Goal: Complete application form

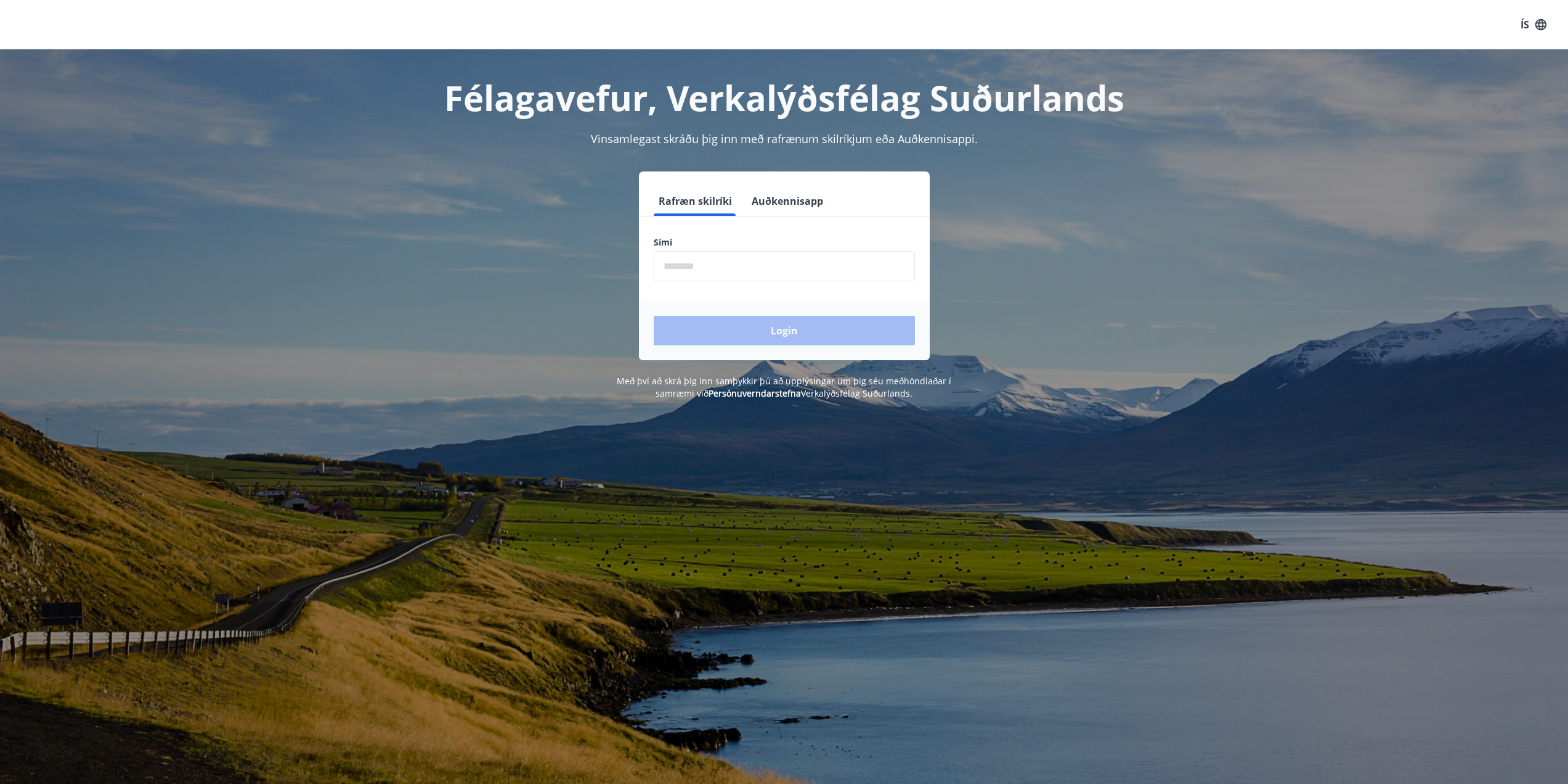
click at [745, 273] on input "phone" at bounding box center [784, 266] width 261 height 30
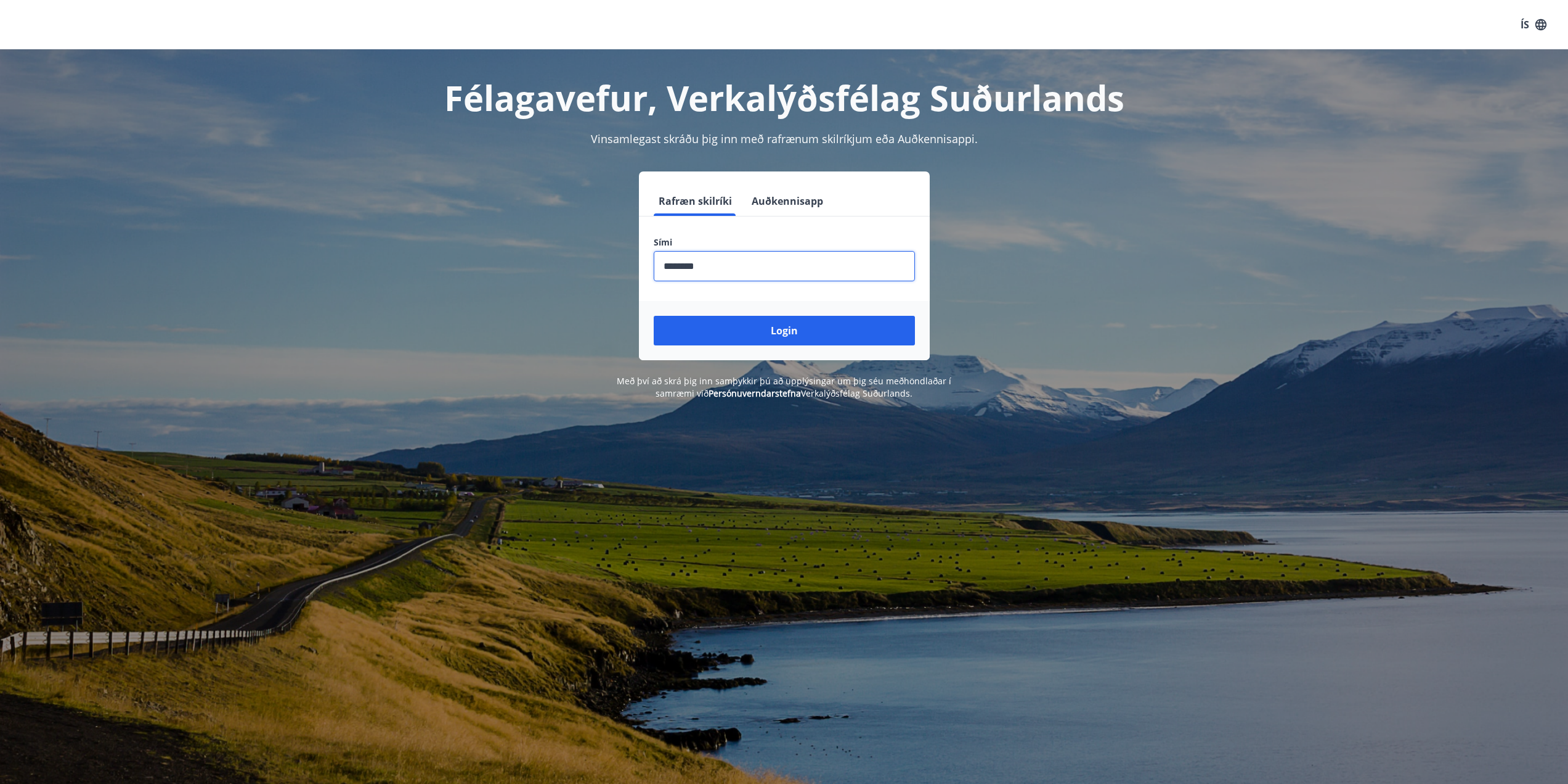
type input "********"
click at [654, 316] on button "Login" at bounding box center [784, 331] width 261 height 30
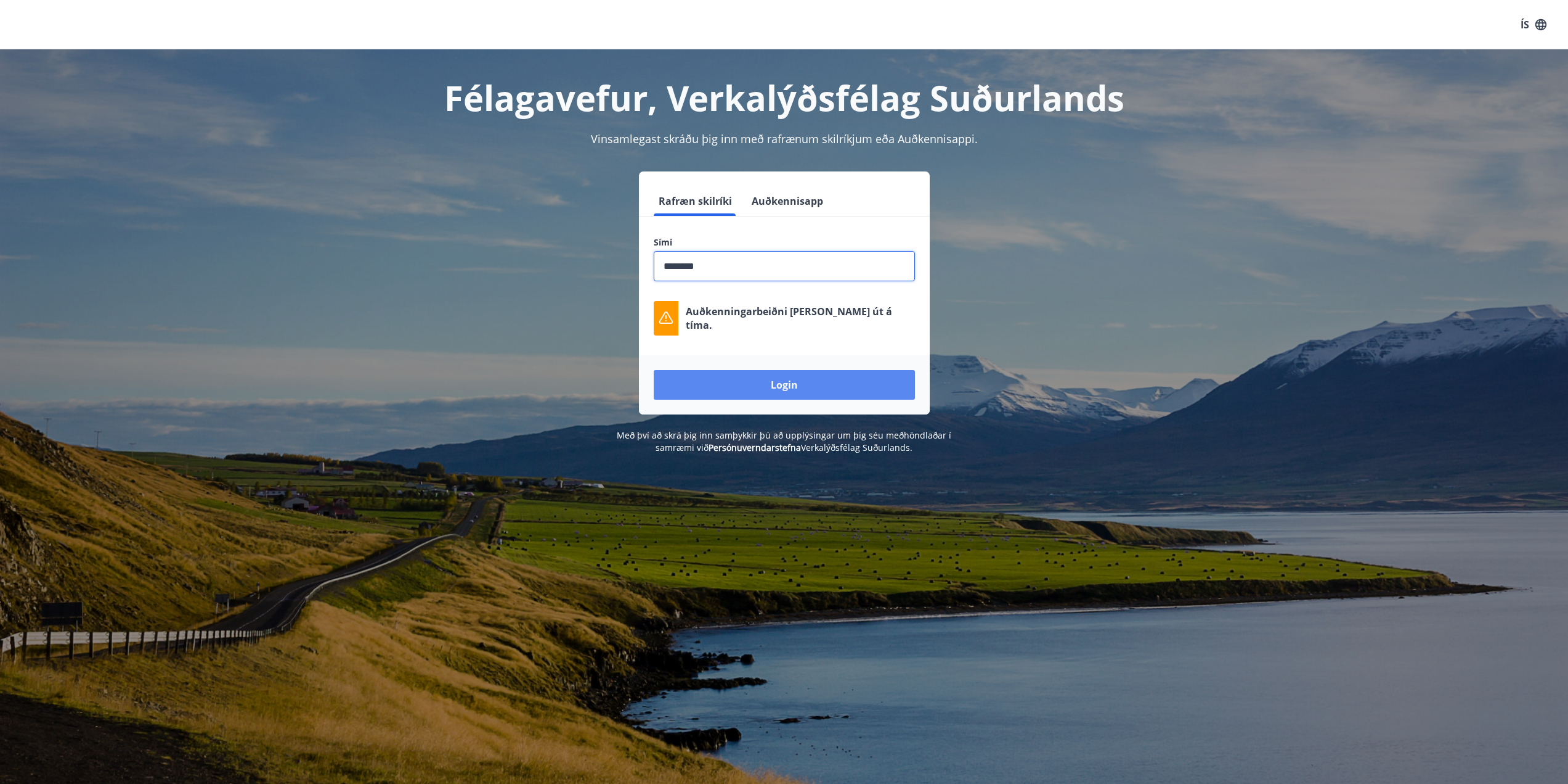
click at [757, 385] on button "Login" at bounding box center [784, 385] width 261 height 30
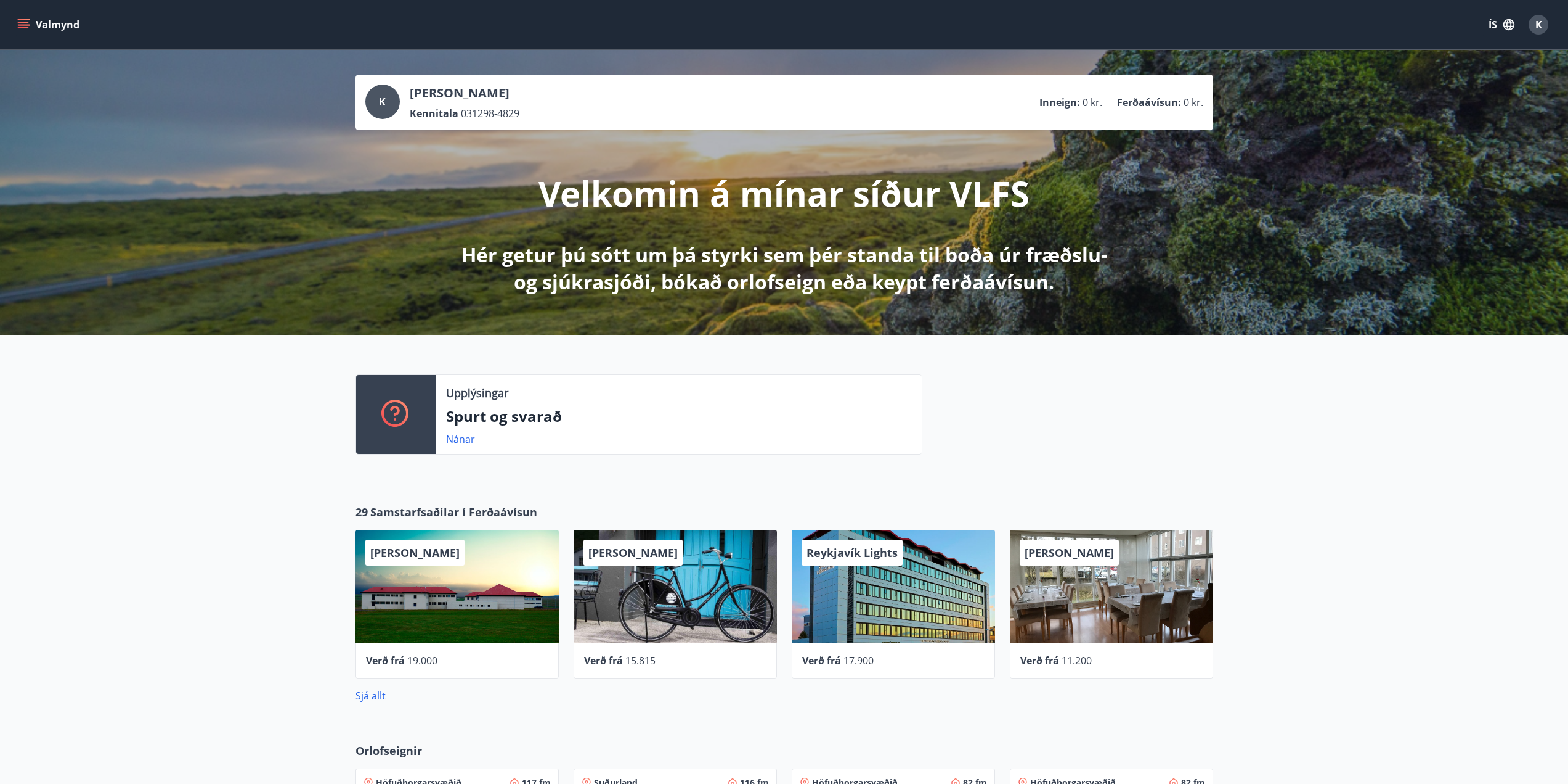
click at [1503, 28] on icon "button" at bounding box center [1509, 25] width 14 height 14
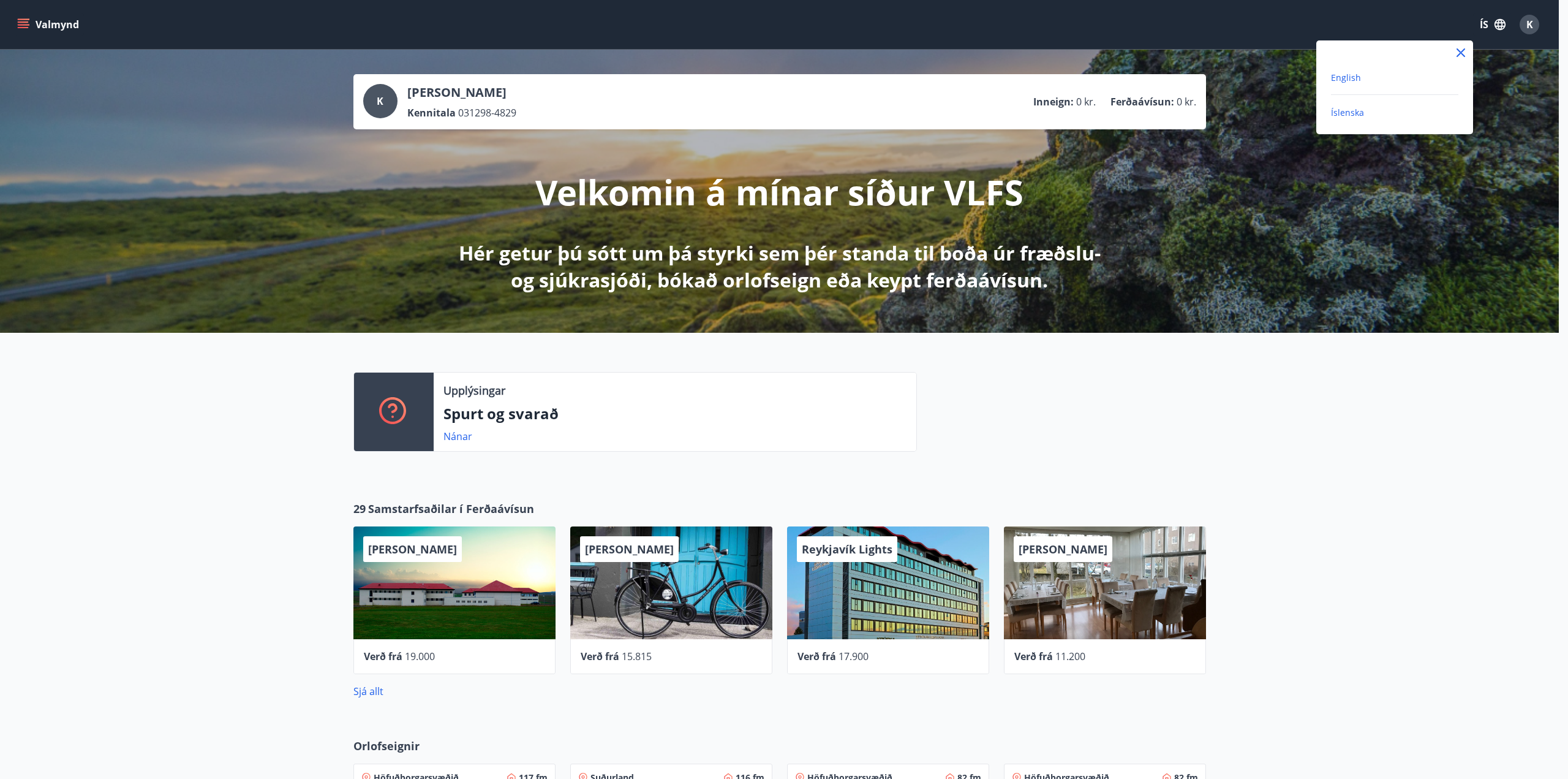
click at [1355, 75] on span "English" at bounding box center [1346, 78] width 30 height 12
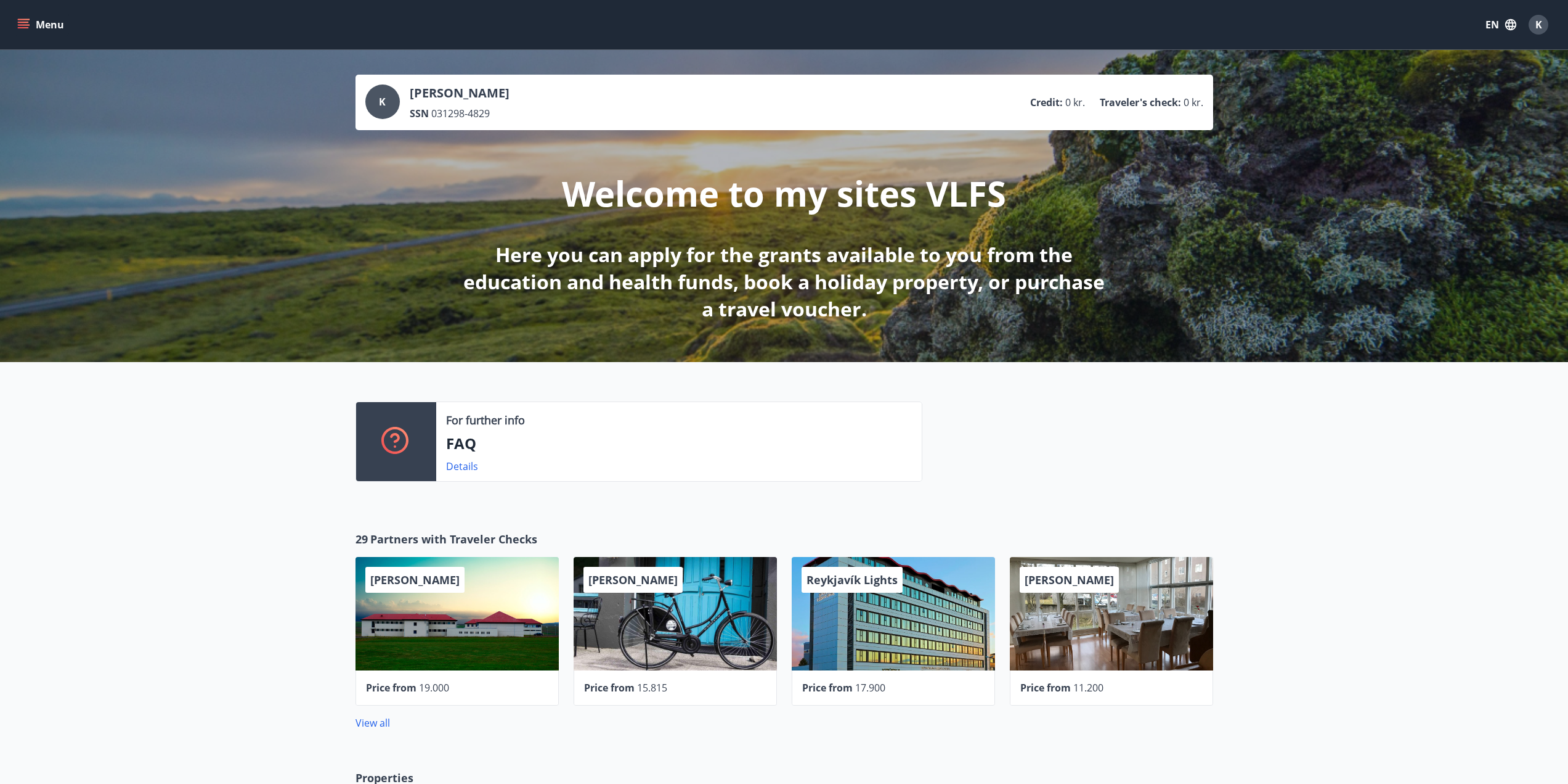
click at [211, 495] on div "For further info FAQ Details" at bounding box center [784, 436] width 1568 height 149
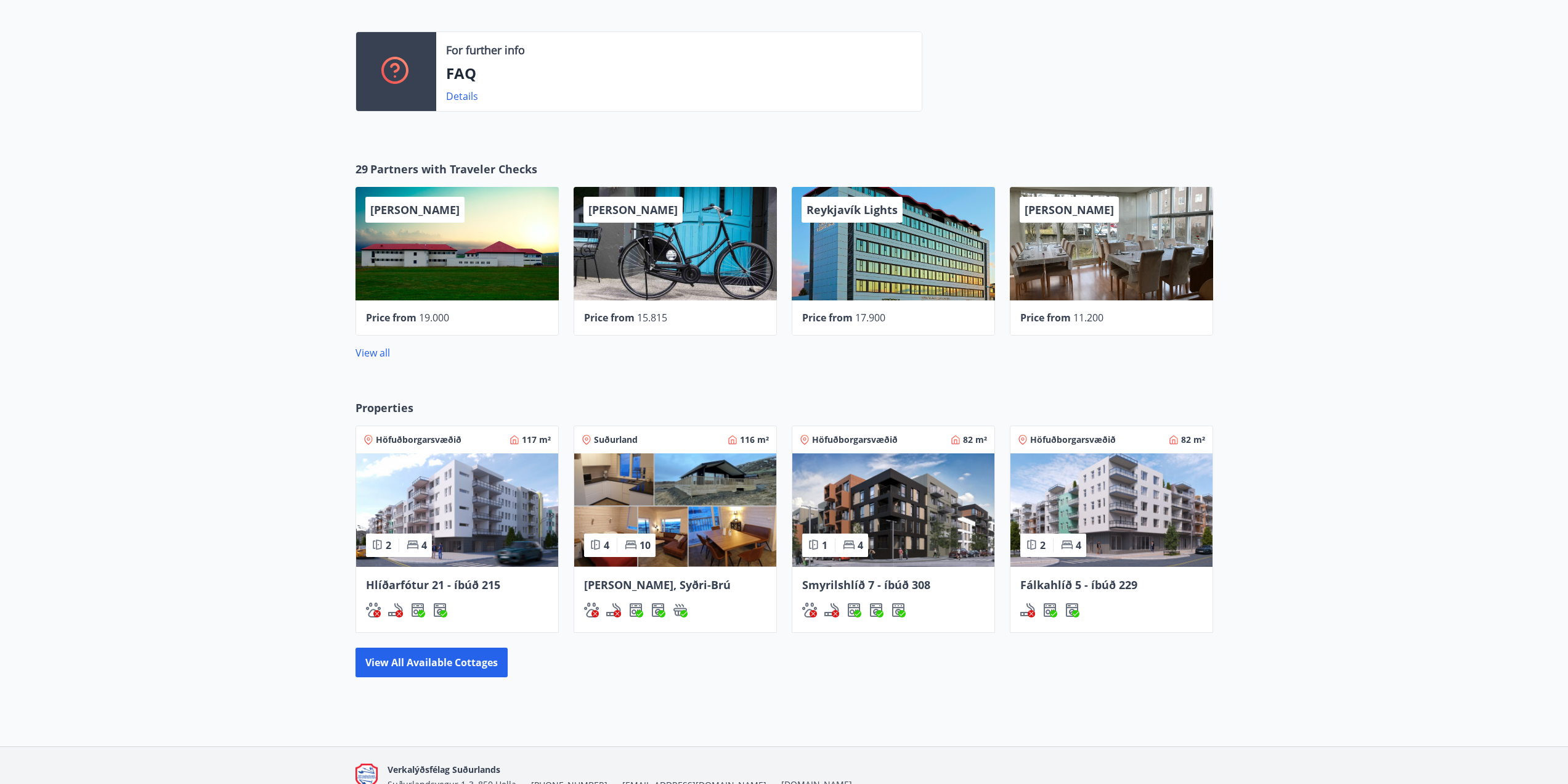
scroll to position [432, 0]
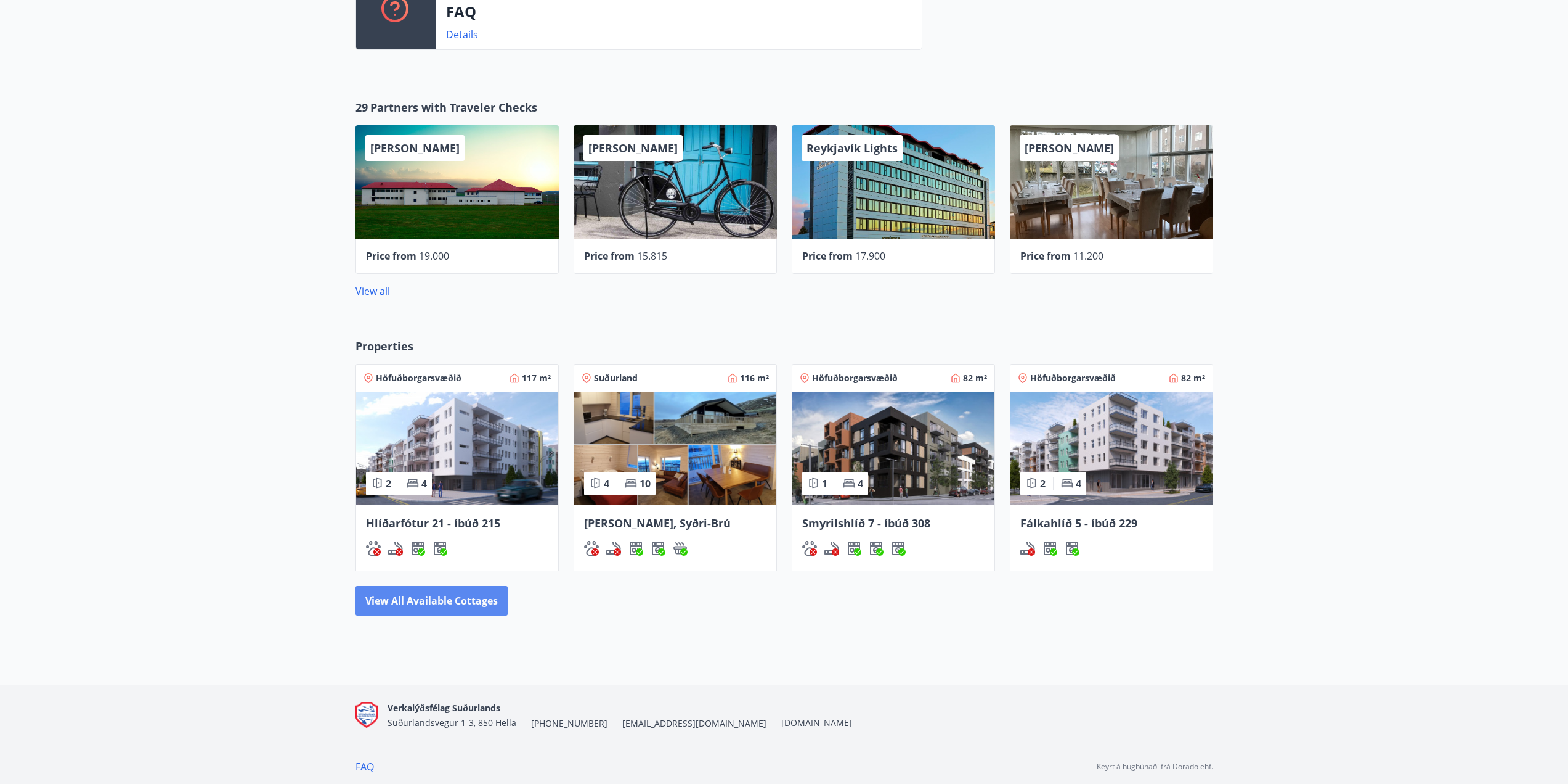
click at [411, 605] on button "View all available cottages" at bounding box center [432, 601] width 152 height 30
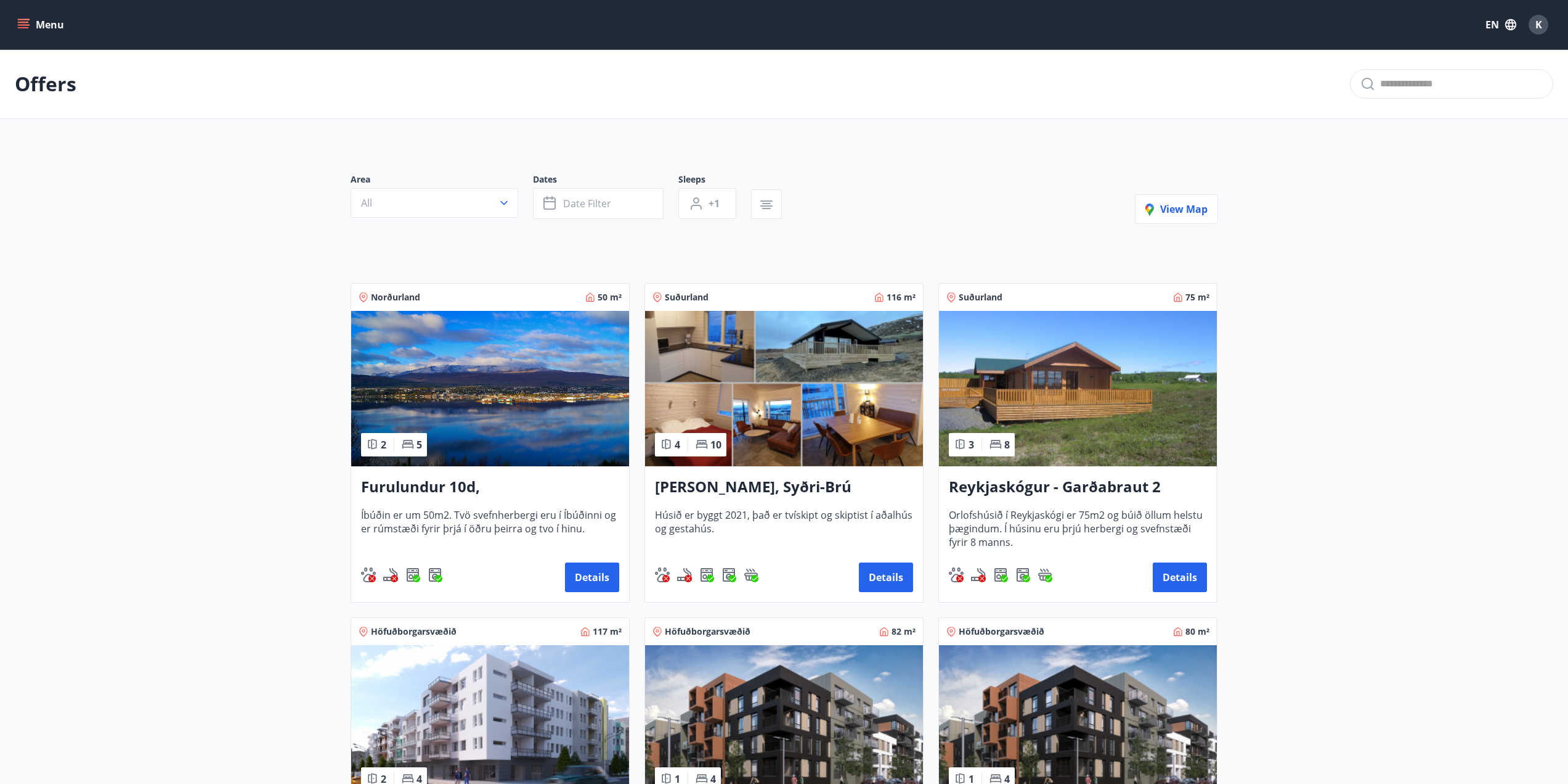
click at [1084, 493] on h3 "Reykjaskógur - Garðabraut 2" at bounding box center [1077, 487] width 258 height 22
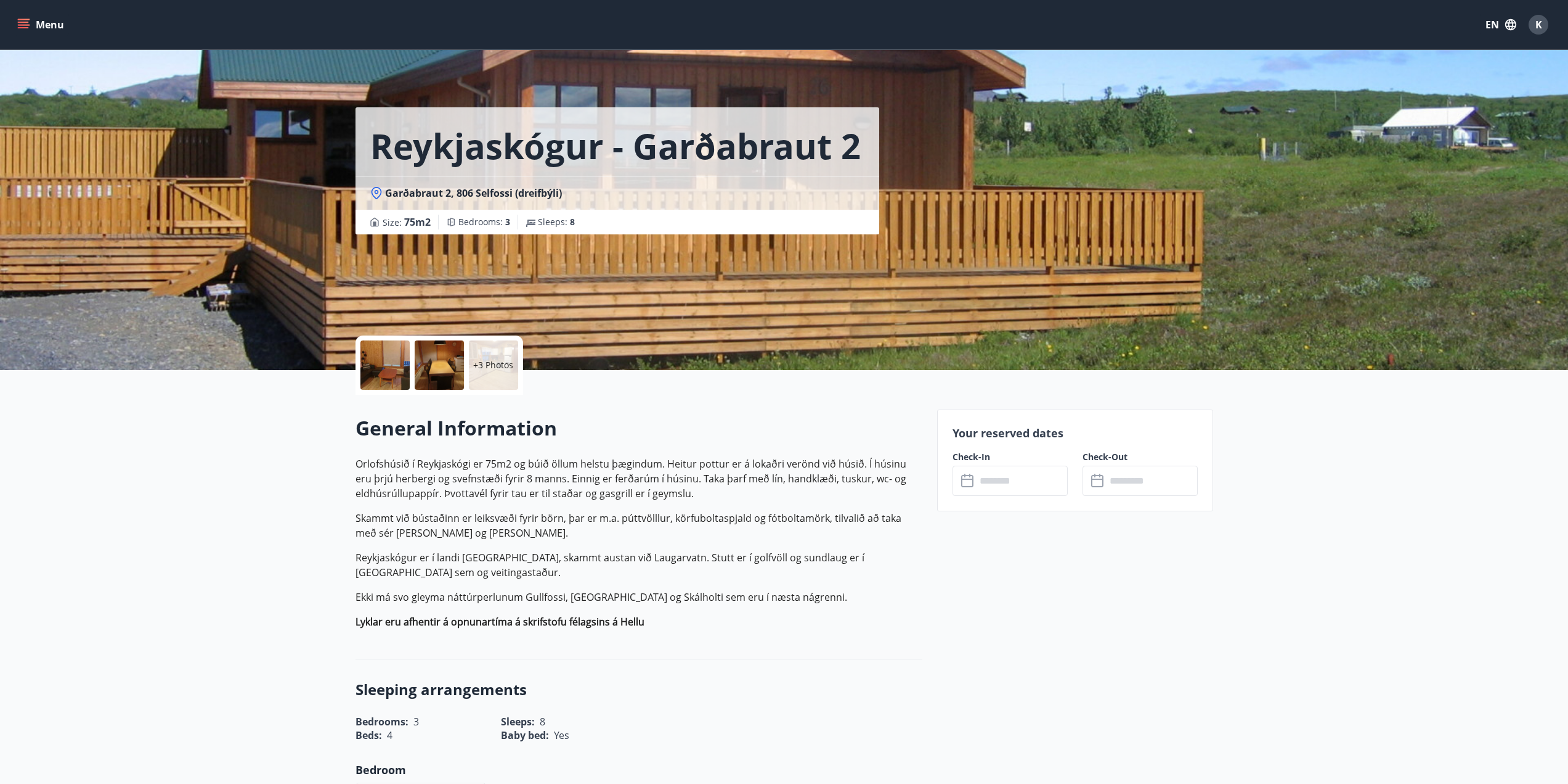
click at [390, 382] on div at bounding box center [385, 364] width 49 height 49
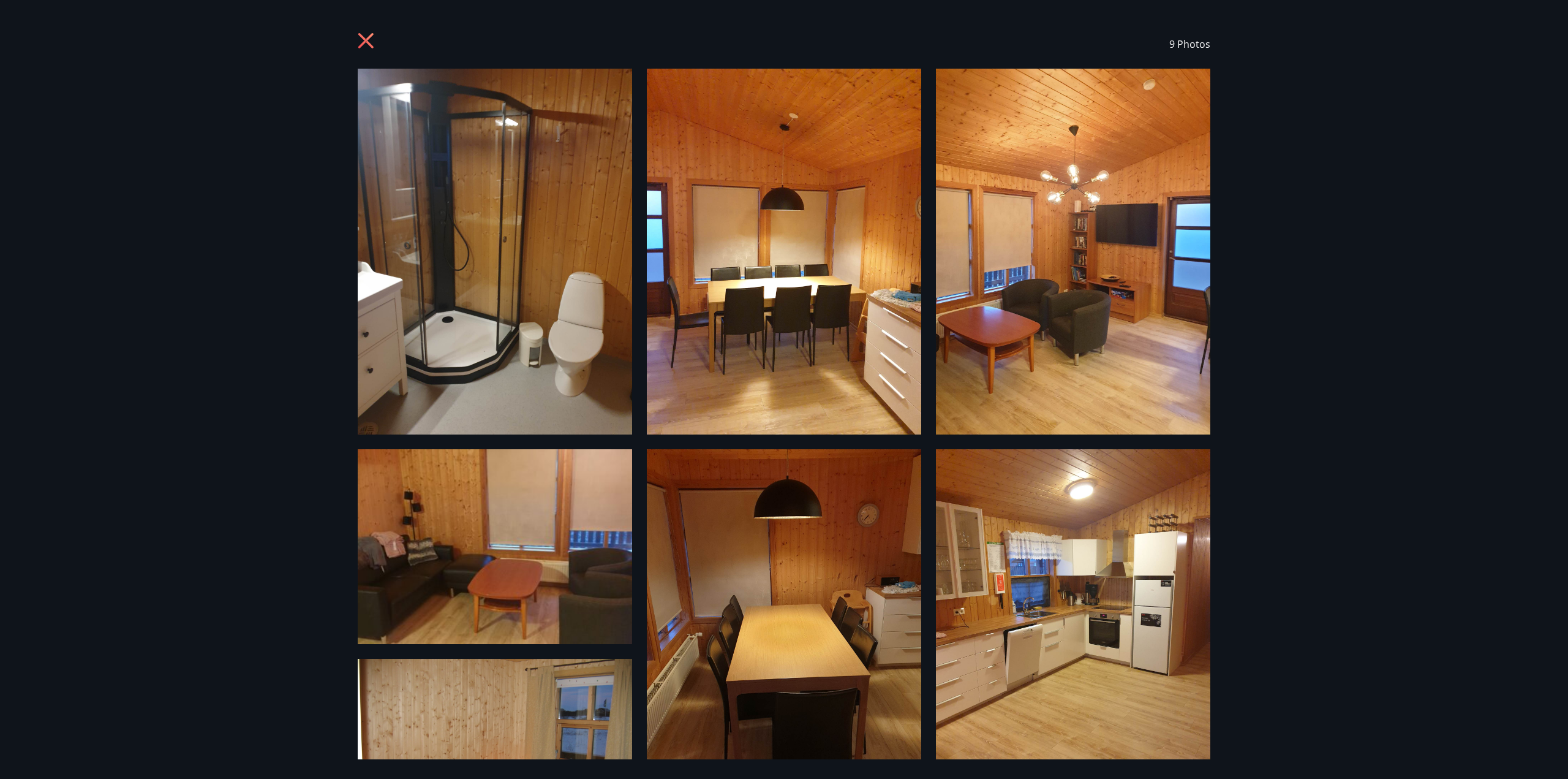
click at [1451, 438] on div "9 Photos" at bounding box center [784, 390] width 1568 height 779
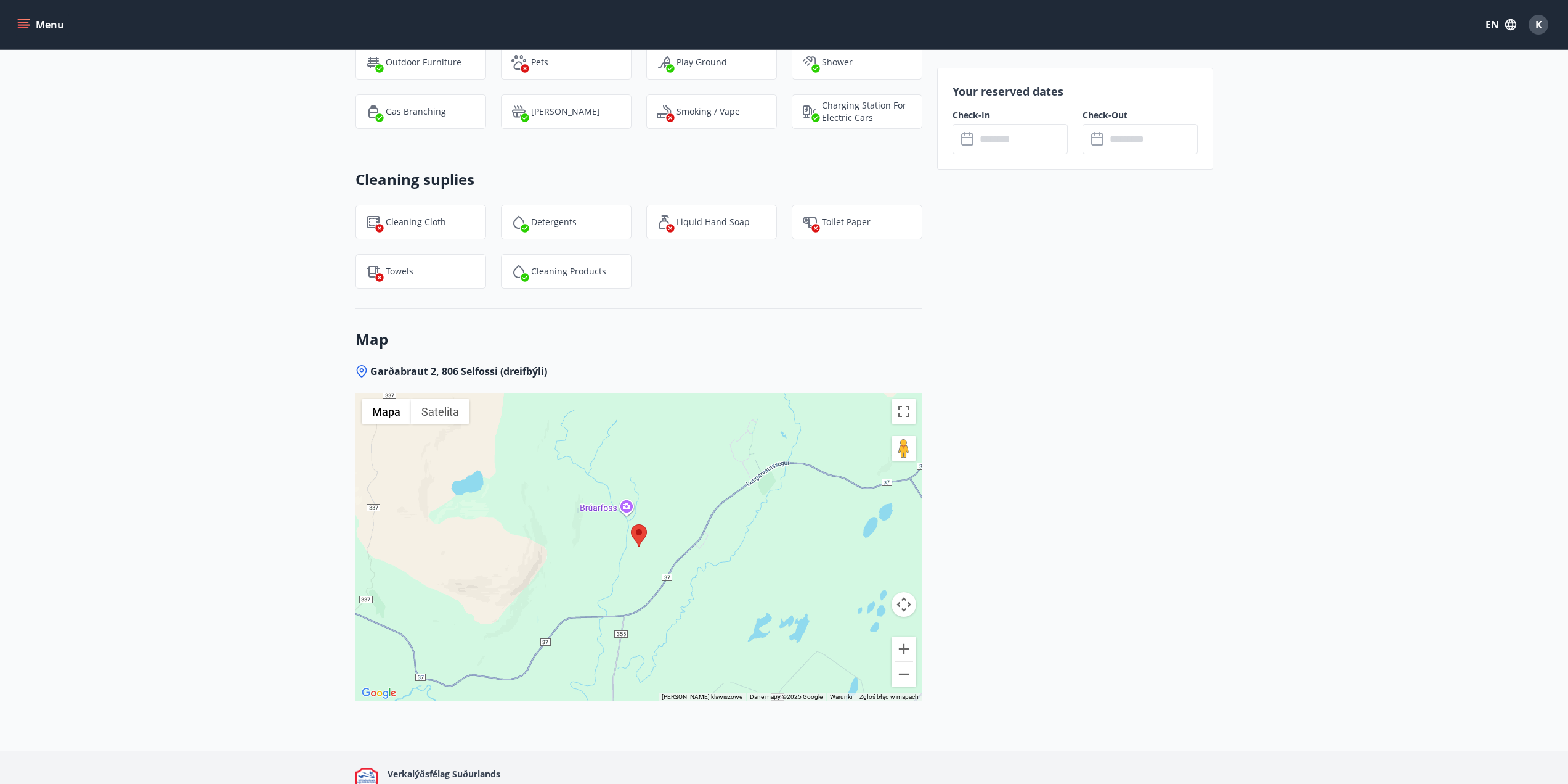
scroll to position [1488, 0]
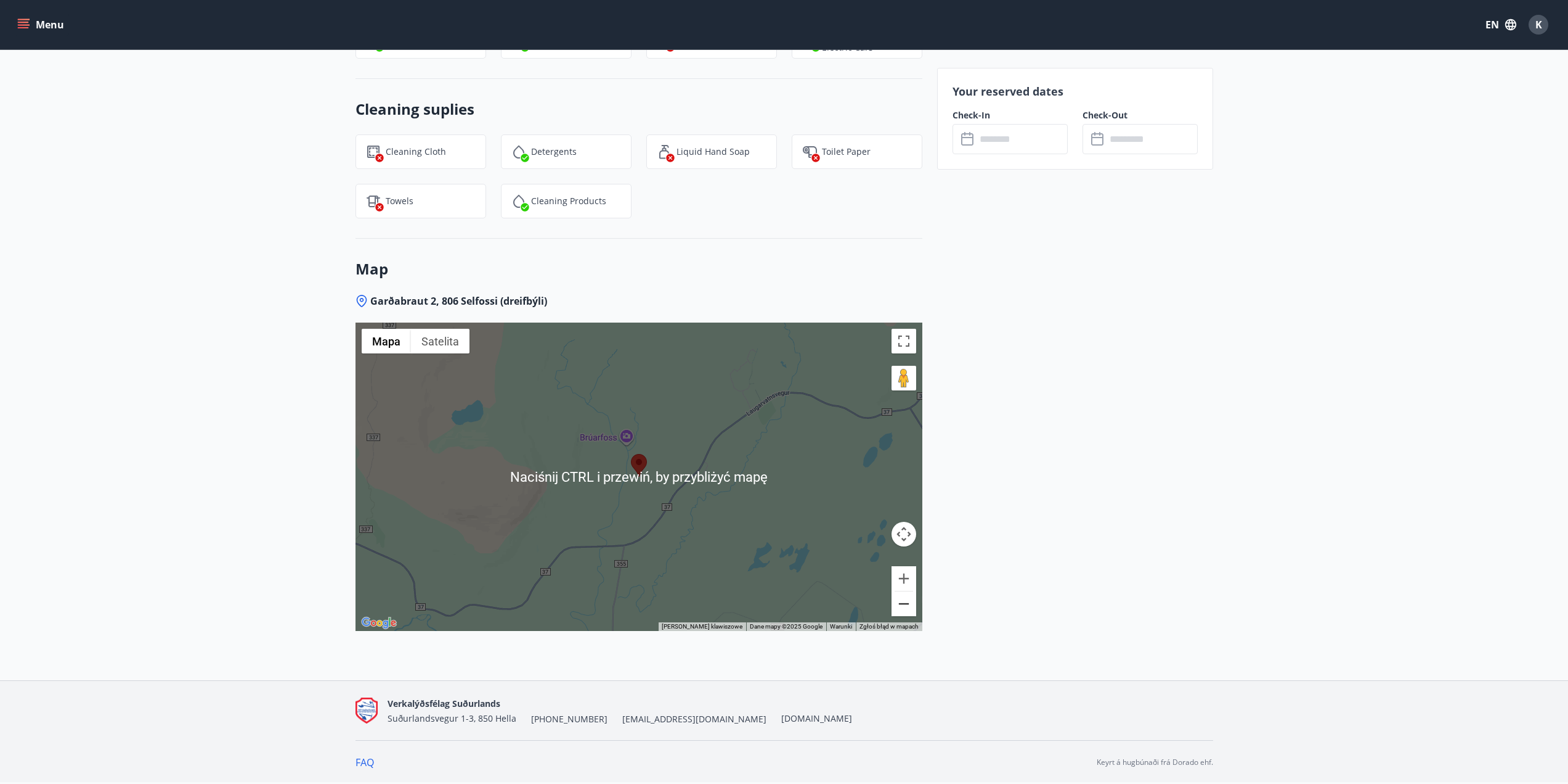
click at [910, 608] on button "Pomniejsz" at bounding box center [903, 603] width 25 height 25
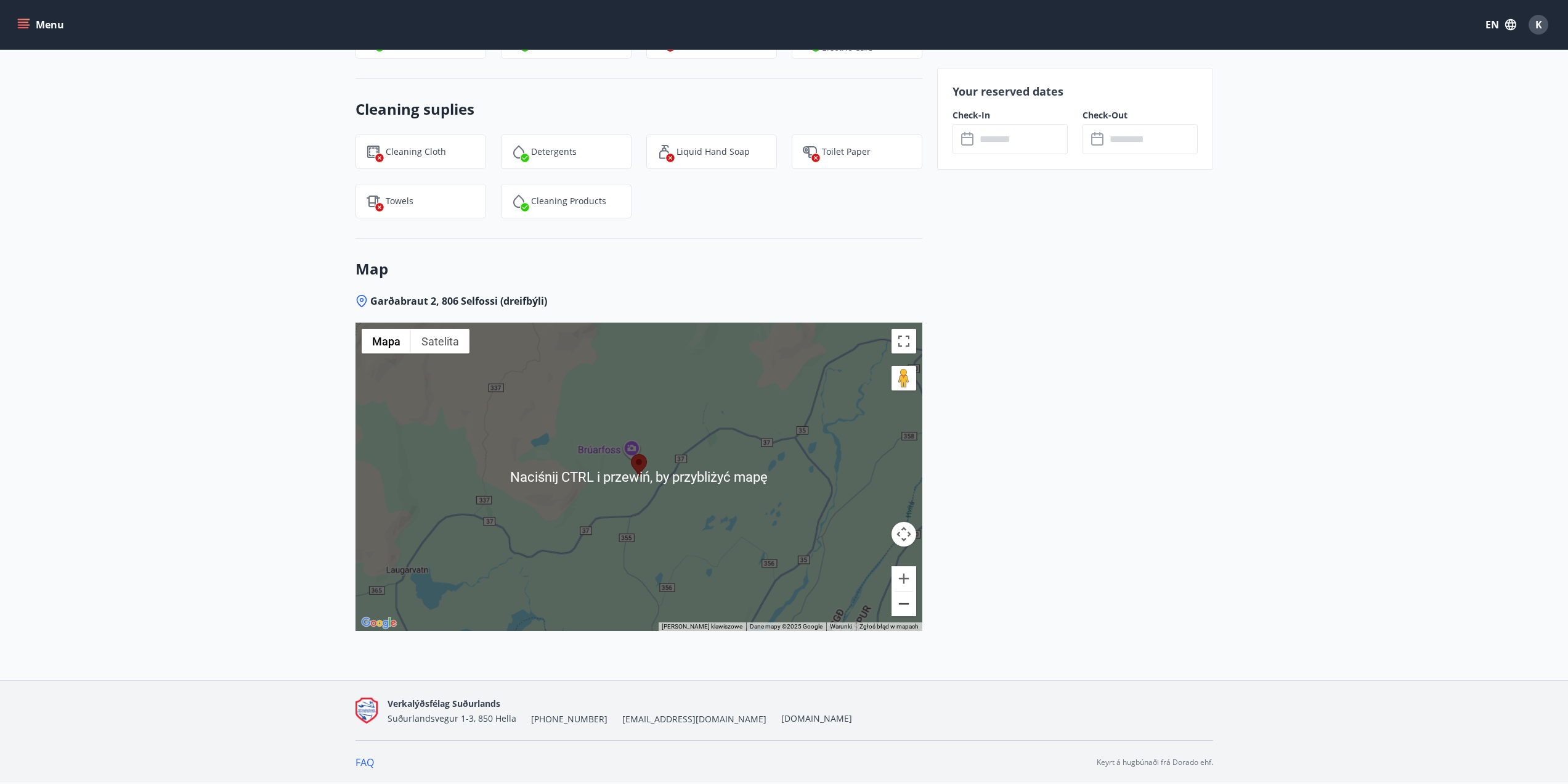
click at [910, 608] on button "Pomniejsz" at bounding box center [903, 603] width 25 height 25
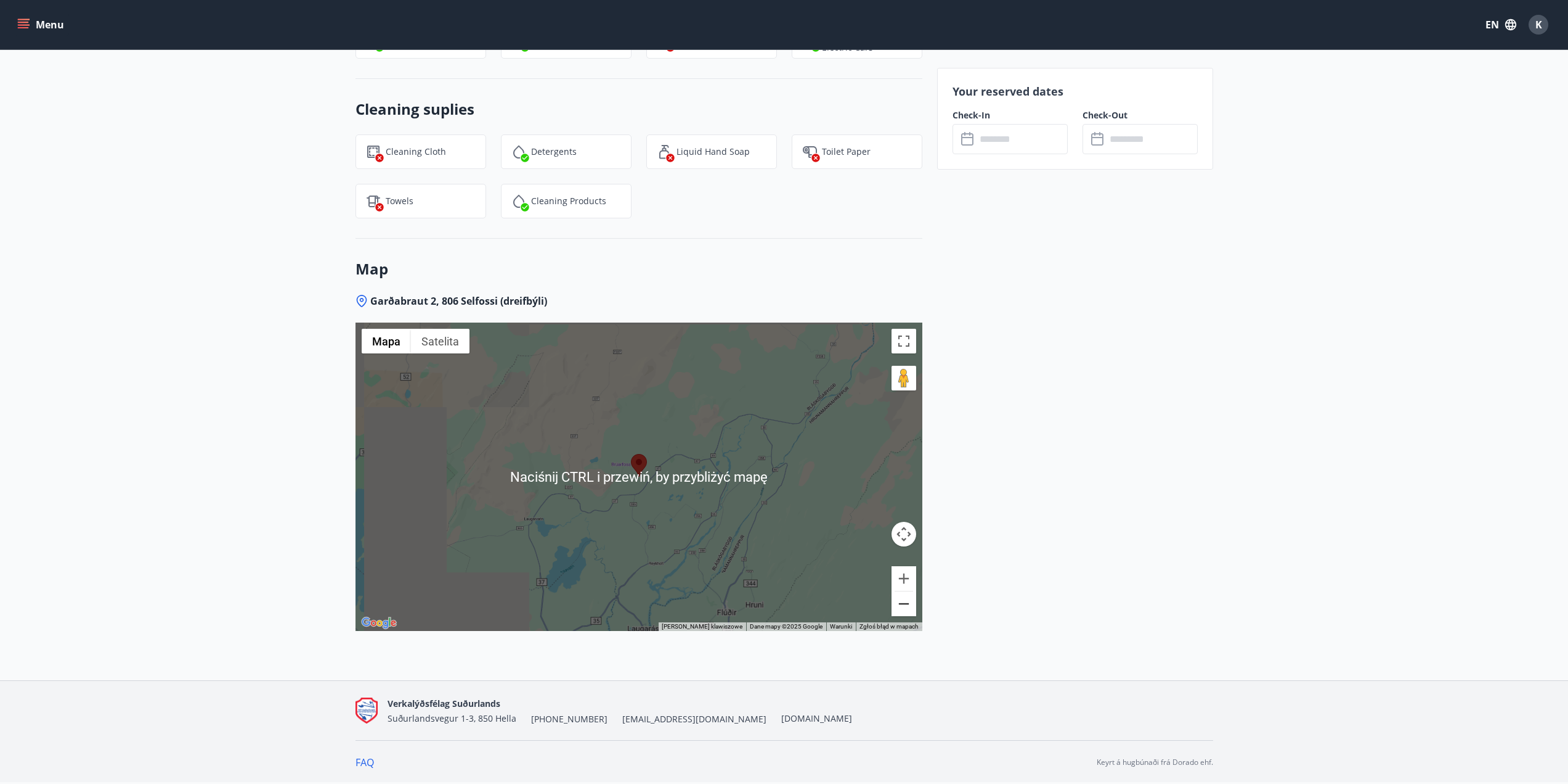
click at [910, 608] on button "Pomniejsz" at bounding box center [903, 603] width 25 height 25
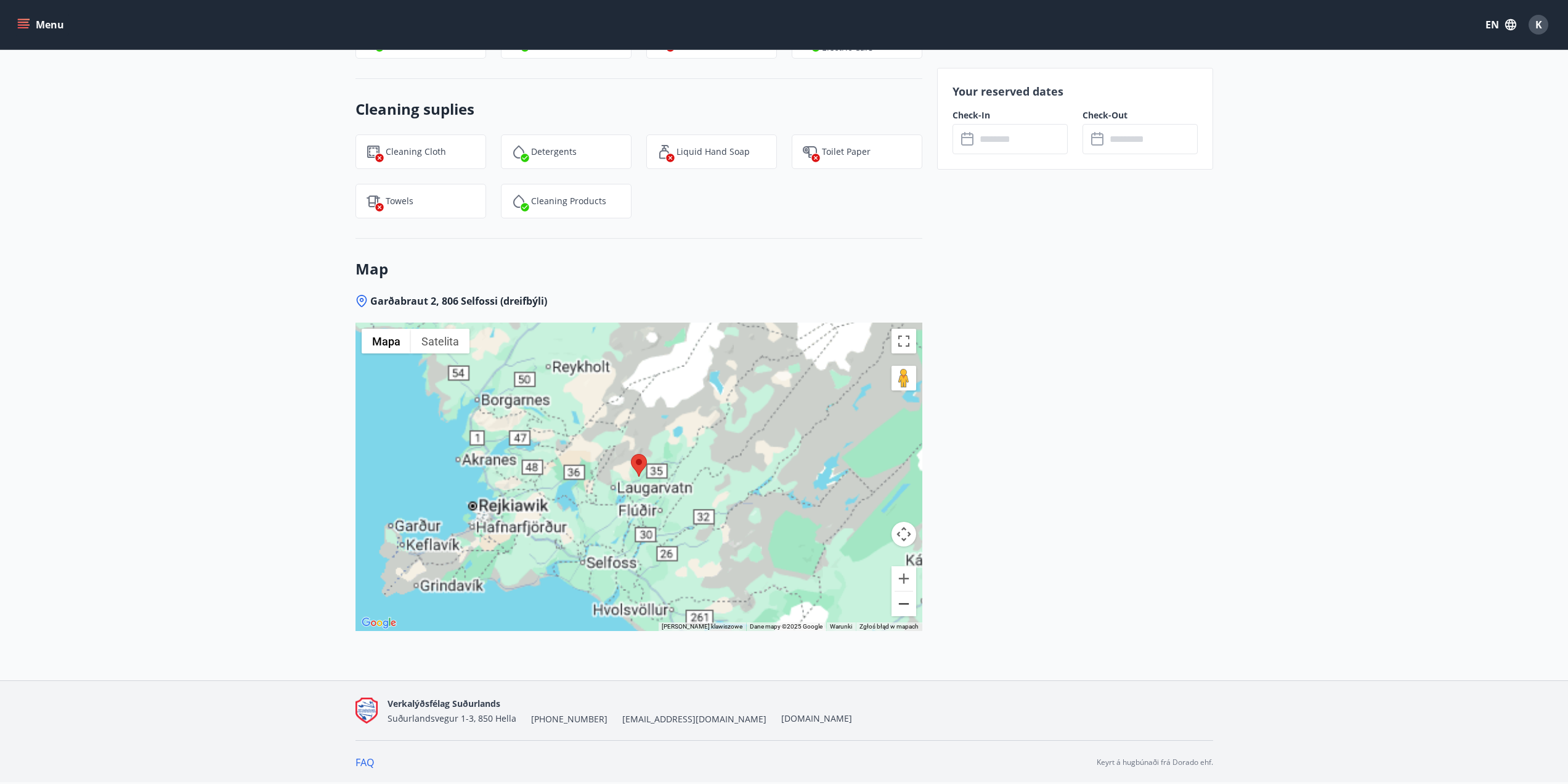
click at [910, 608] on button "Pomniejsz" at bounding box center [903, 603] width 25 height 25
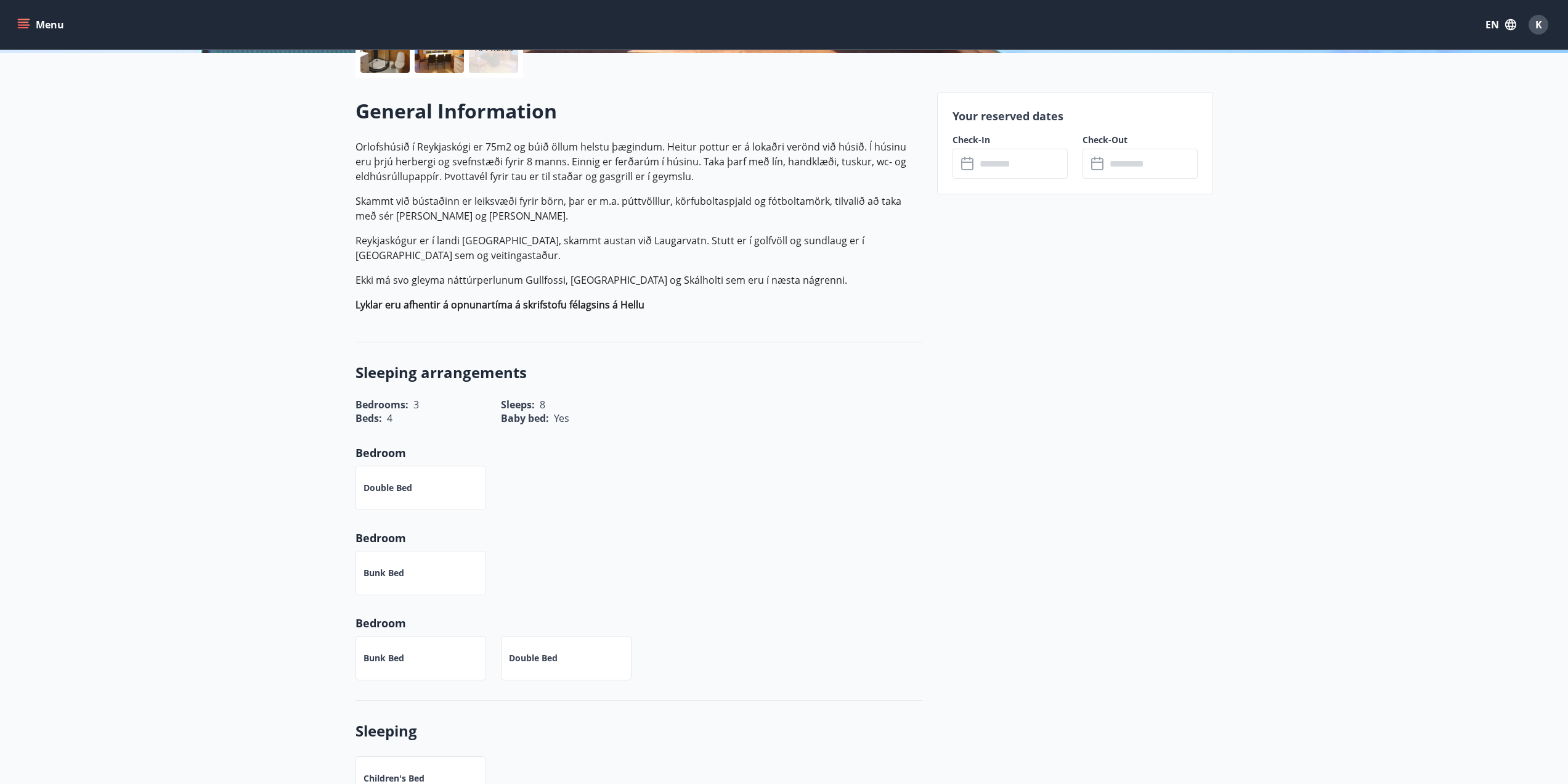
scroll to position [9, 0]
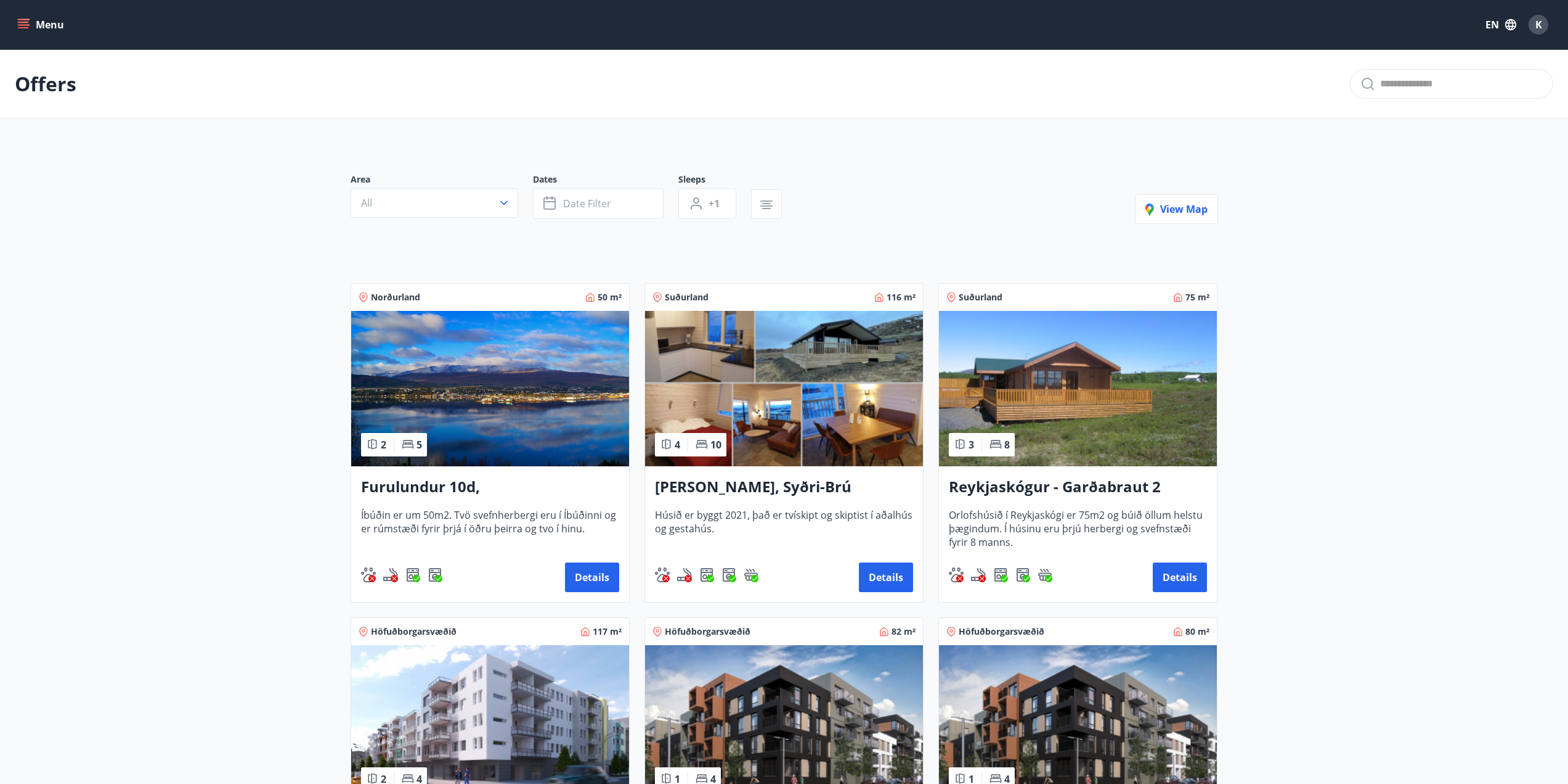
click at [20, 21] on icon "menu" at bounding box center [23, 24] width 12 height 12
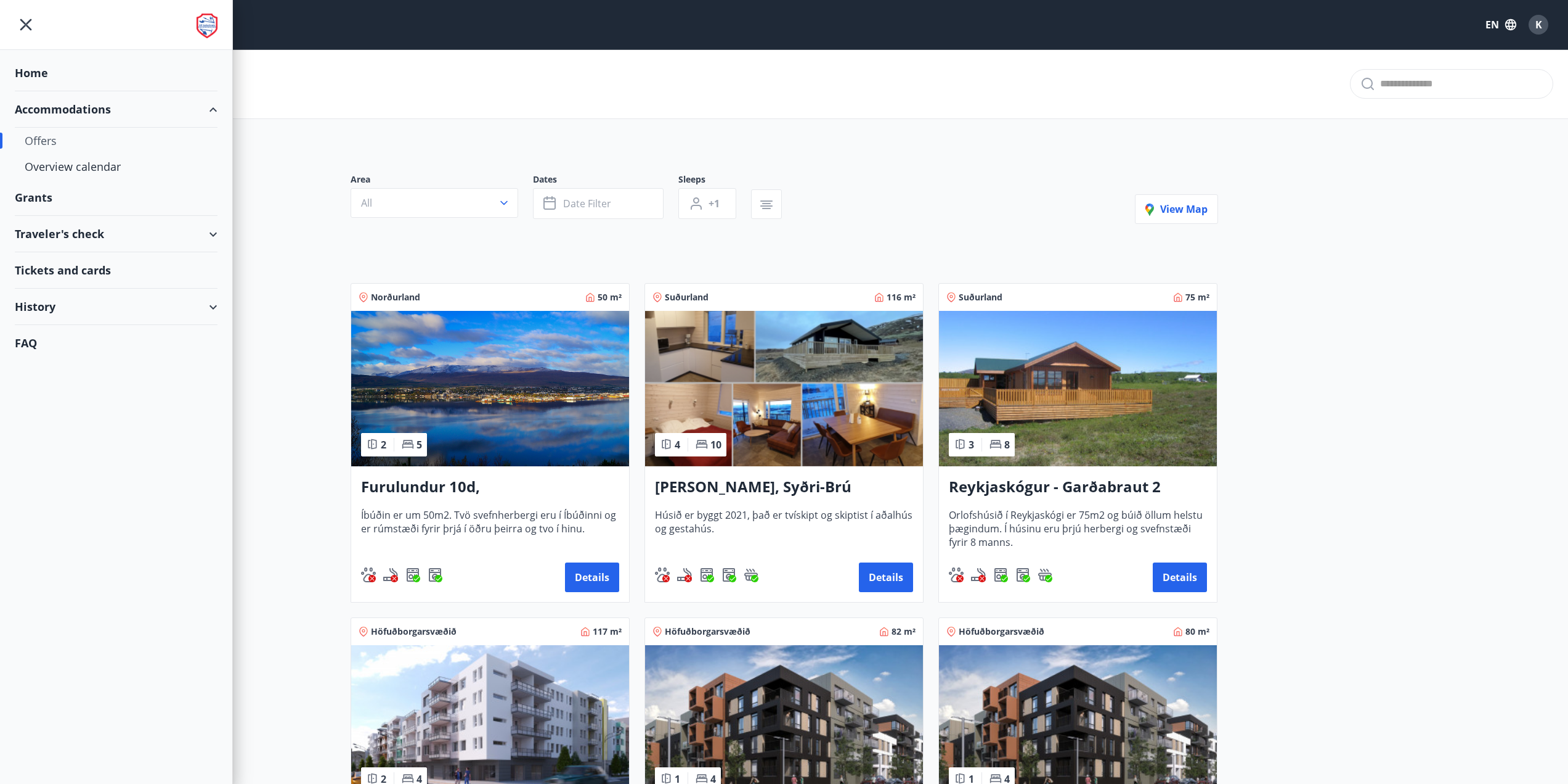
click at [81, 91] on div "Grants" at bounding box center [116, 73] width 203 height 36
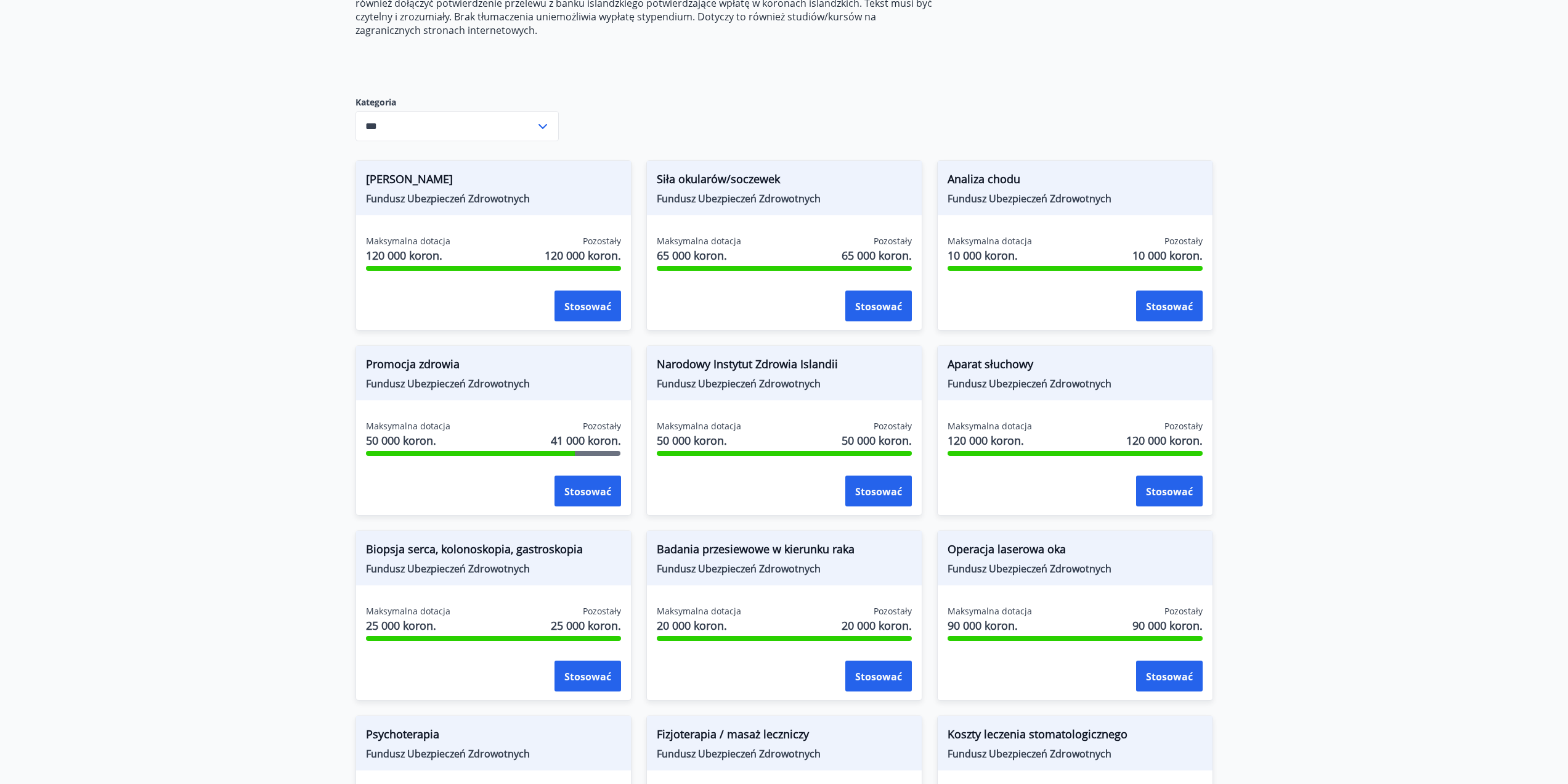
scroll to position [432, 0]
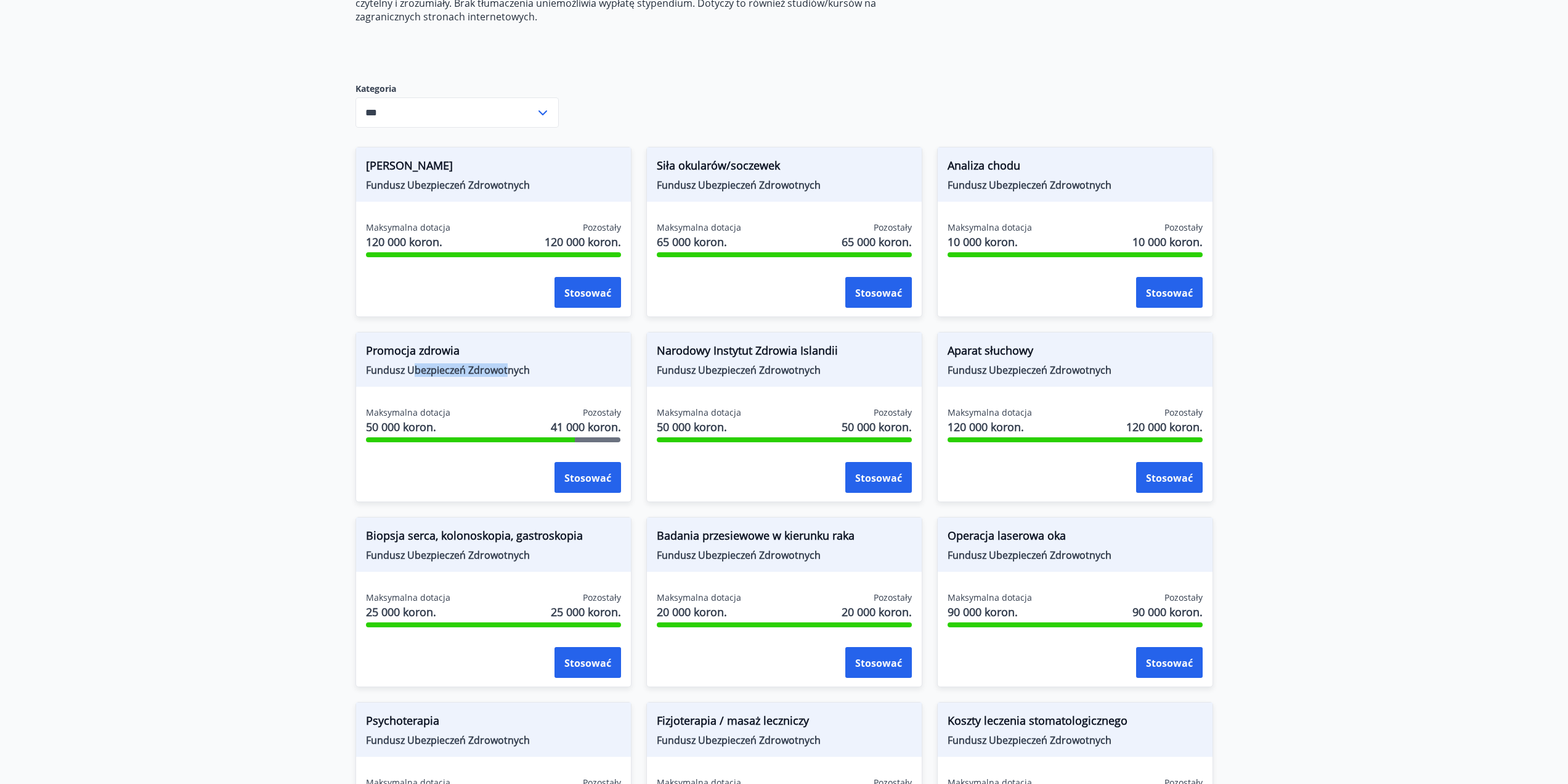
drag, startPoint x: 438, startPoint y: 371, endPoint x: 534, endPoint y: 362, distance: 96.4
click at [514, 367] on font "Fundusz Ubezpieczeń Zdrowotnych" at bounding box center [448, 370] width 164 height 14
drag, startPoint x: 555, startPoint y: 365, endPoint x: 369, endPoint y: 335, distance: 188.4
click at [369, 335] on div "Promocja zdrowia Fundusz Ubezpieczeń Zdrowotnych" at bounding box center [493, 359] width 275 height 54
click at [364, 342] on div "Promocja zdrowia Fundusz Ubezpieczeń Zdrowotnych" at bounding box center [493, 359] width 275 height 54
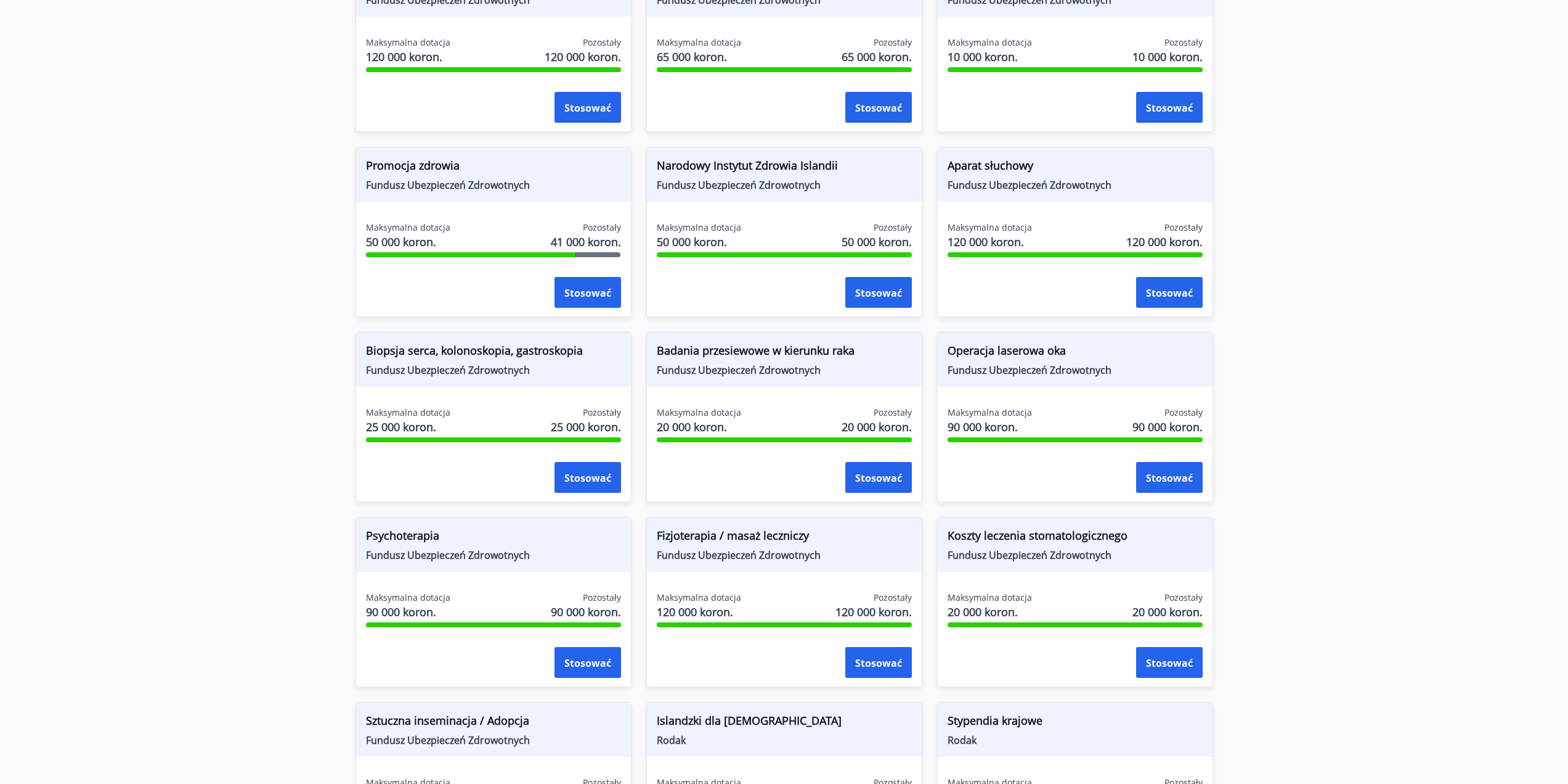
scroll to position [678, 0]
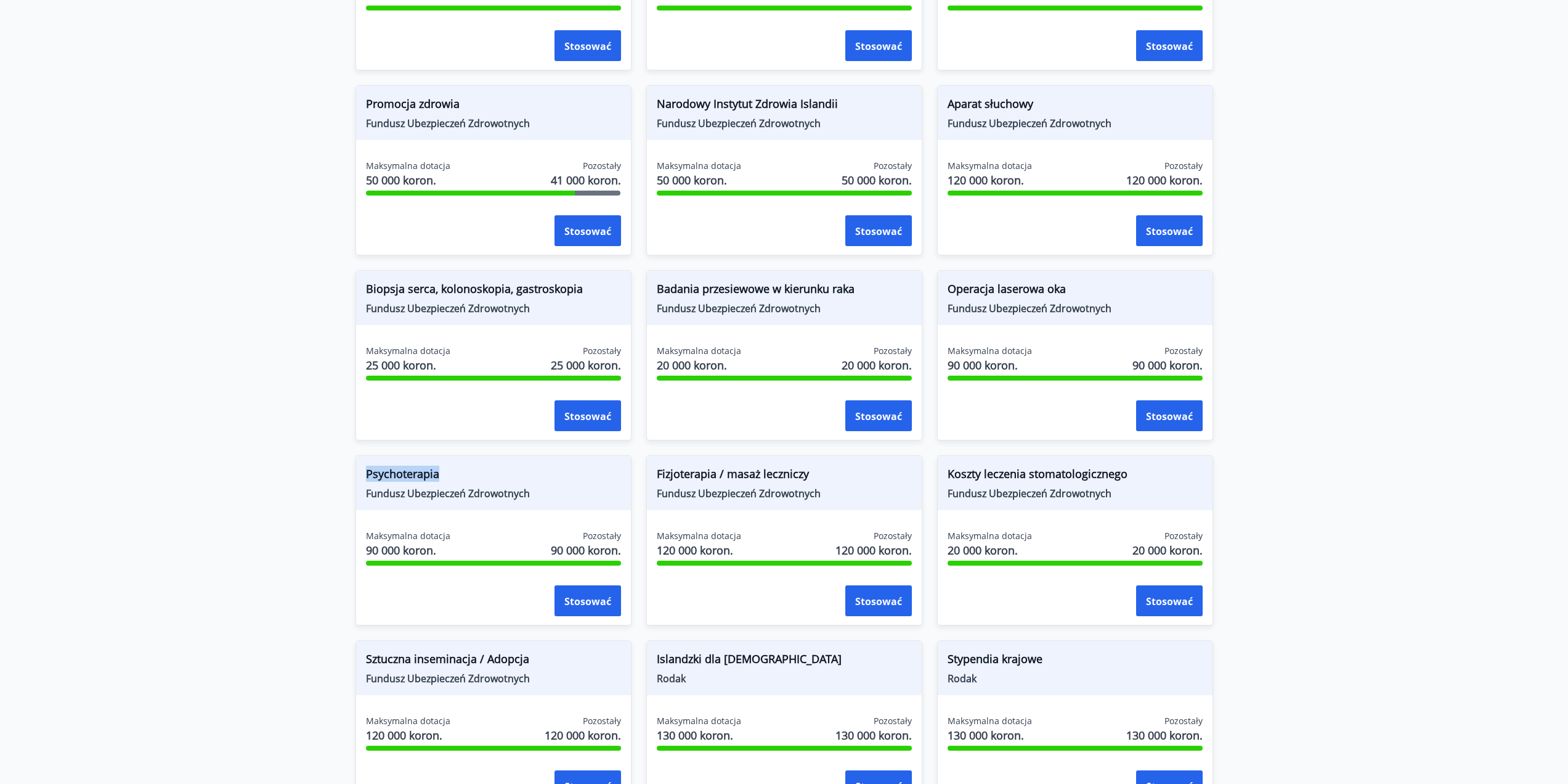
drag, startPoint x: 387, startPoint y: 473, endPoint x: 455, endPoint y: 473, distance: 68.0
click at [455, 473] on span "Psychoterapia" at bounding box center [493, 475] width 255 height 21
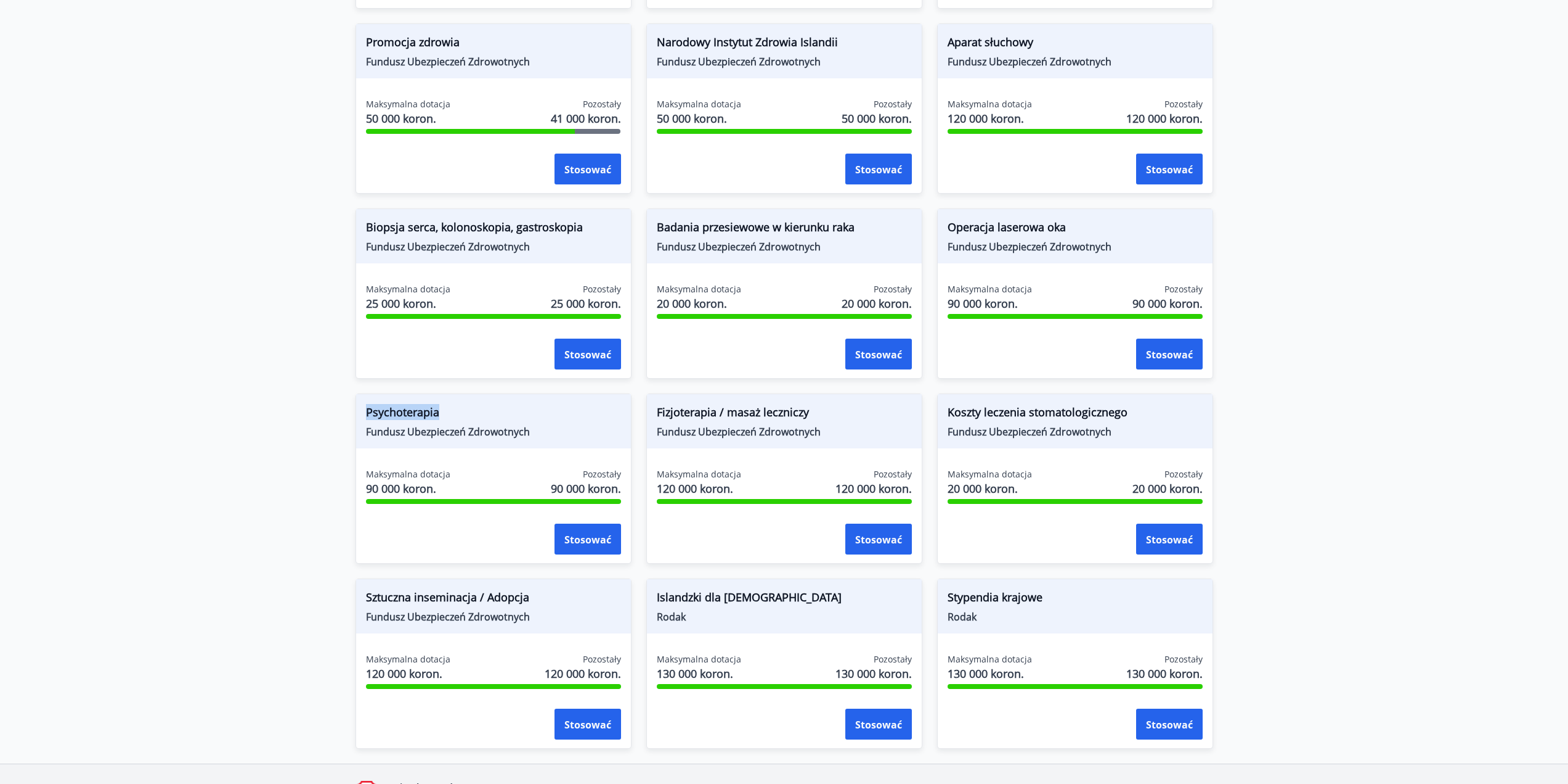
scroll to position [801, 0]
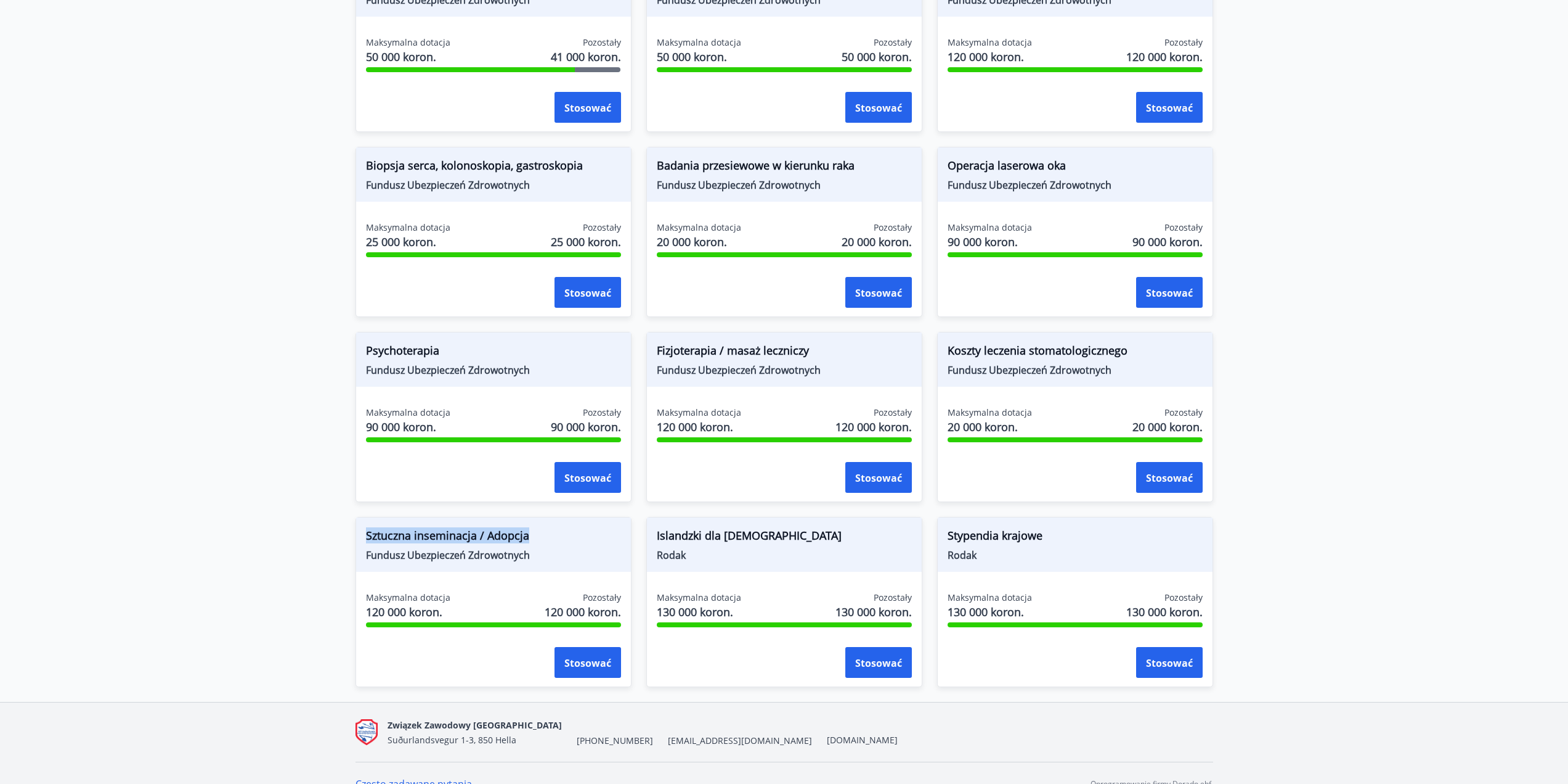
drag, startPoint x: 550, startPoint y: 534, endPoint x: 365, endPoint y: 547, distance: 185.5
click at [365, 547] on div "Sztuczna inseminacja / Adopcja Fundusz Ubezpieczeń Zdrowotnych" at bounding box center [493, 544] width 275 height 54
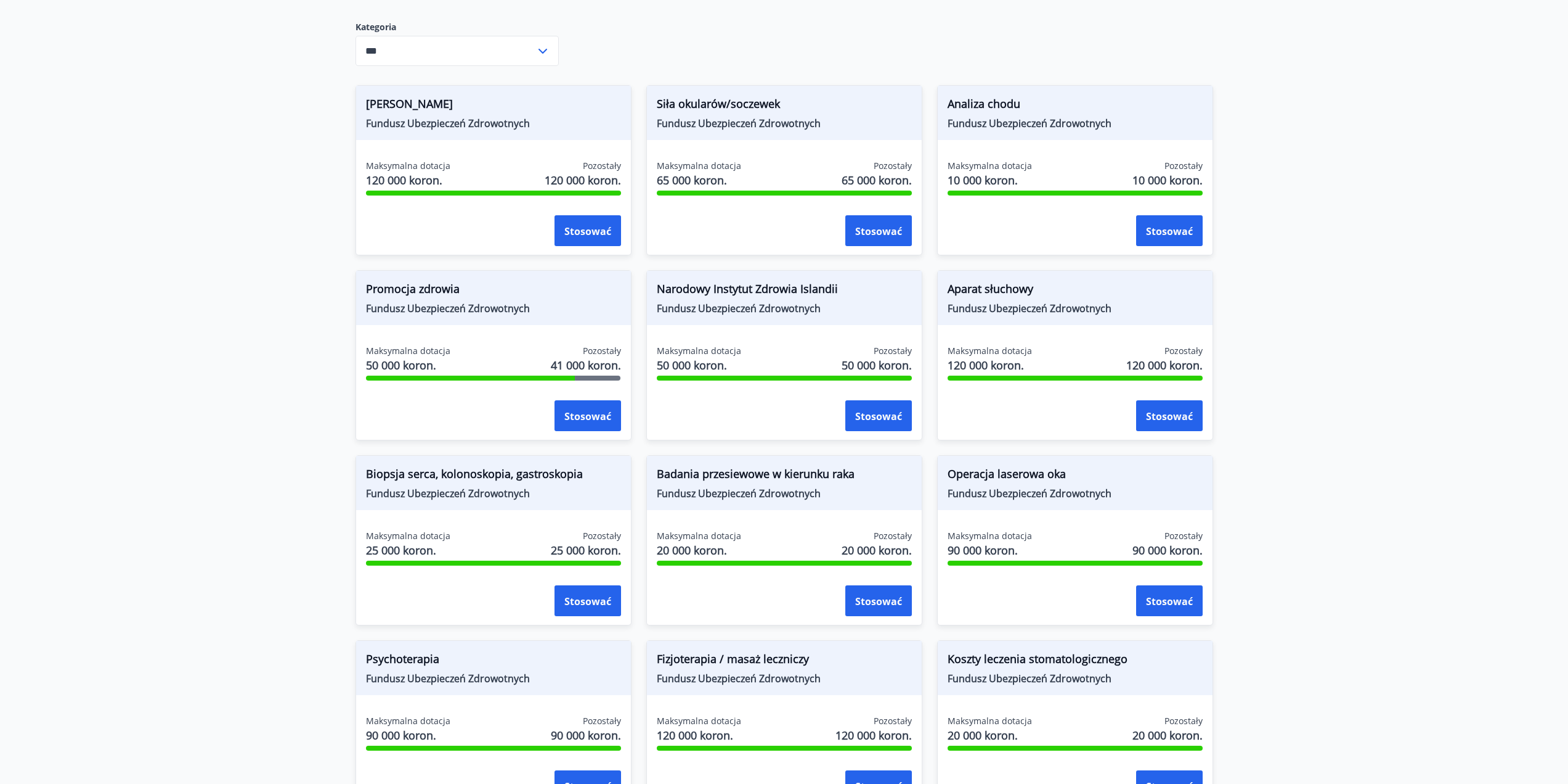
scroll to position [432, 0]
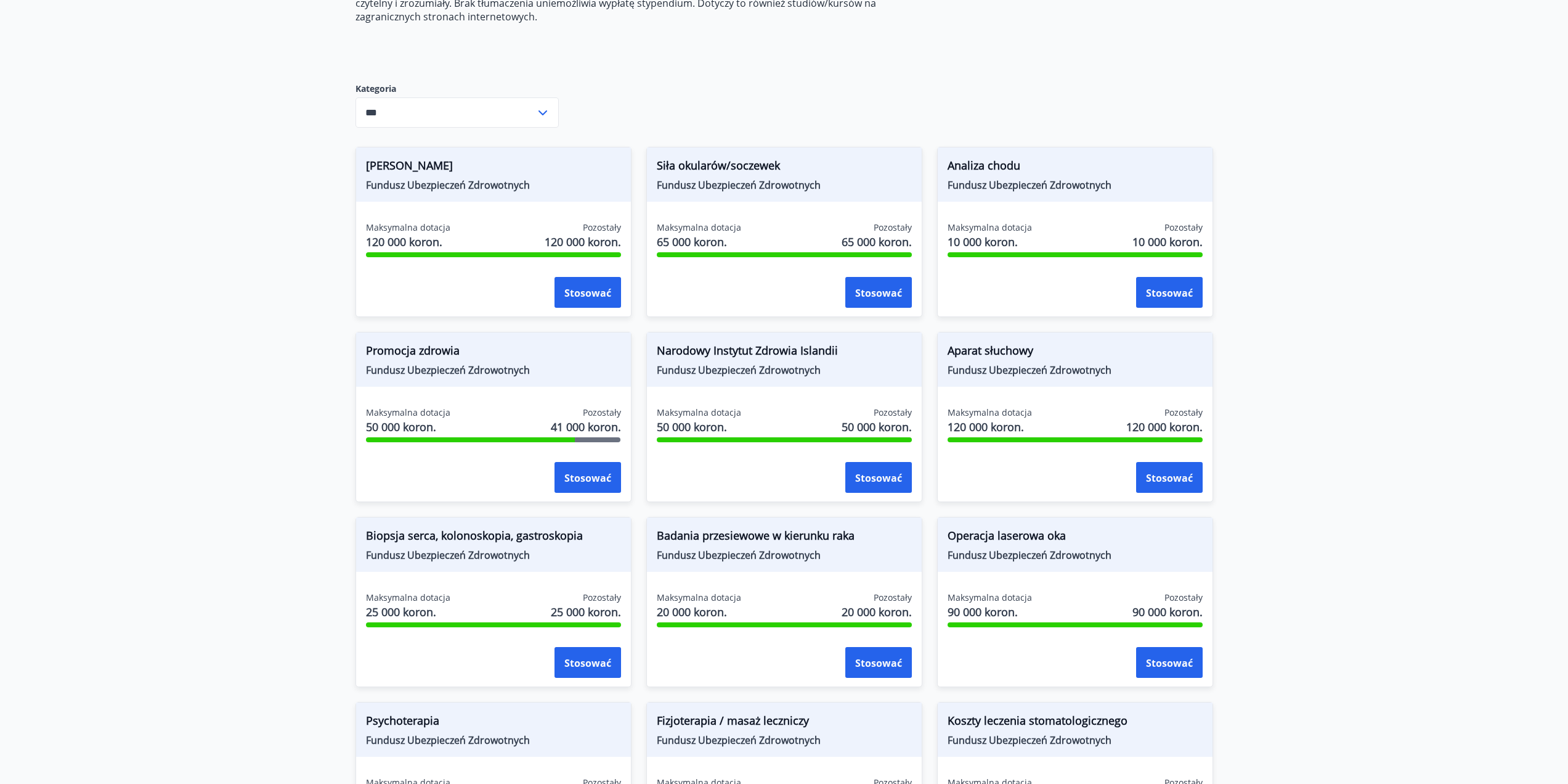
click at [512, 121] on input "***" at bounding box center [446, 112] width 180 height 30
click at [431, 217] on li "Edukacja wiejska" at bounding box center [457, 208] width 202 height 23
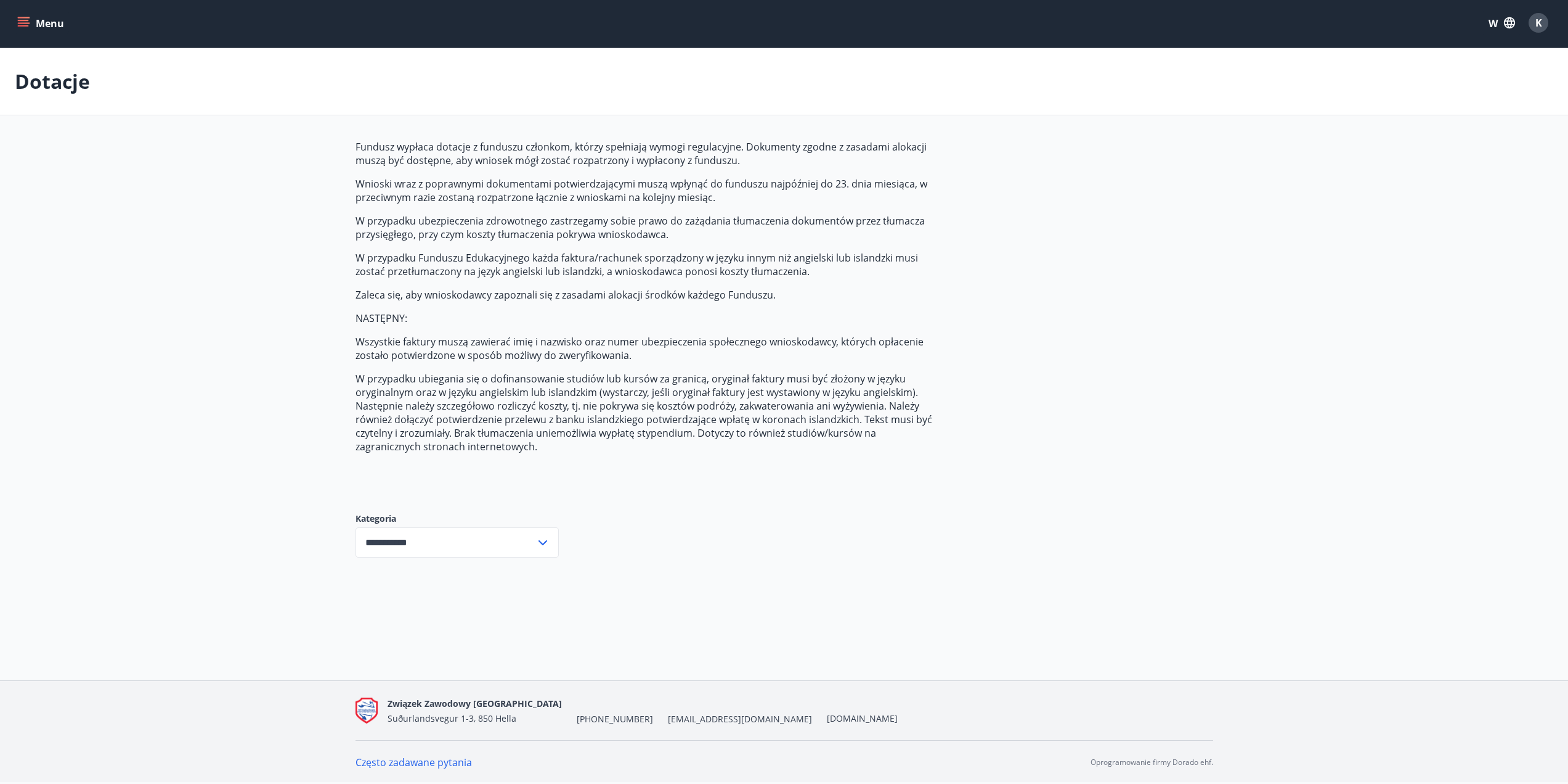
scroll to position [2, 0]
click at [446, 541] on input "**********" at bounding box center [446, 542] width 180 height 30
click at [430, 658] on li "Bogaci ludzie" at bounding box center [457, 661] width 202 height 23
click at [430, 536] on input "**********" at bounding box center [446, 542] width 180 height 30
click at [415, 614] on li "Rodak" at bounding box center [457, 615] width 202 height 23
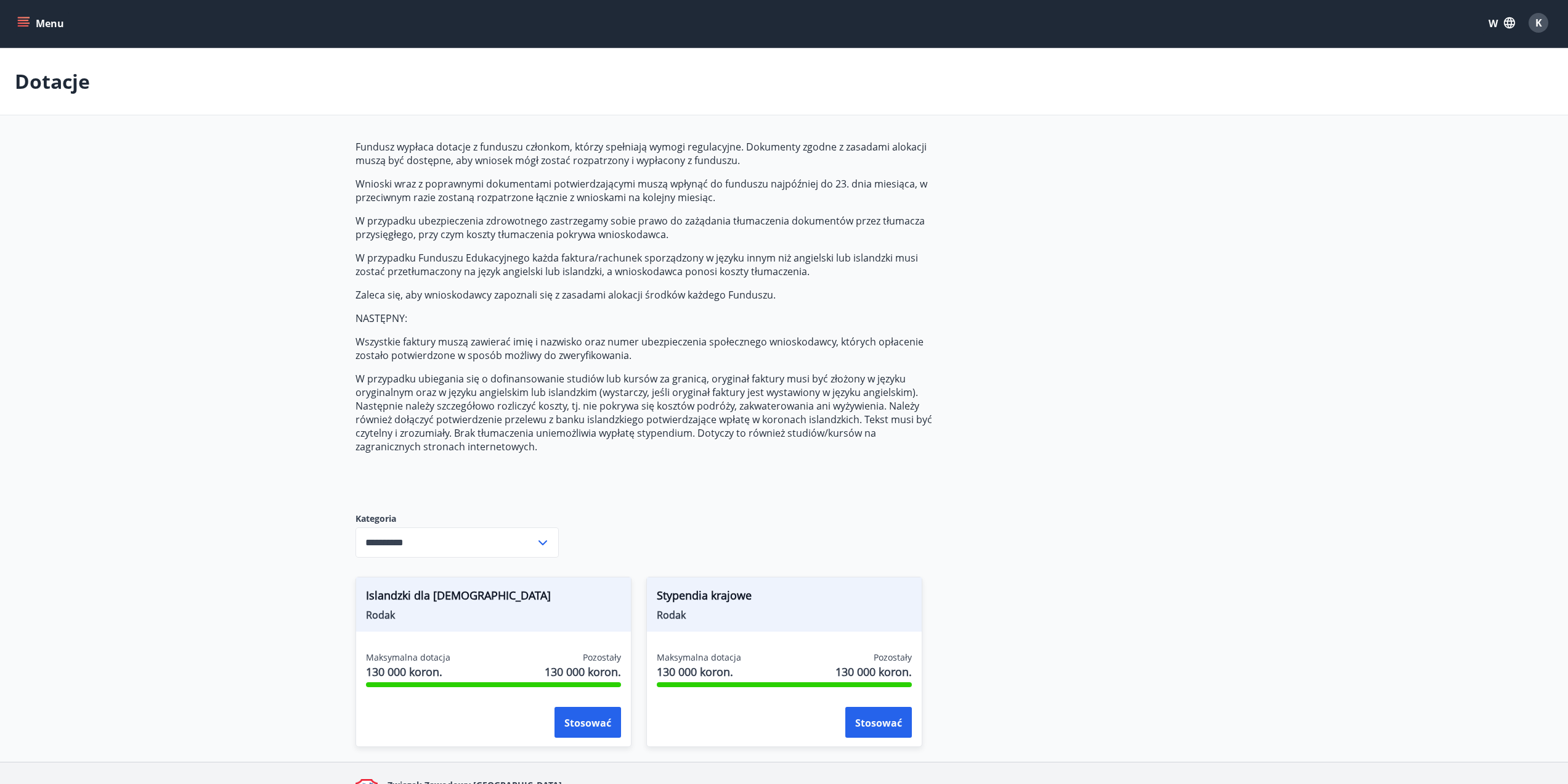
click at [435, 540] on input "**********" at bounding box center [446, 542] width 180 height 30
click at [418, 591] on font "Fundusz Ubezpieczeń Zdrowotnych" at bounding box center [448, 593] width 164 height 14
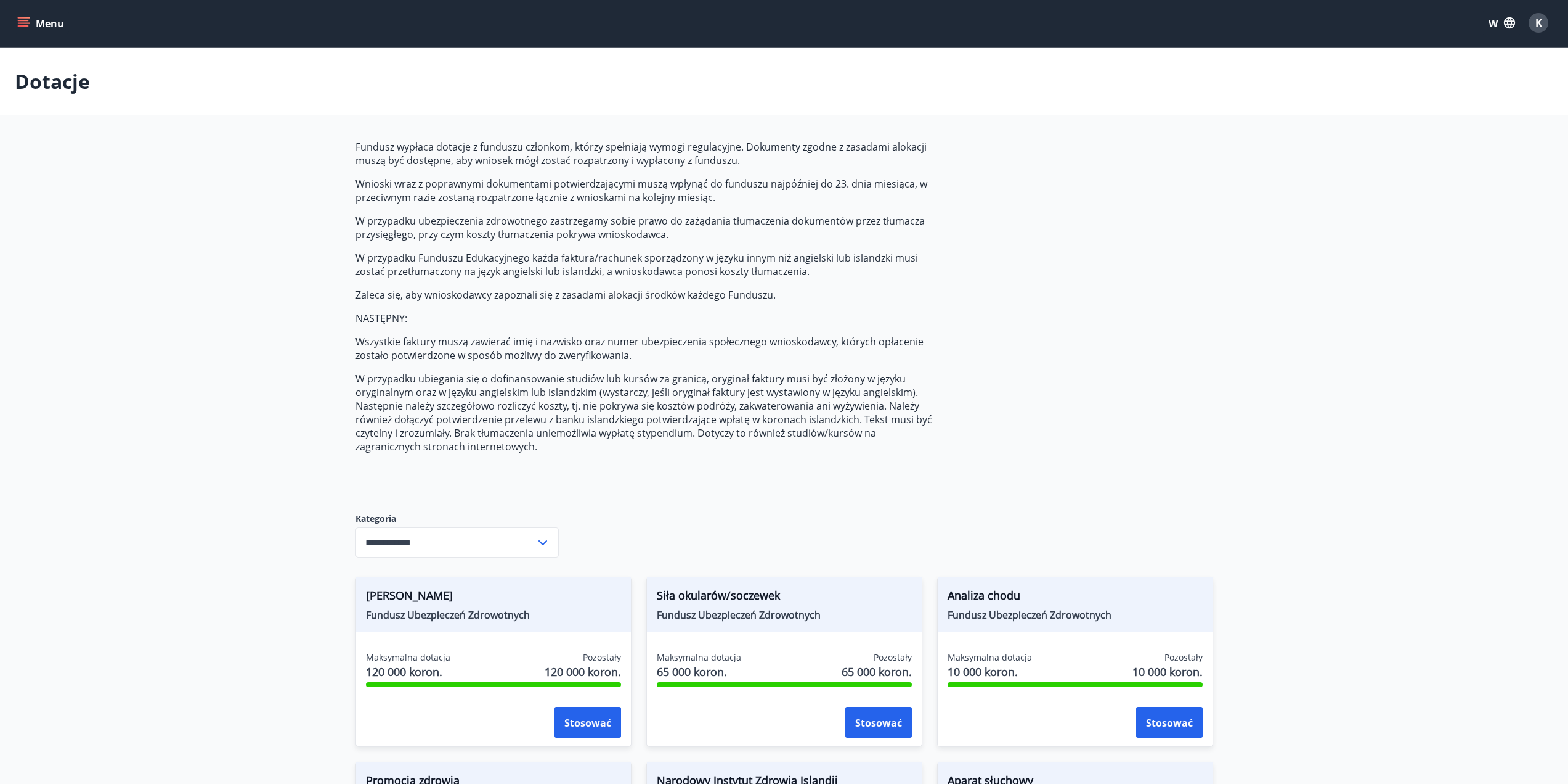
click at [441, 547] on input "**********" at bounding box center [446, 542] width 180 height 30
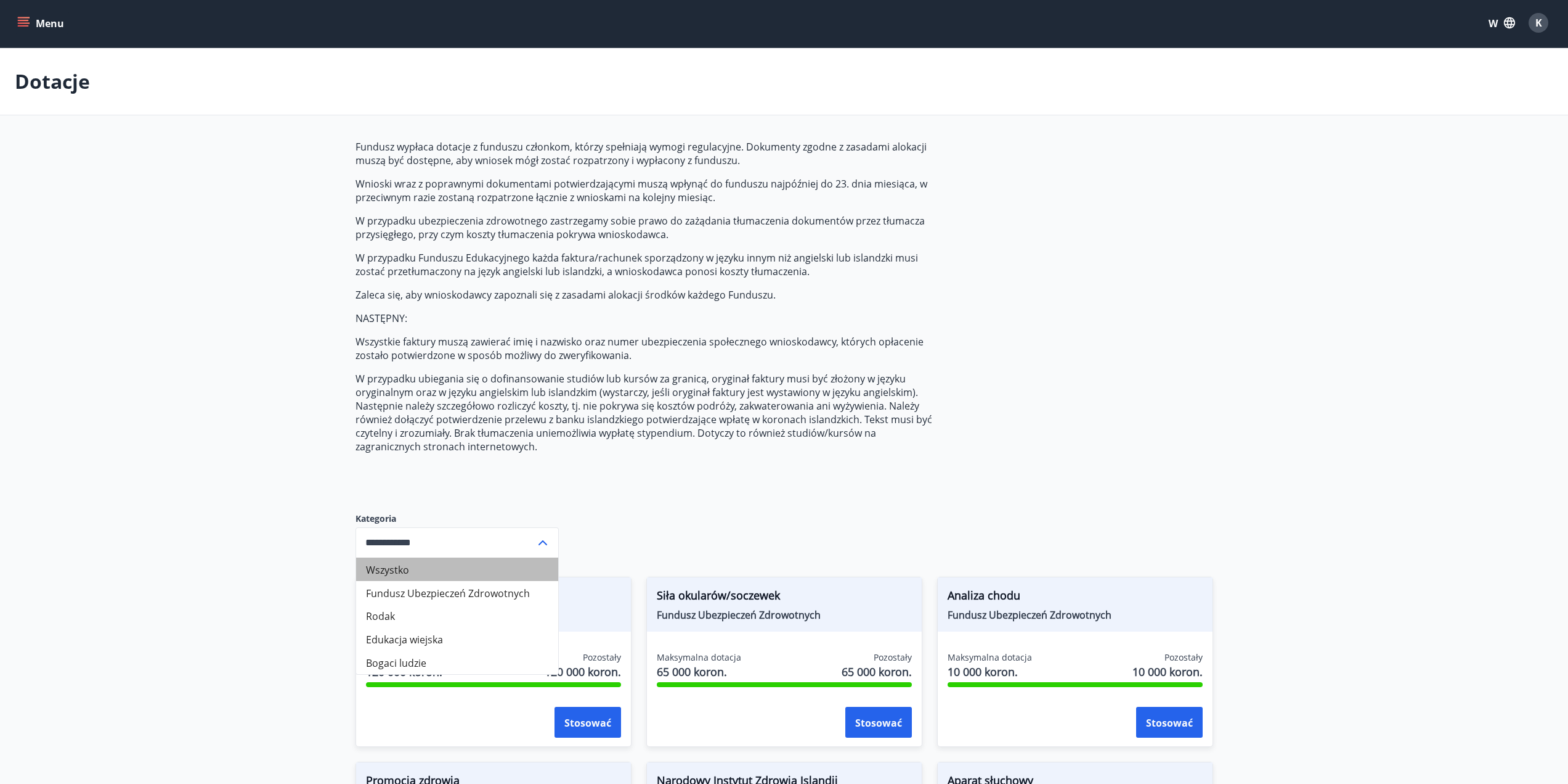
click at [438, 572] on li "Wszystko" at bounding box center [457, 568] width 202 height 23
type input "***"
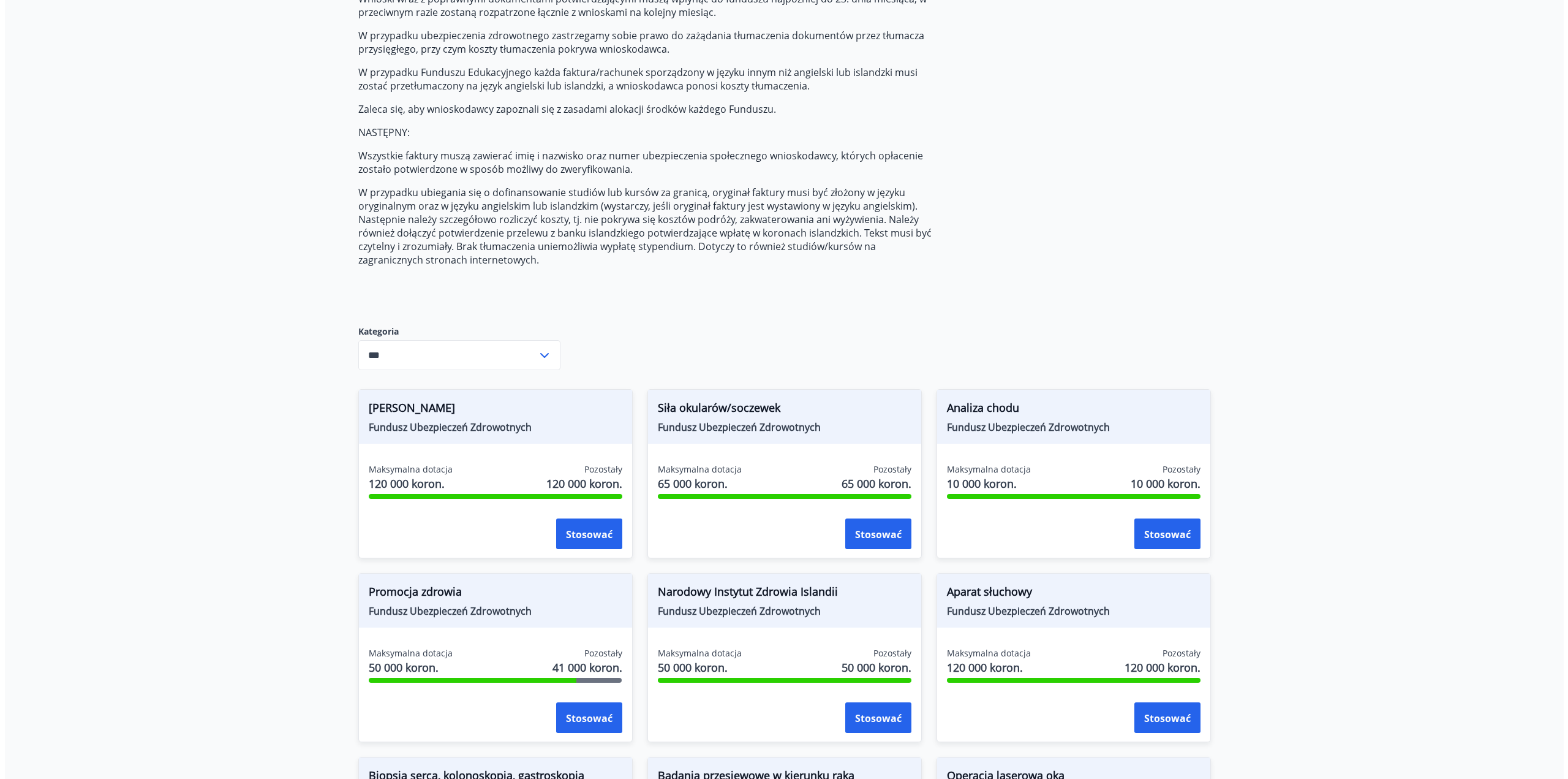
scroll to position [246, 0]
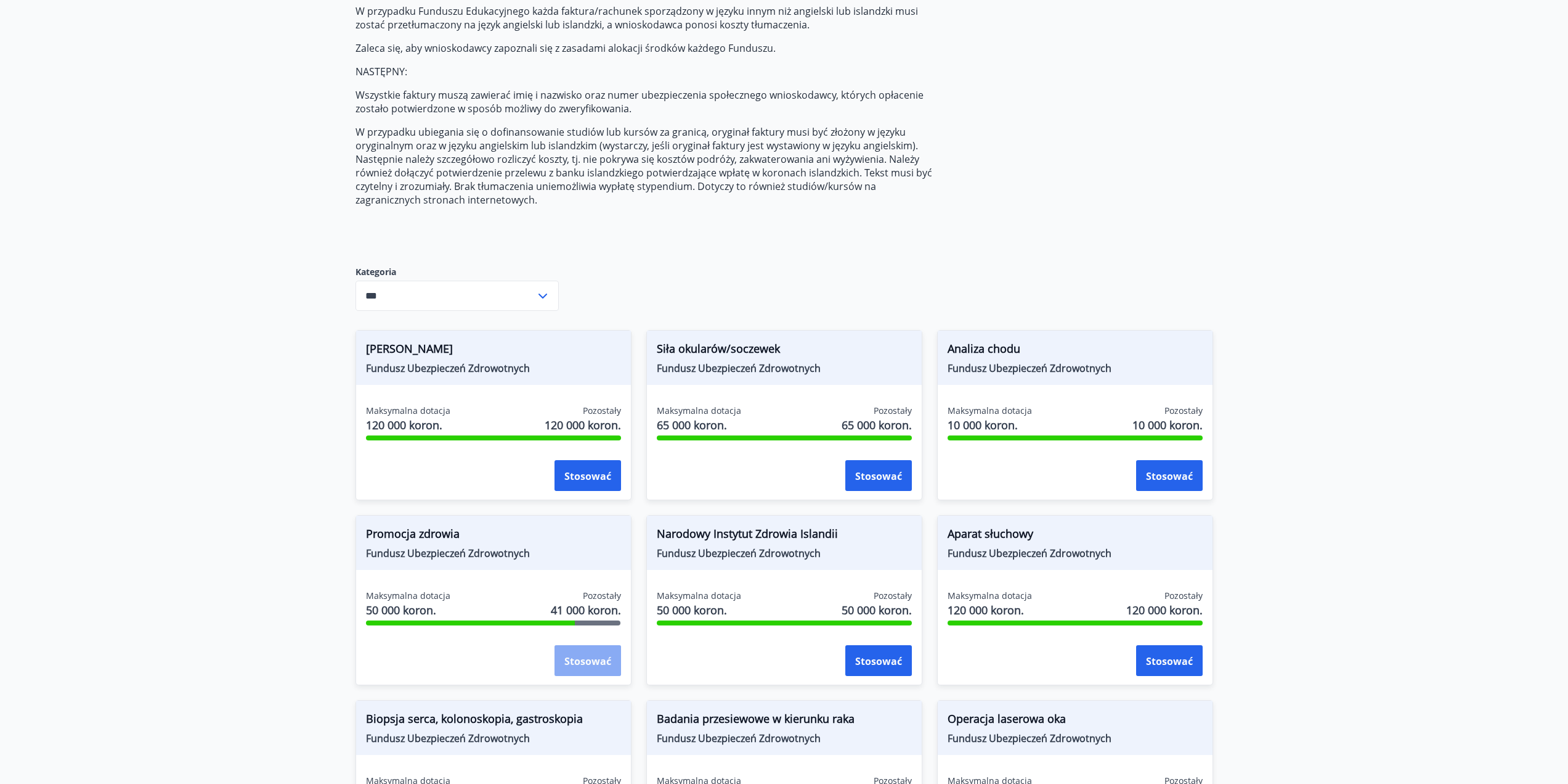
click at [579, 663] on font "Stosować" at bounding box center [588, 661] width 47 height 14
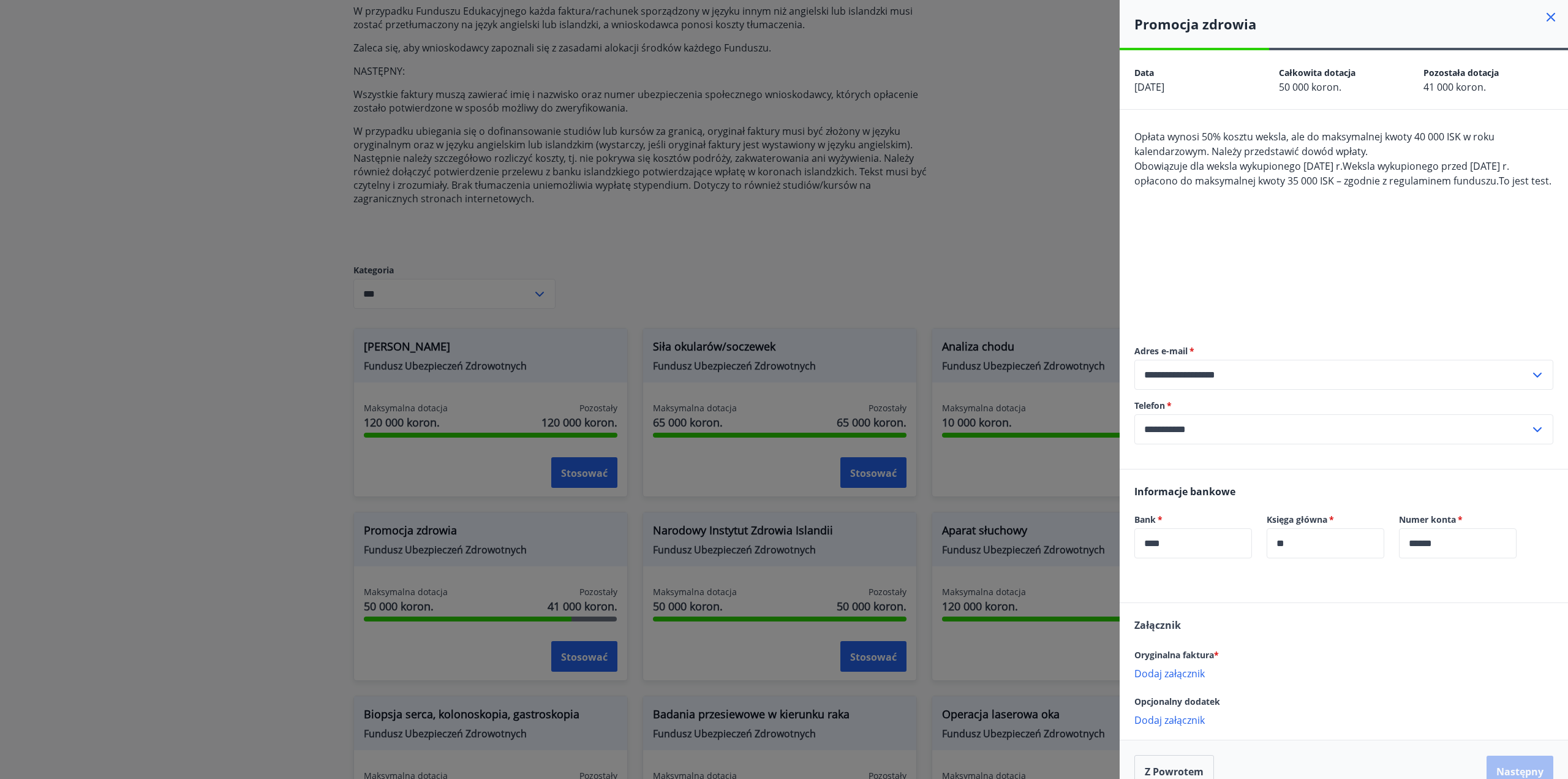
scroll to position [38, 0]
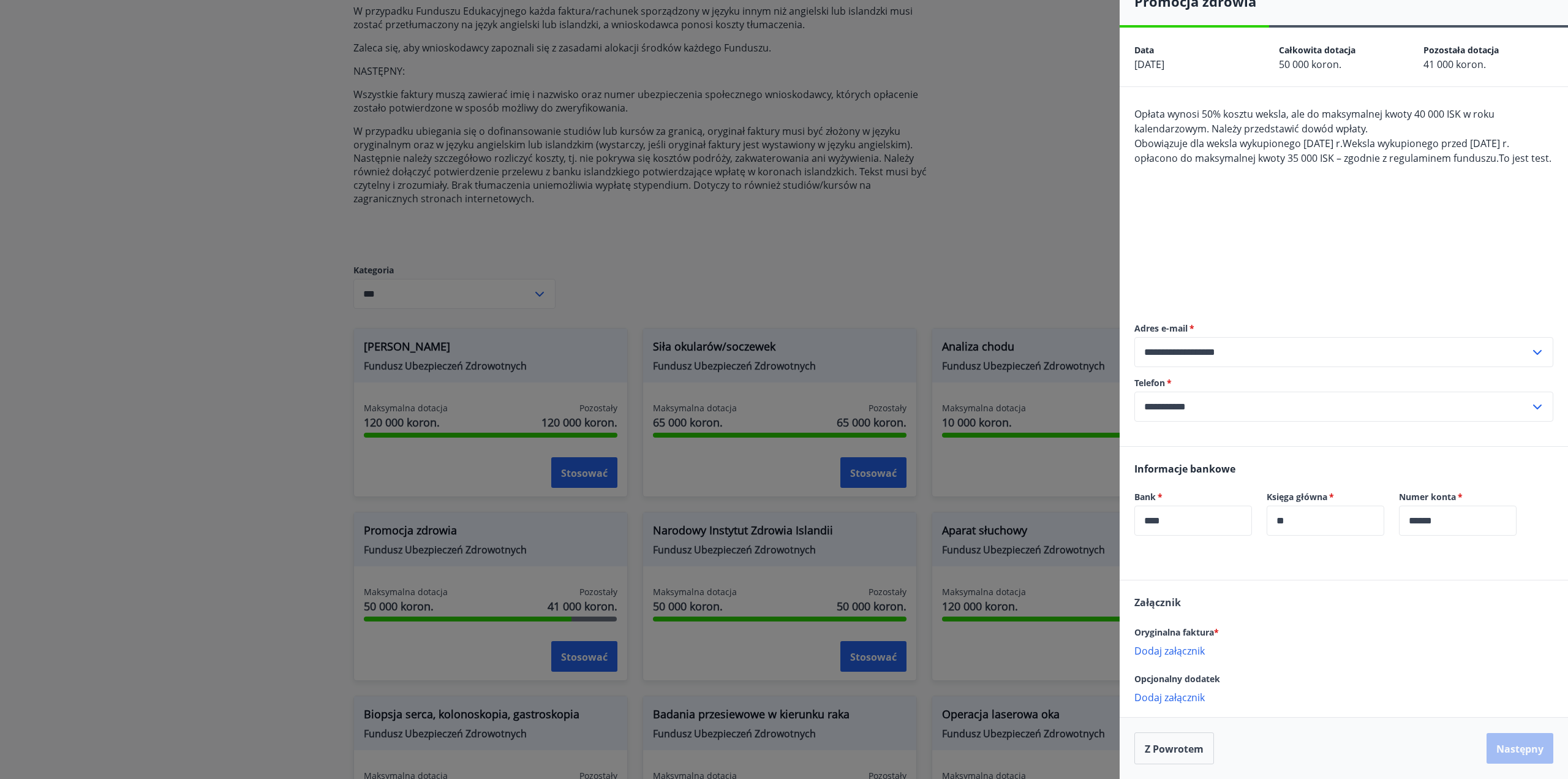
click at [1190, 648] on font "Dodaj załącznik" at bounding box center [1170, 651] width 71 height 14
click at [1179, 649] on font "Dodaj załącznik" at bounding box center [1170, 651] width 71 height 14
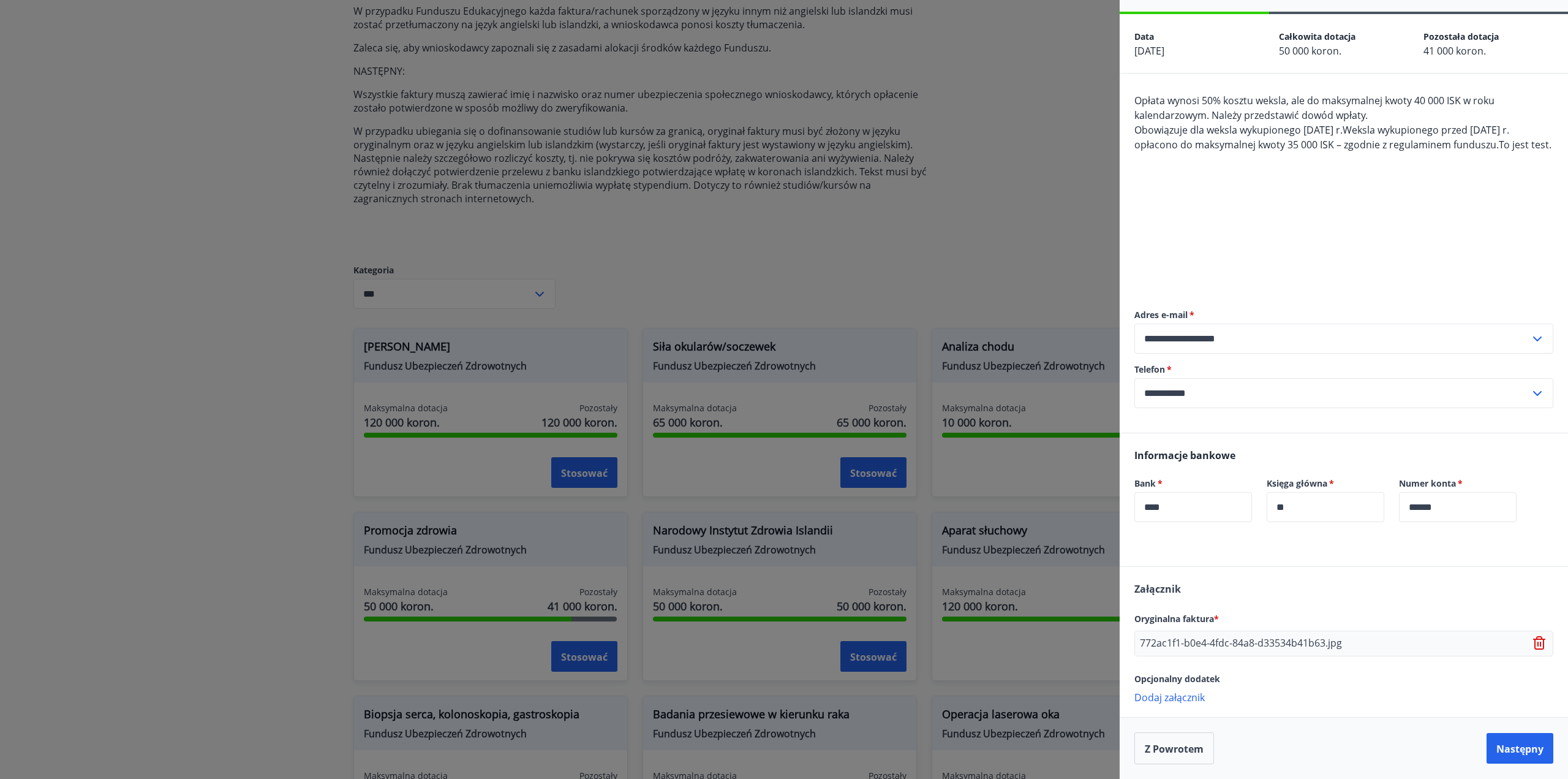
scroll to position [51, 0]
click at [1199, 698] on font "Dodaj załącznik" at bounding box center [1170, 698] width 71 height 14
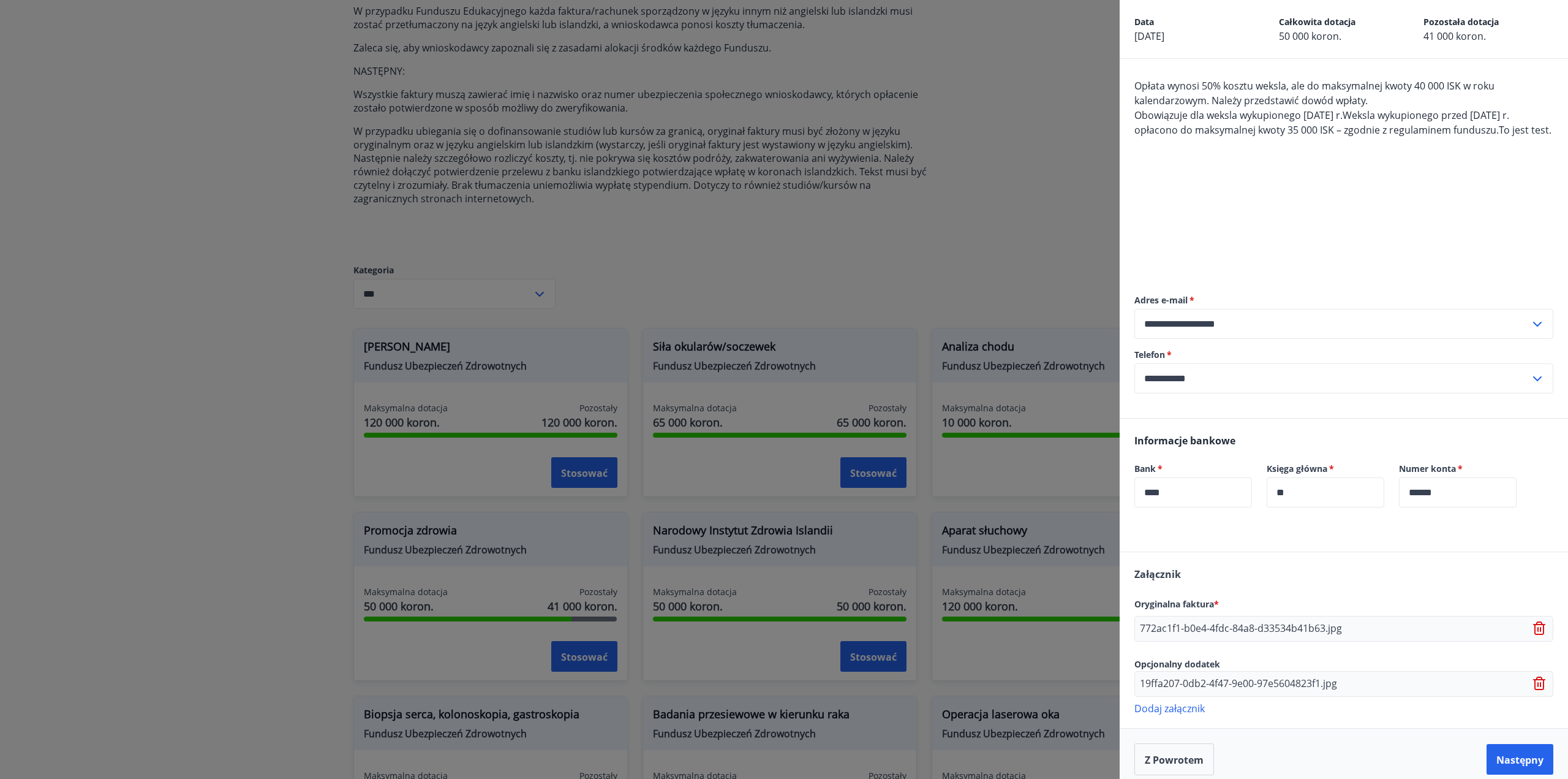
scroll to position [77, 0]
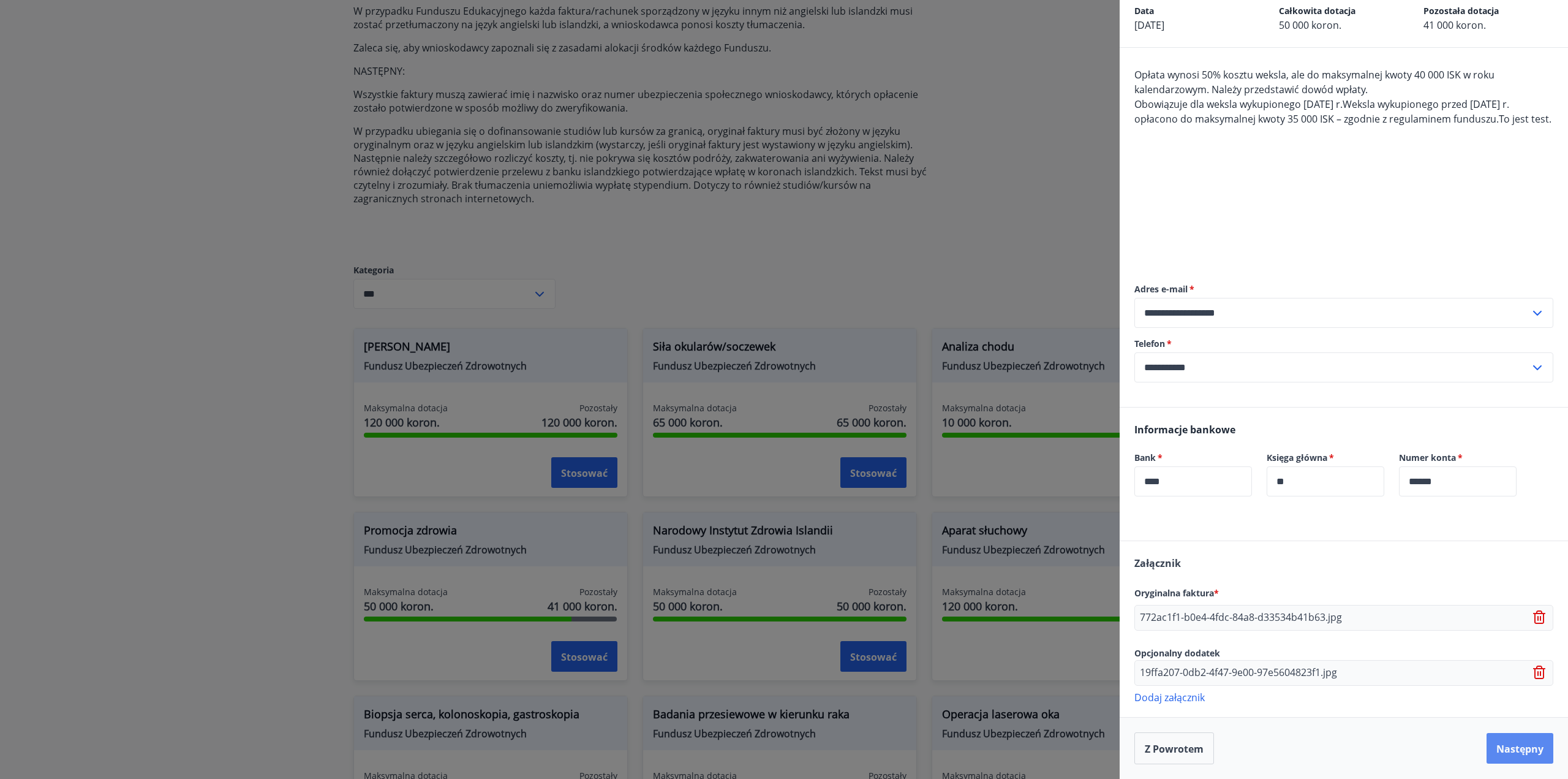
click at [1515, 751] on font "Następny" at bounding box center [1519, 749] width 47 height 14
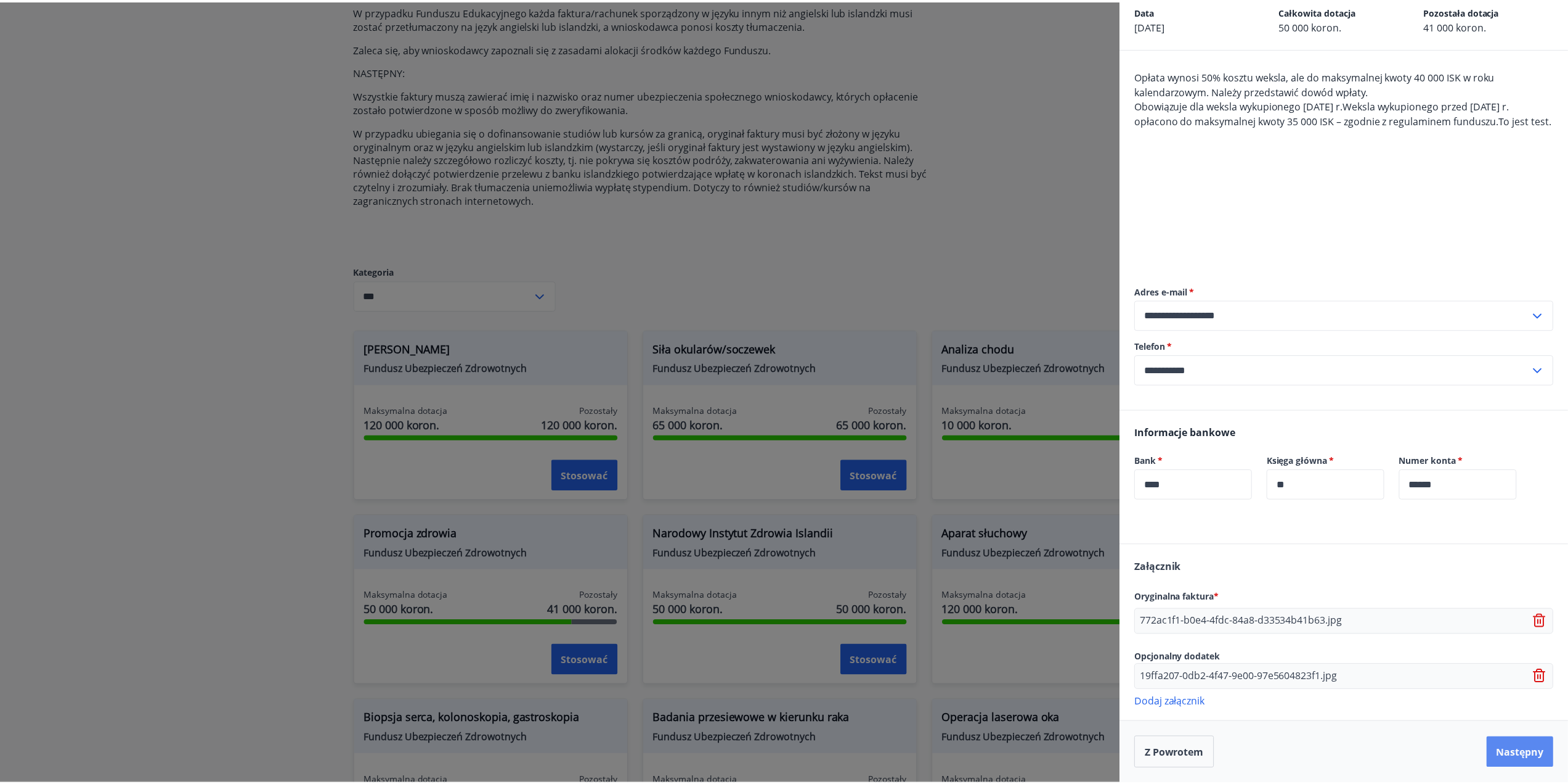
scroll to position [0, 0]
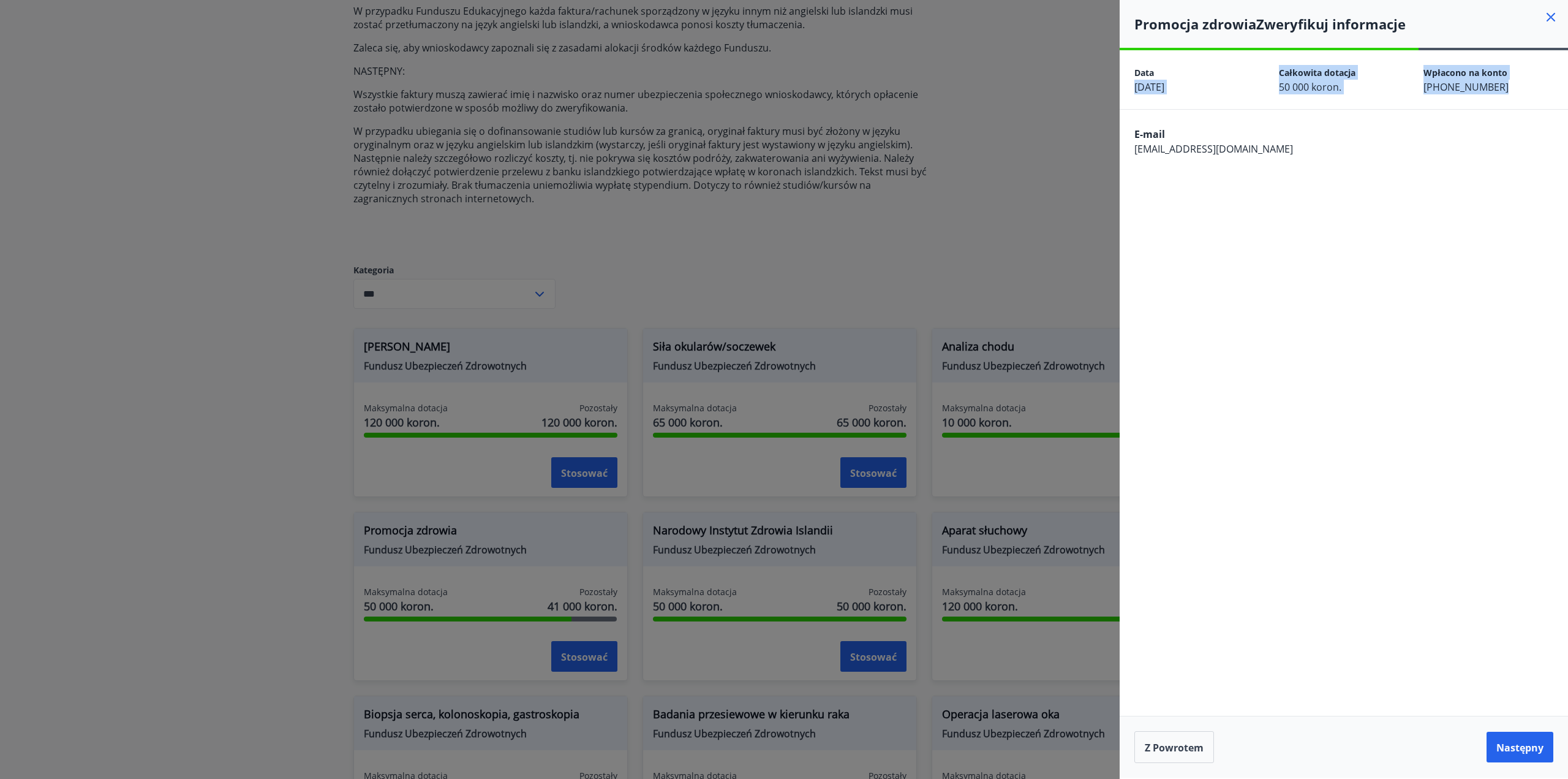
drag, startPoint x: 1491, startPoint y: 86, endPoint x: 1240, endPoint y: 59, distance: 252.4
click at [1240, 59] on div "Data 16.08.2025 Całkowita dotacja 50 000 koron. Wpłacono na konto 0317-26-000522" at bounding box center [1343, 79] width 448 height 59
click at [1504, 741] on font "Następny" at bounding box center [1519, 747] width 47 height 14
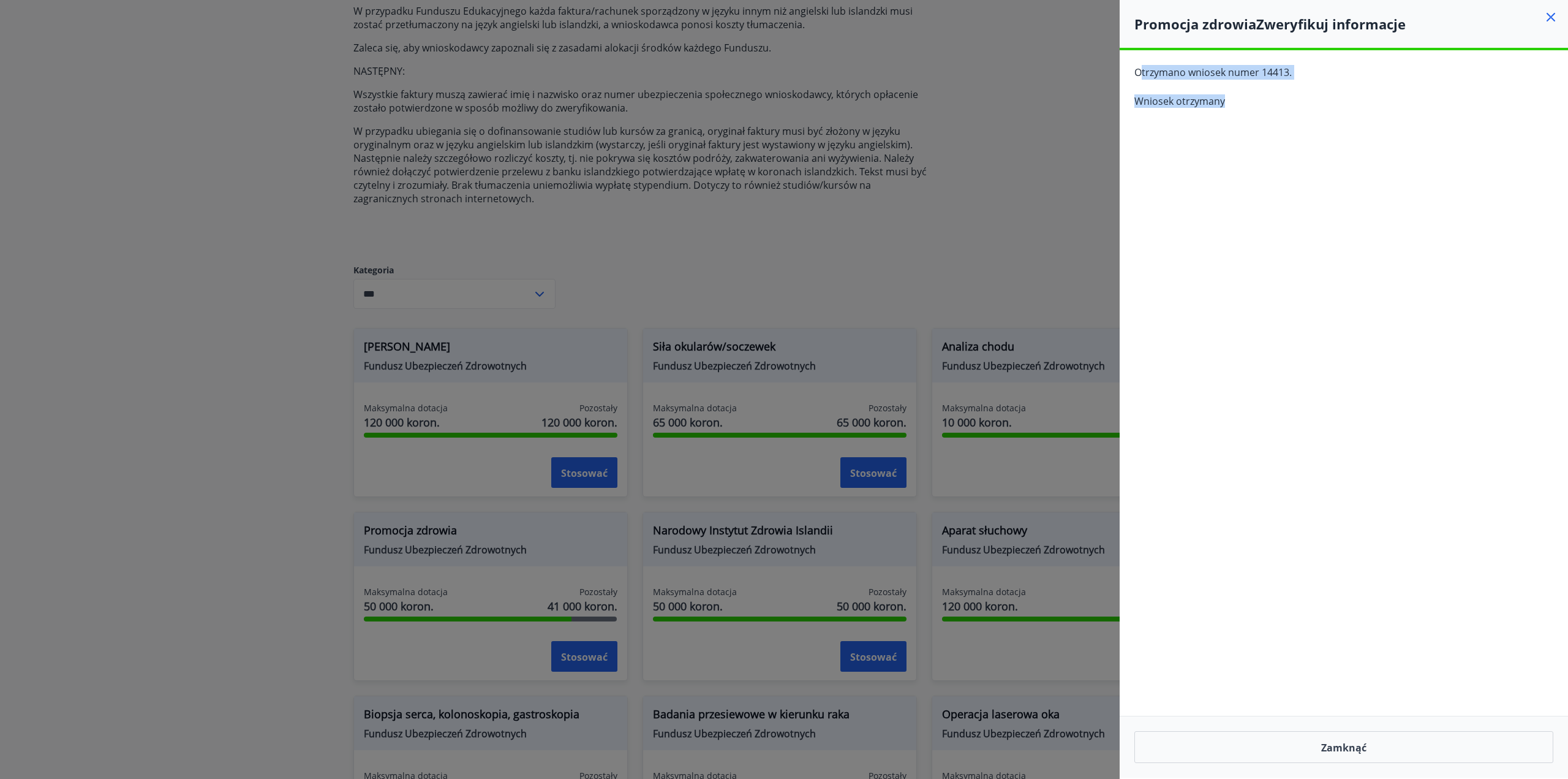
drag, startPoint x: 1242, startPoint y: 104, endPoint x: 1139, endPoint y: 66, distance: 109.8
click at [1139, 66] on div "Otrzymano wniosek numer 14413. Wniosek otrzymany" at bounding box center [1343, 91] width 448 height 82
click at [1139, 66] on font "Otrzymano wniosek numer 14413." at bounding box center [1213, 73] width 157 height 14
click at [1385, 757] on button "Zamknąć" at bounding box center [1344, 746] width 419 height 32
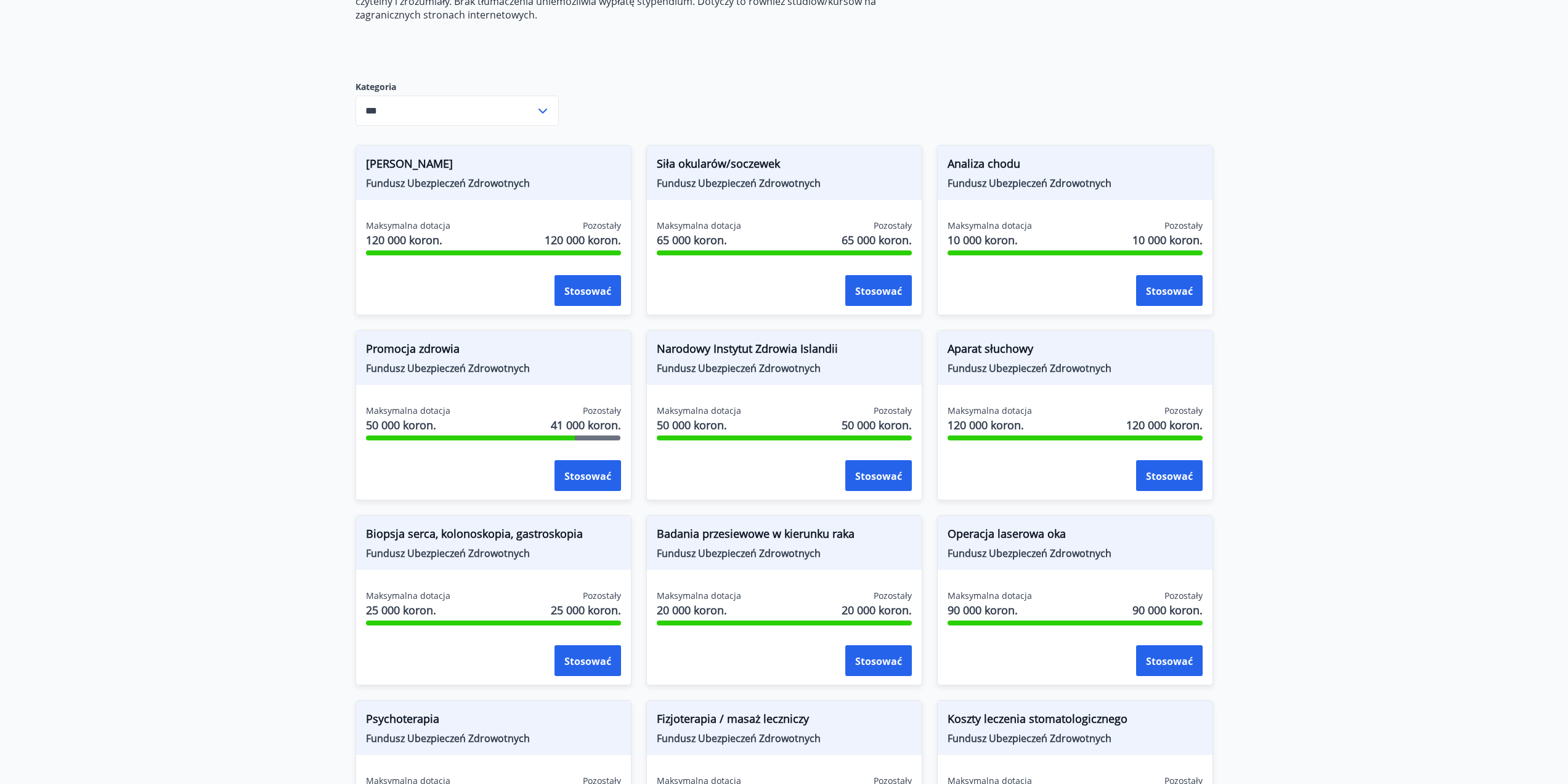
scroll to position [557, 0]
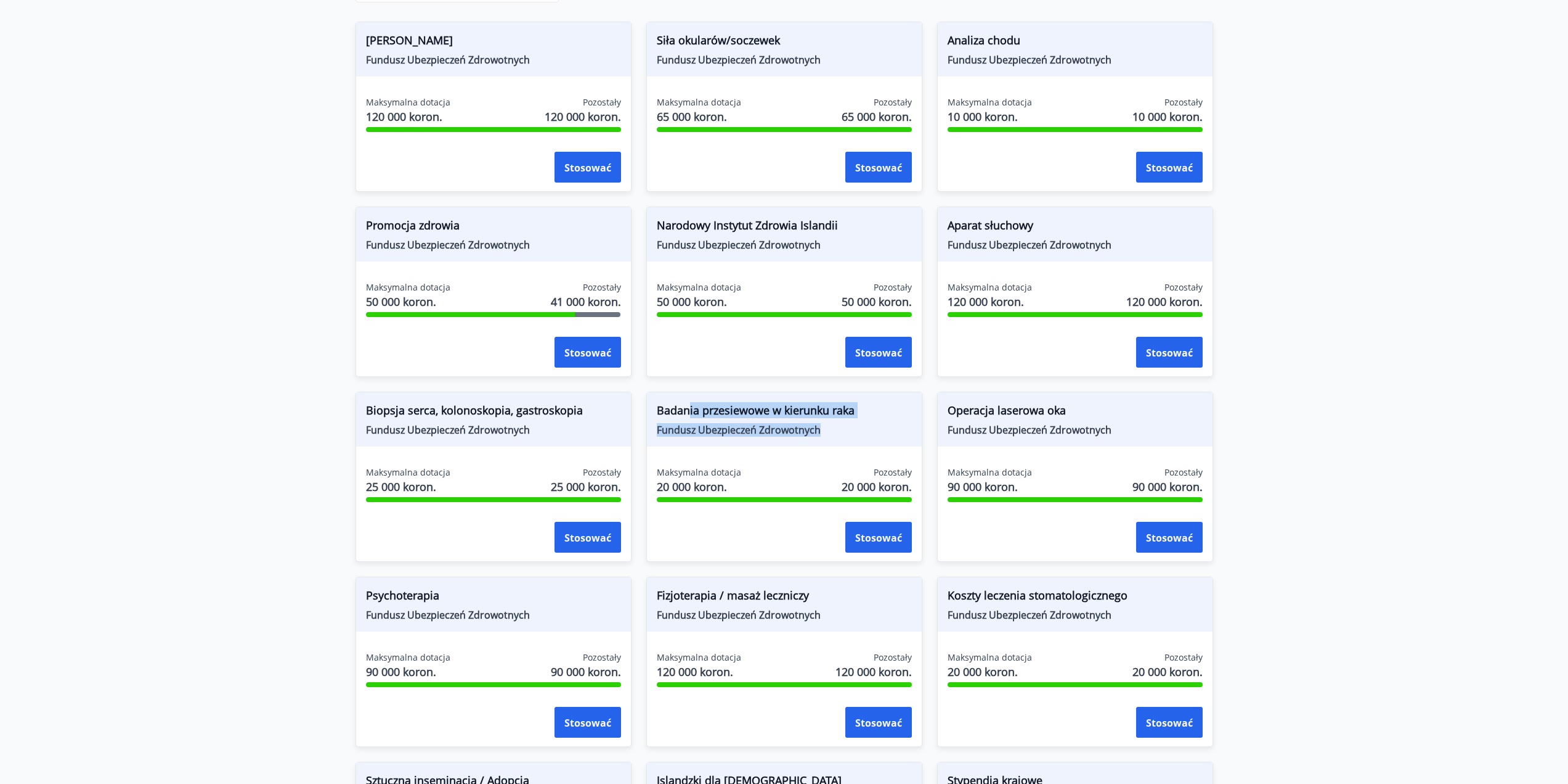
drag, startPoint x: 724, startPoint y: 415, endPoint x: 687, endPoint y: 403, distance: 38.9
click at [687, 403] on div "Badania przesiewowe w kierunku raka Fundusz Ubezpieczeń Zdrowotnych" at bounding box center [784, 419] width 275 height 54
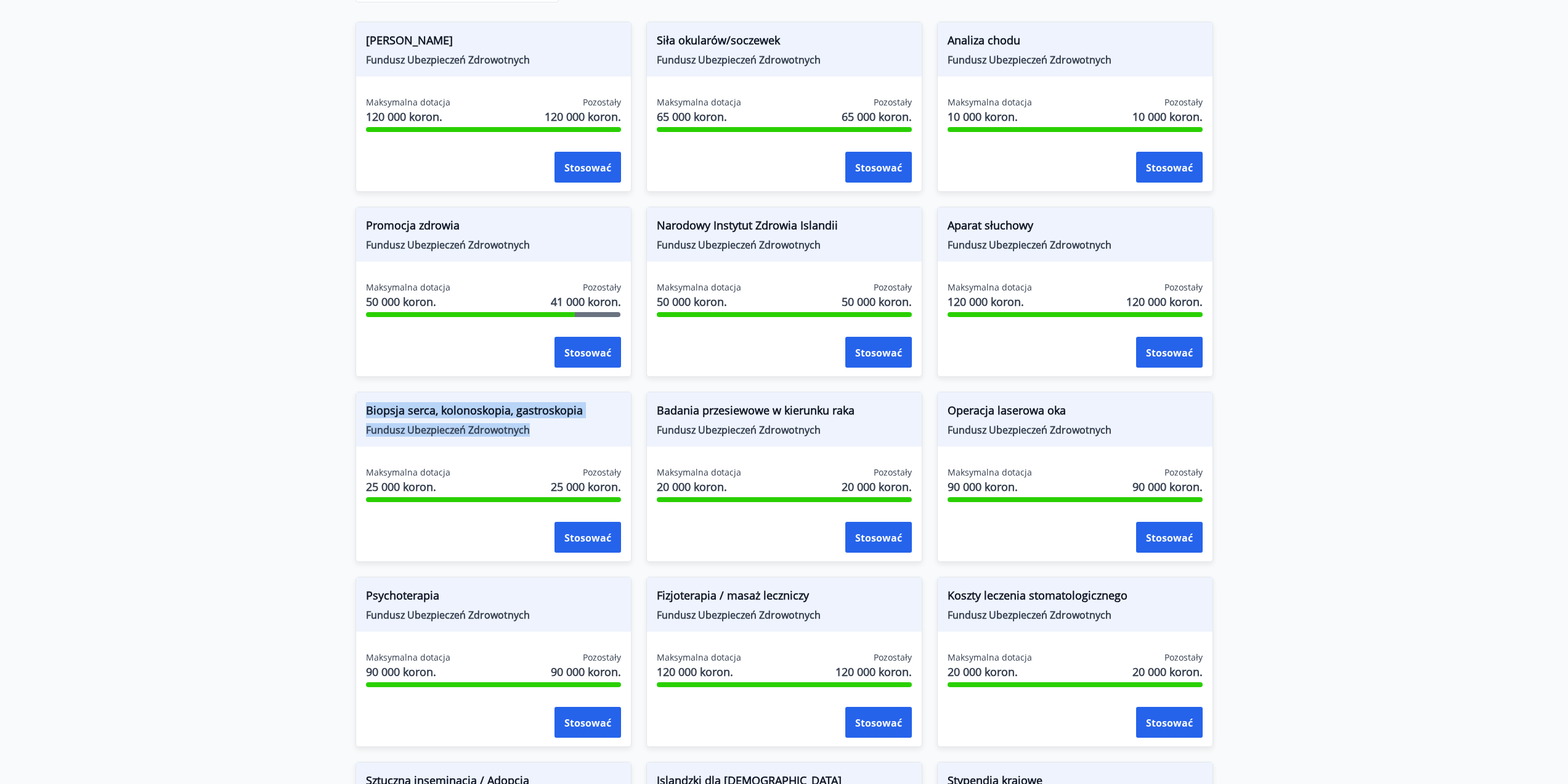
drag, startPoint x: 474, startPoint y: 412, endPoint x: 360, endPoint y: 398, distance: 114.9
click at [361, 398] on div "Biopsja serca, kolonoskopia, gastroskopia Fundusz Ubezpieczeń Zdrowotnych" at bounding box center [493, 419] width 275 height 54
click at [360, 398] on div "Biopsja serca, kolonoskopia, gastroskopia Fundusz Ubezpieczeń Zdrowotnych" at bounding box center [493, 419] width 275 height 54
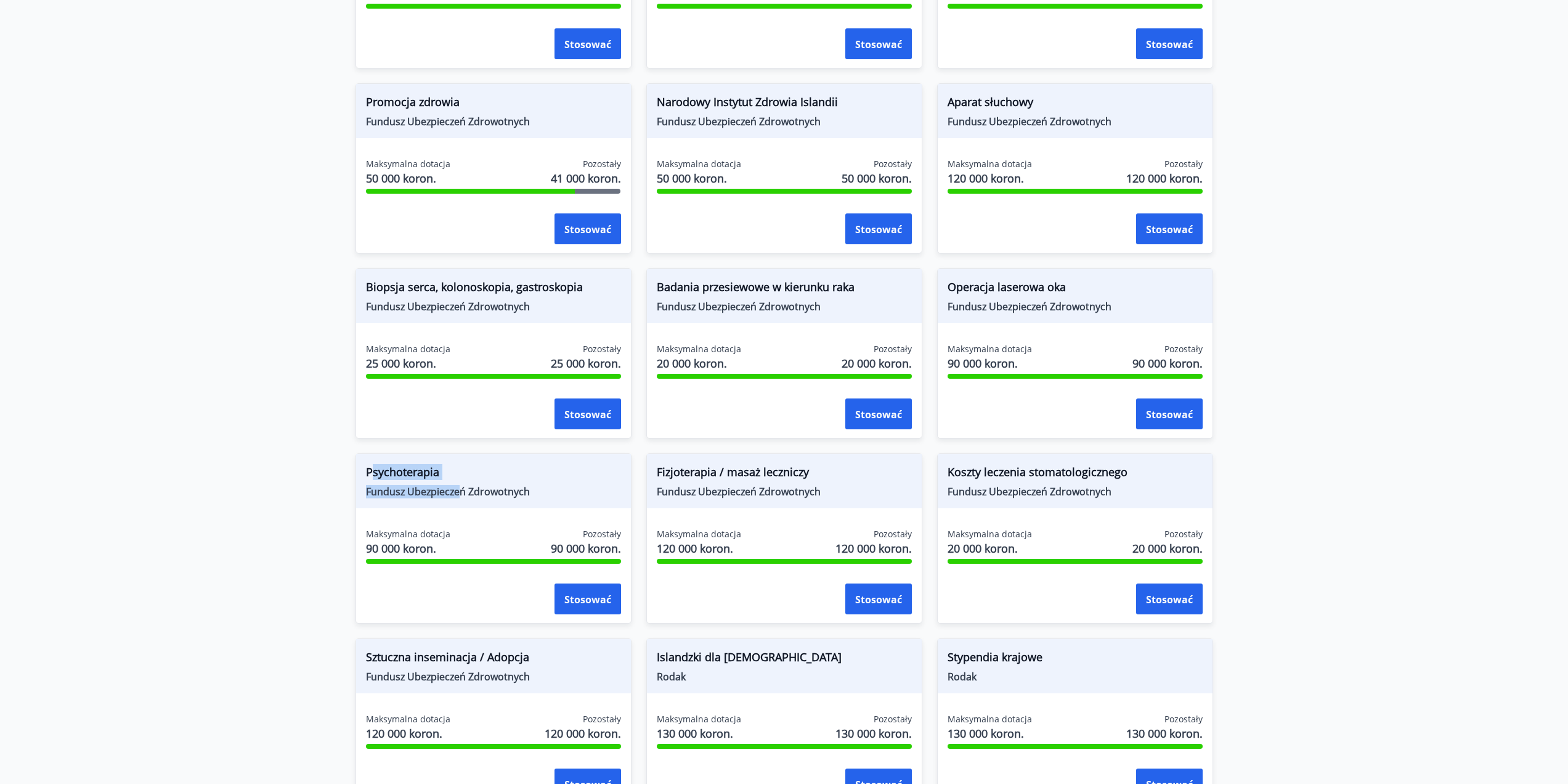
drag, startPoint x: 374, startPoint y: 463, endPoint x: 465, endPoint y: 488, distance: 94.4
click at [465, 488] on div "Psychoterapia Fundusz Ubezpieczeń Zdrowotnych" at bounding box center [493, 481] width 275 height 54
drag, startPoint x: 672, startPoint y: 479, endPoint x: 859, endPoint y: 493, distance: 187.5
click at [793, 488] on div "Fizjoterapia / masaż leczniczy Fundusz Ubezpieczeń Zdrowotnych Maksymalna dotac…" at bounding box center [777, 530] width 291 height 185
drag, startPoint x: 1004, startPoint y: 485, endPoint x: 1149, endPoint y: 488, distance: 145.0
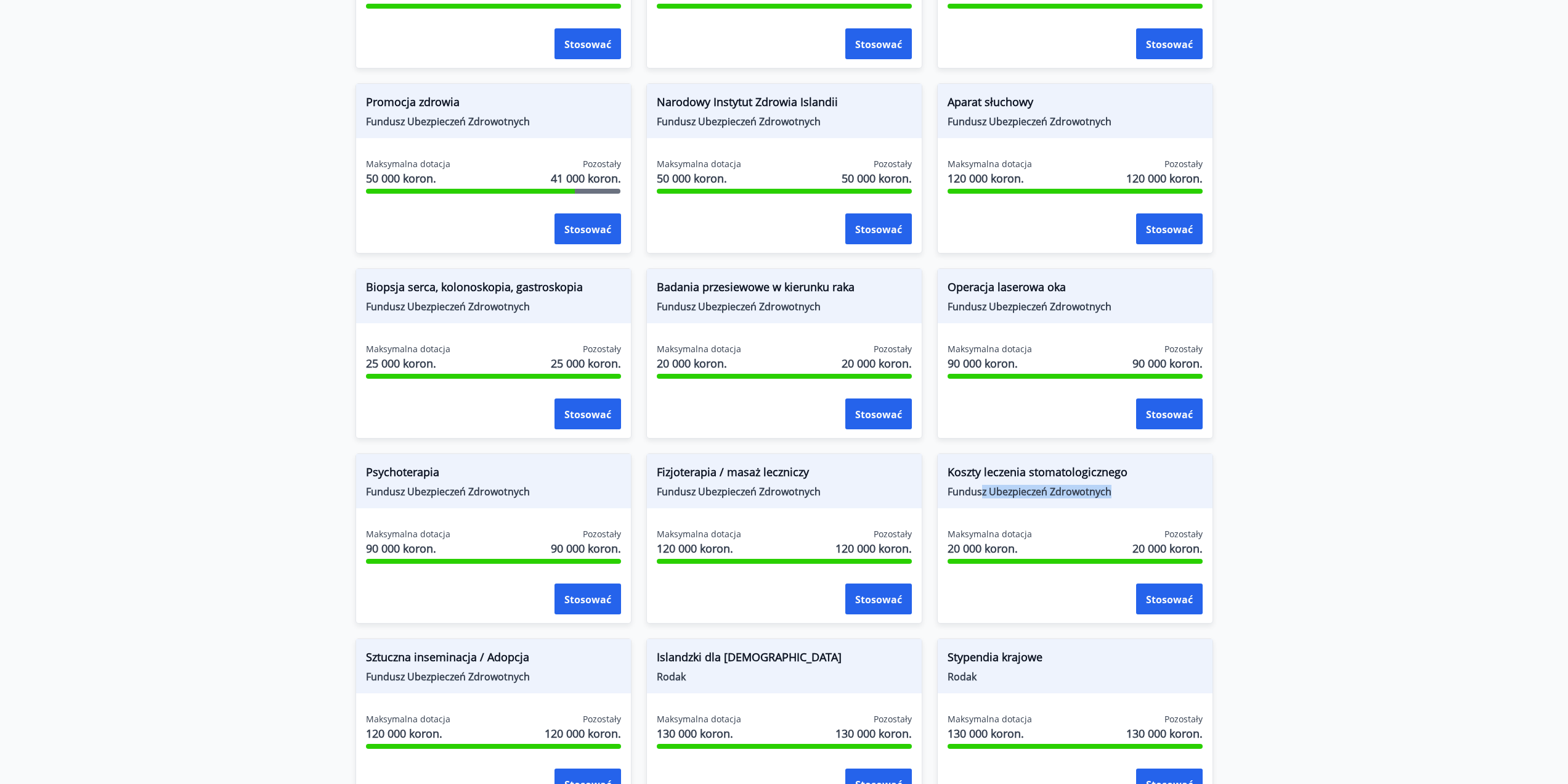
click at [1137, 488] on span "Fundusz Ubezpieczeń Zdrowotnych" at bounding box center [1074, 492] width 255 height 14
click at [1151, 488] on span "Fundusz Ubezpieczeń Zdrowotnych" at bounding box center [1074, 492] width 255 height 14
drag, startPoint x: 1146, startPoint y: 490, endPoint x: 913, endPoint y: 464, distance: 234.4
click at [917, 464] on div "Zasiłek macierzyński Fundusz Ubezpieczeń Zdrowotnych Maksymalna dotacja 120 000…" at bounding box center [777, 345] width 872 height 925
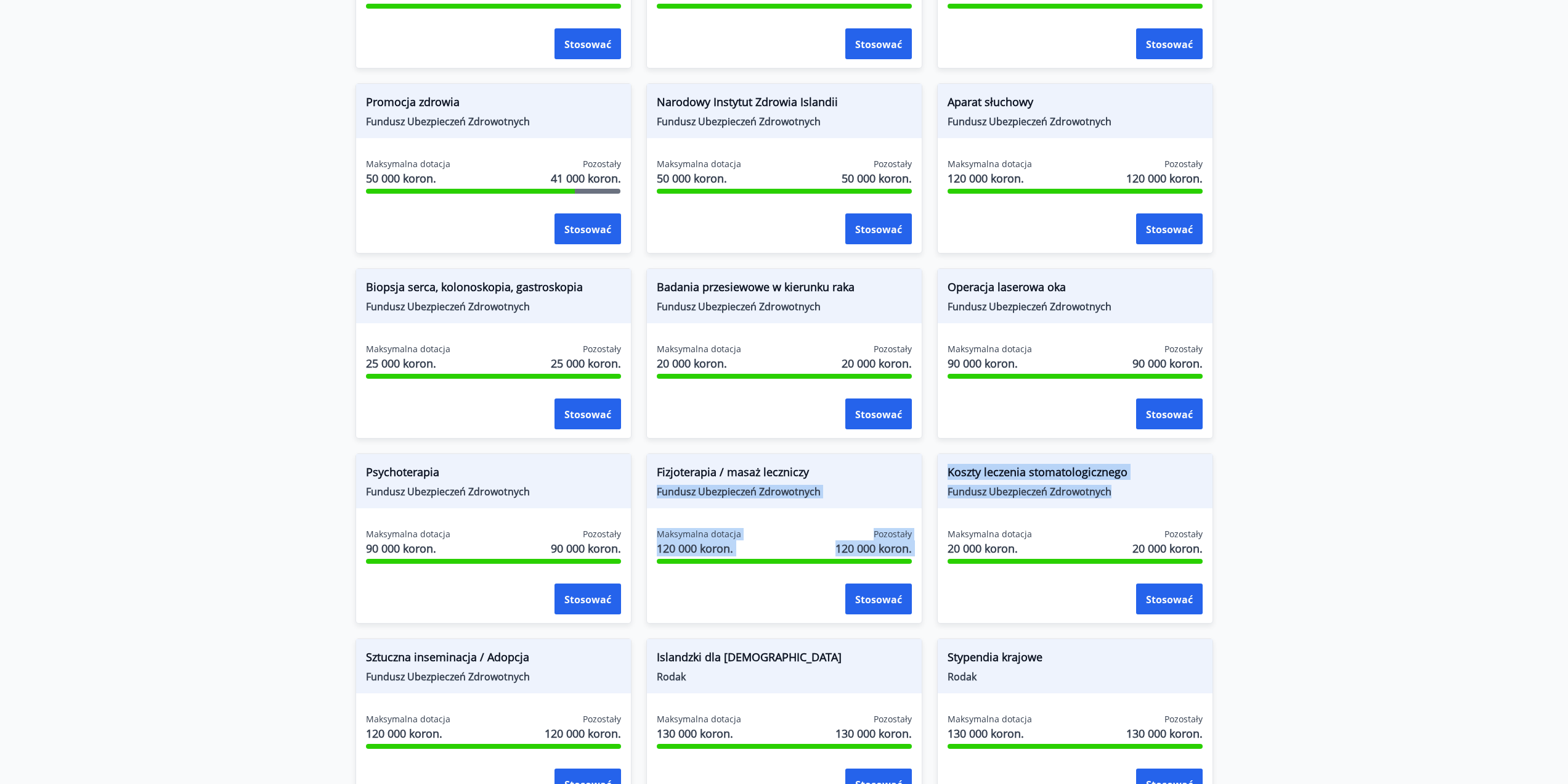
click at [913, 464] on div "Fizjoterapia / masaż leczniczy Fundusz Ubezpieczeń Zdrowotnych" at bounding box center [784, 481] width 275 height 54
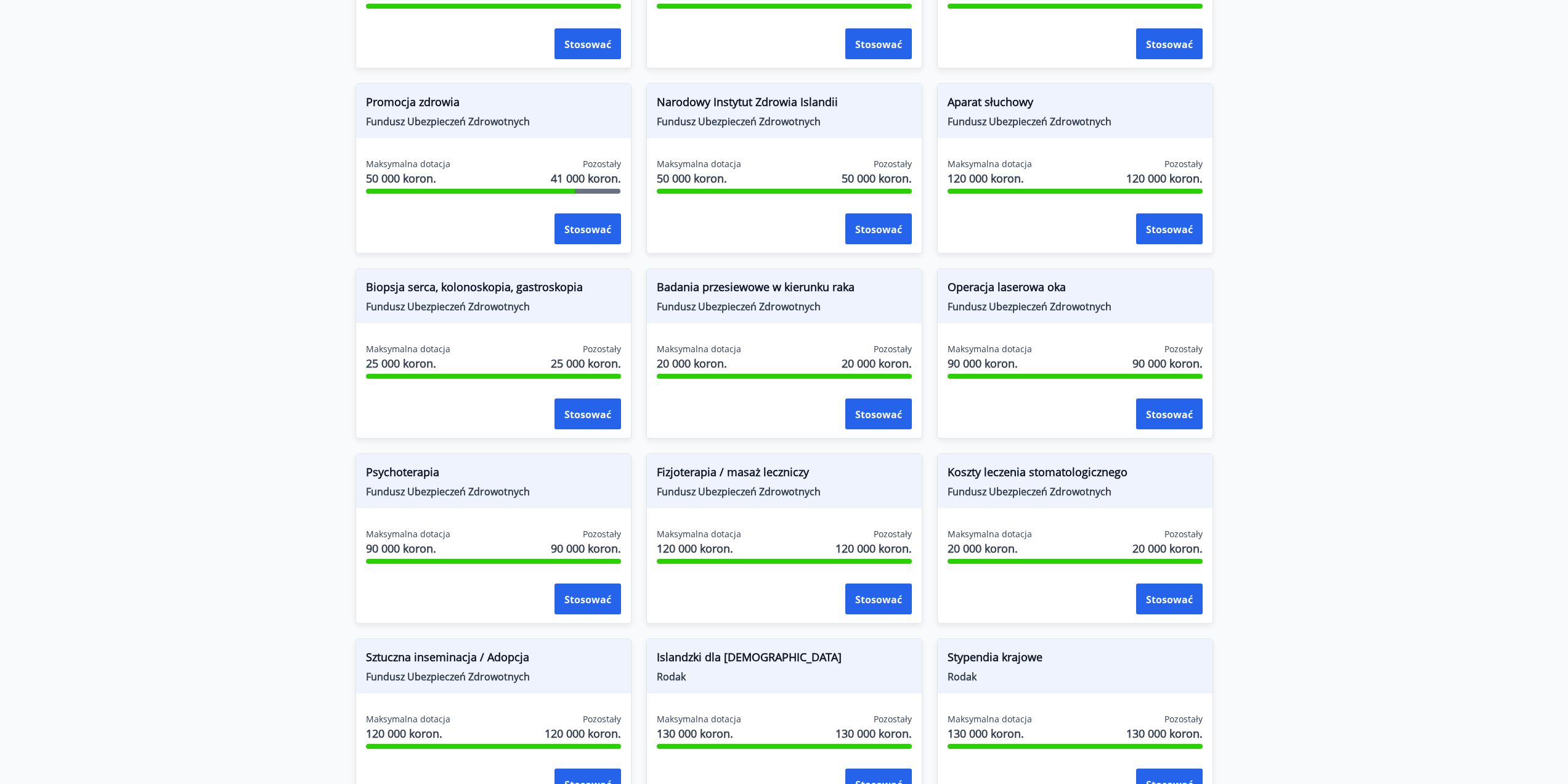
click at [913, 464] on div "Fizjoterapia / masaż leczniczy Fundusz Ubezpieczeń Zdrowotnych" at bounding box center [784, 481] width 275 height 54
click at [1011, 555] on span "20 000 koron." at bounding box center [989, 548] width 84 height 16
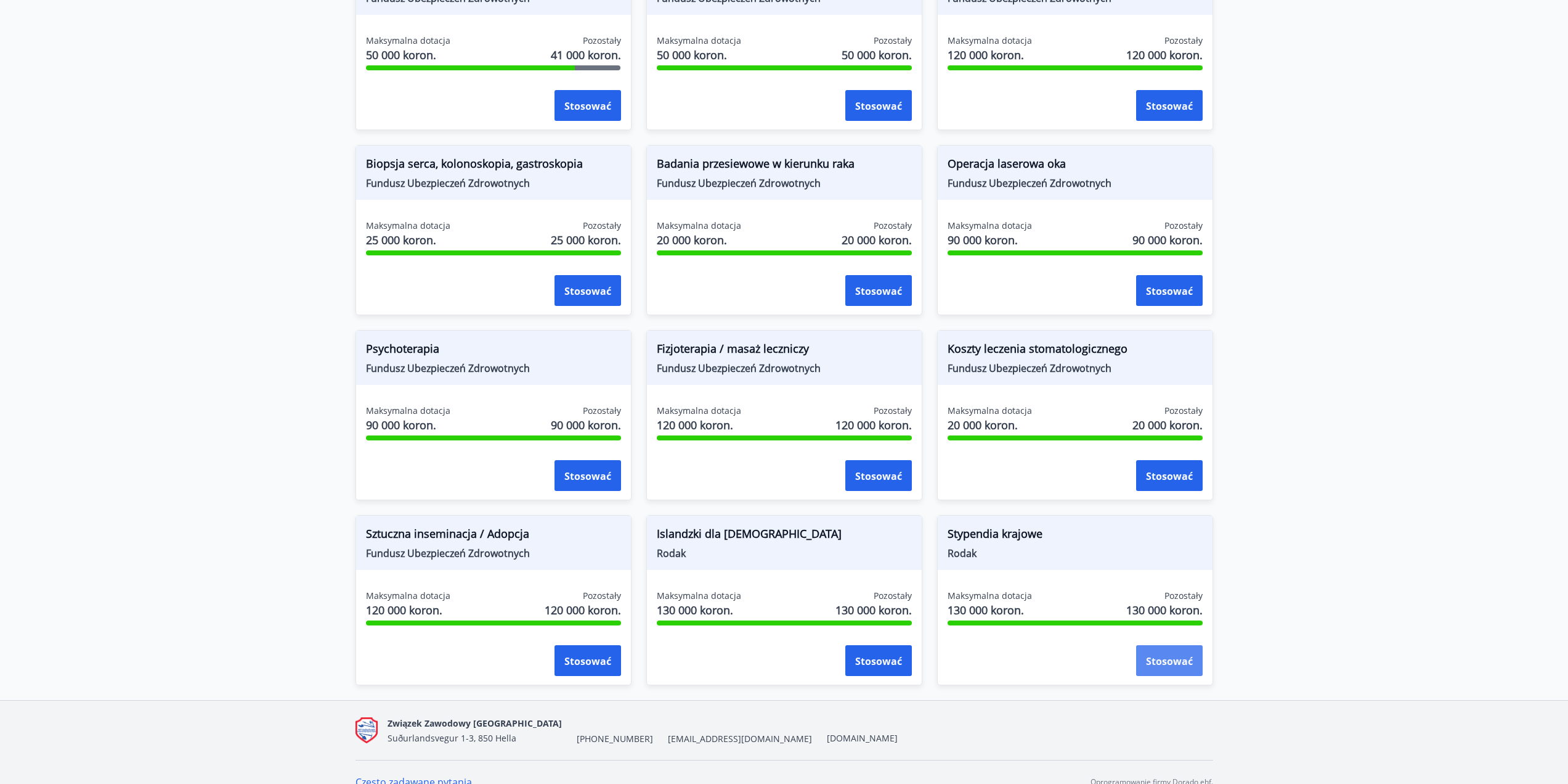
click at [1160, 658] on font "Stosować" at bounding box center [1169, 661] width 47 height 14
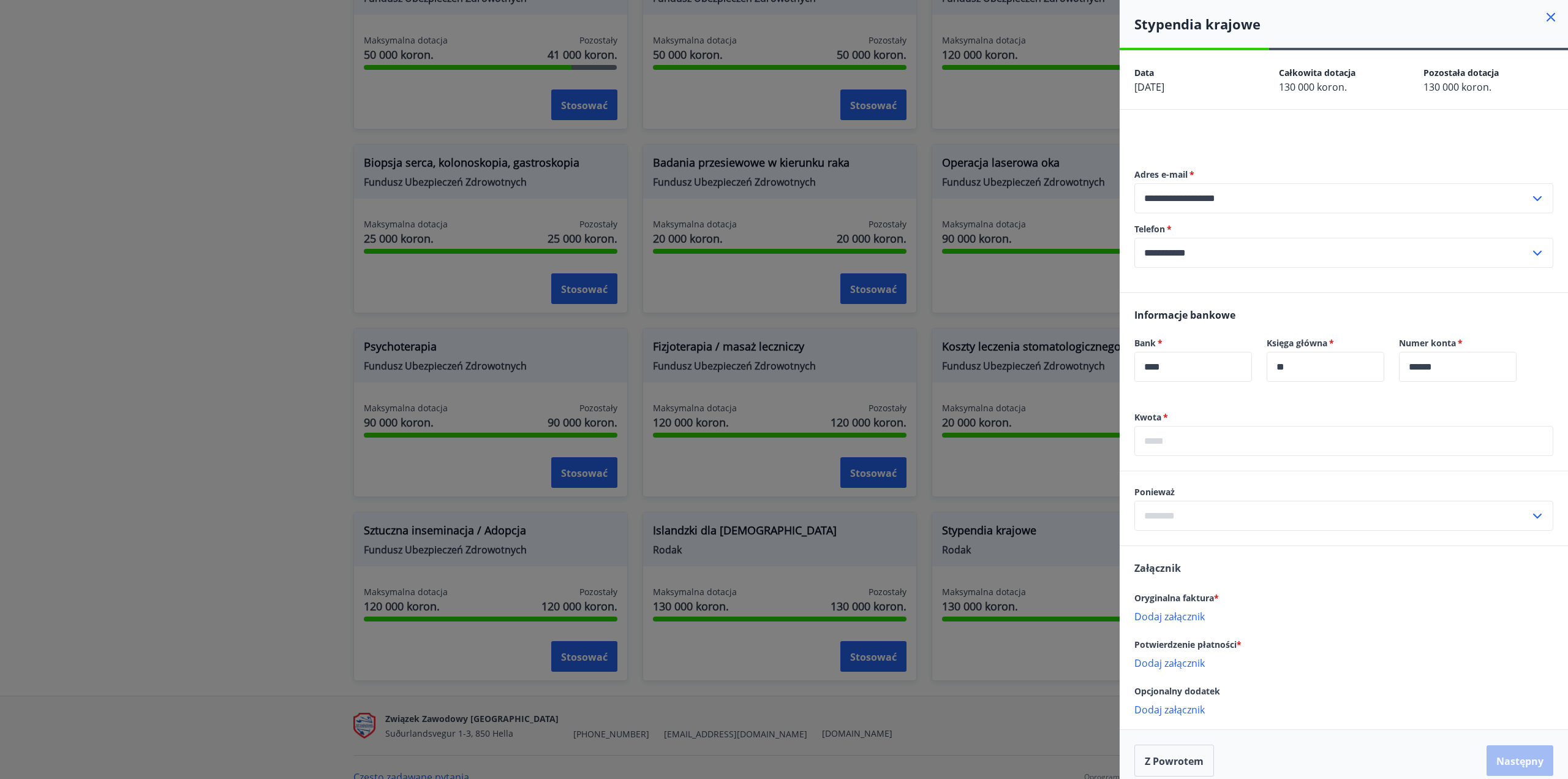
scroll to position [12, 0]
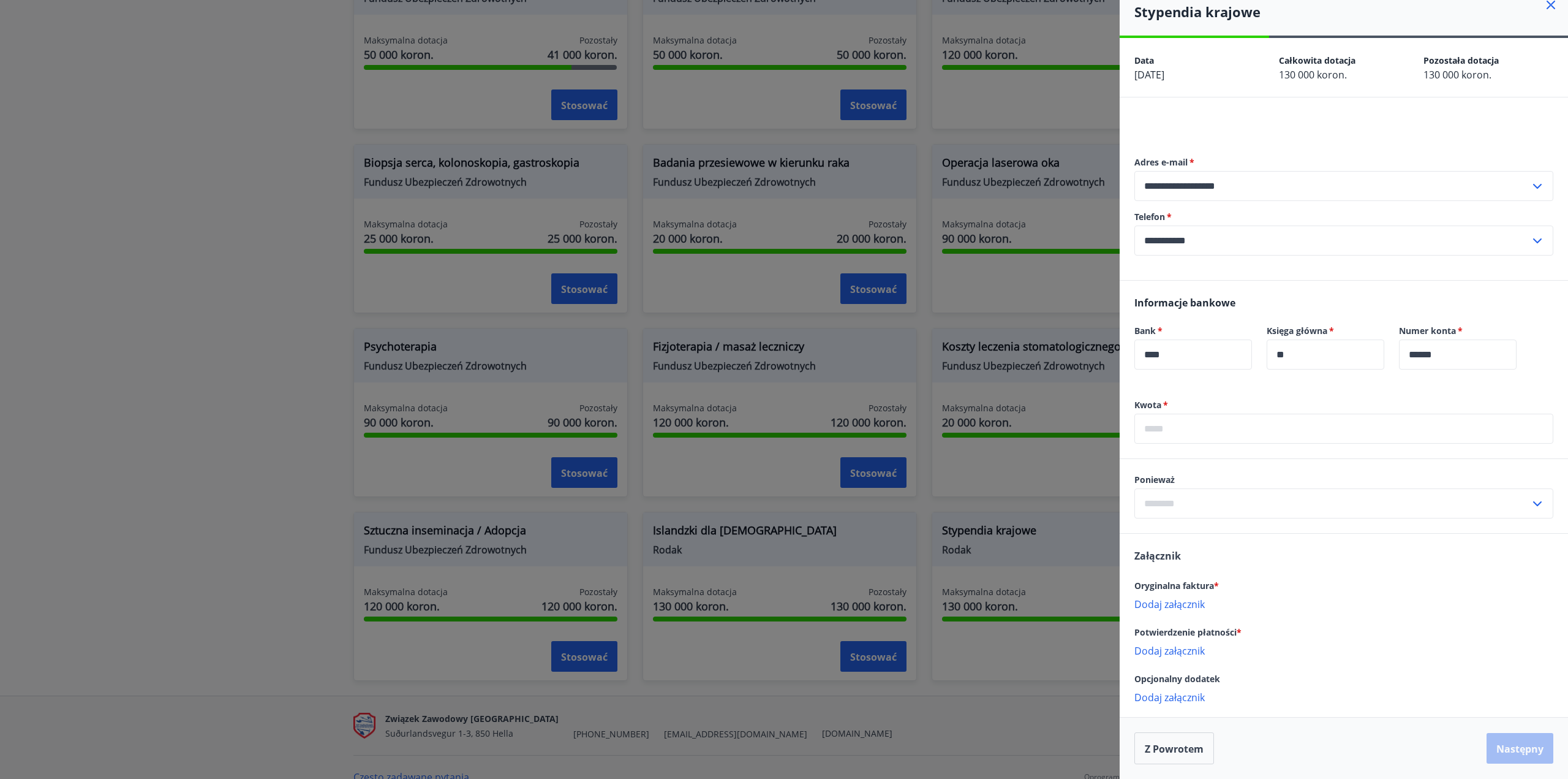
click at [1218, 511] on input "text" at bounding box center [1333, 503] width 395 height 30
click at [1295, 653] on li "Nauka w czasie wolnym" at bounding box center [1343, 645] width 417 height 23
type input "**********"
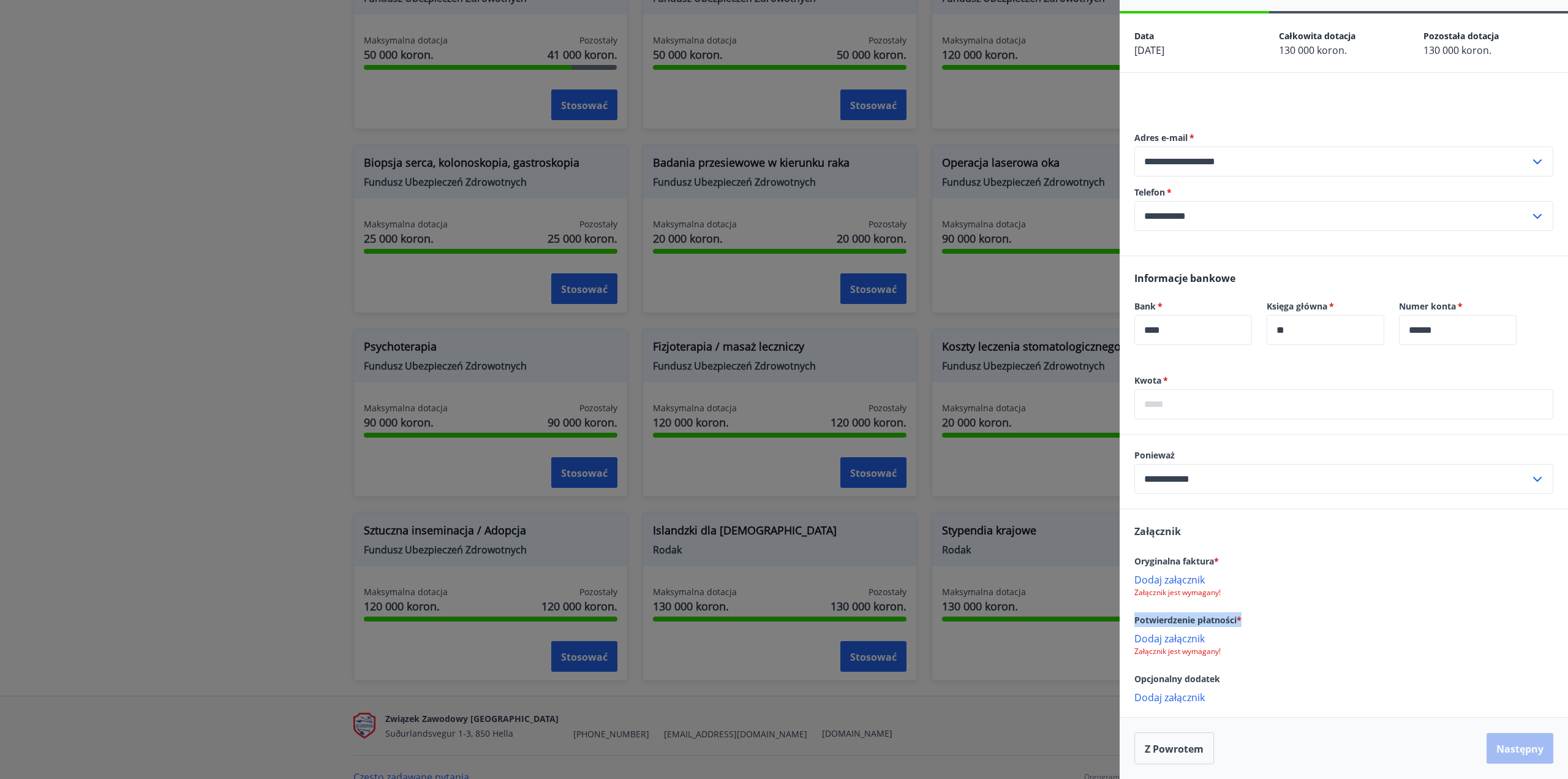
drag, startPoint x: 1252, startPoint y: 620, endPoint x: 1130, endPoint y: 615, distance: 122.1
click at [1130, 615] on div "Załącznik Oryginalna faktura * Dodaj załącznik Załącznik jest wymagany! Potwier…" at bounding box center [1343, 613] width 448 height 209
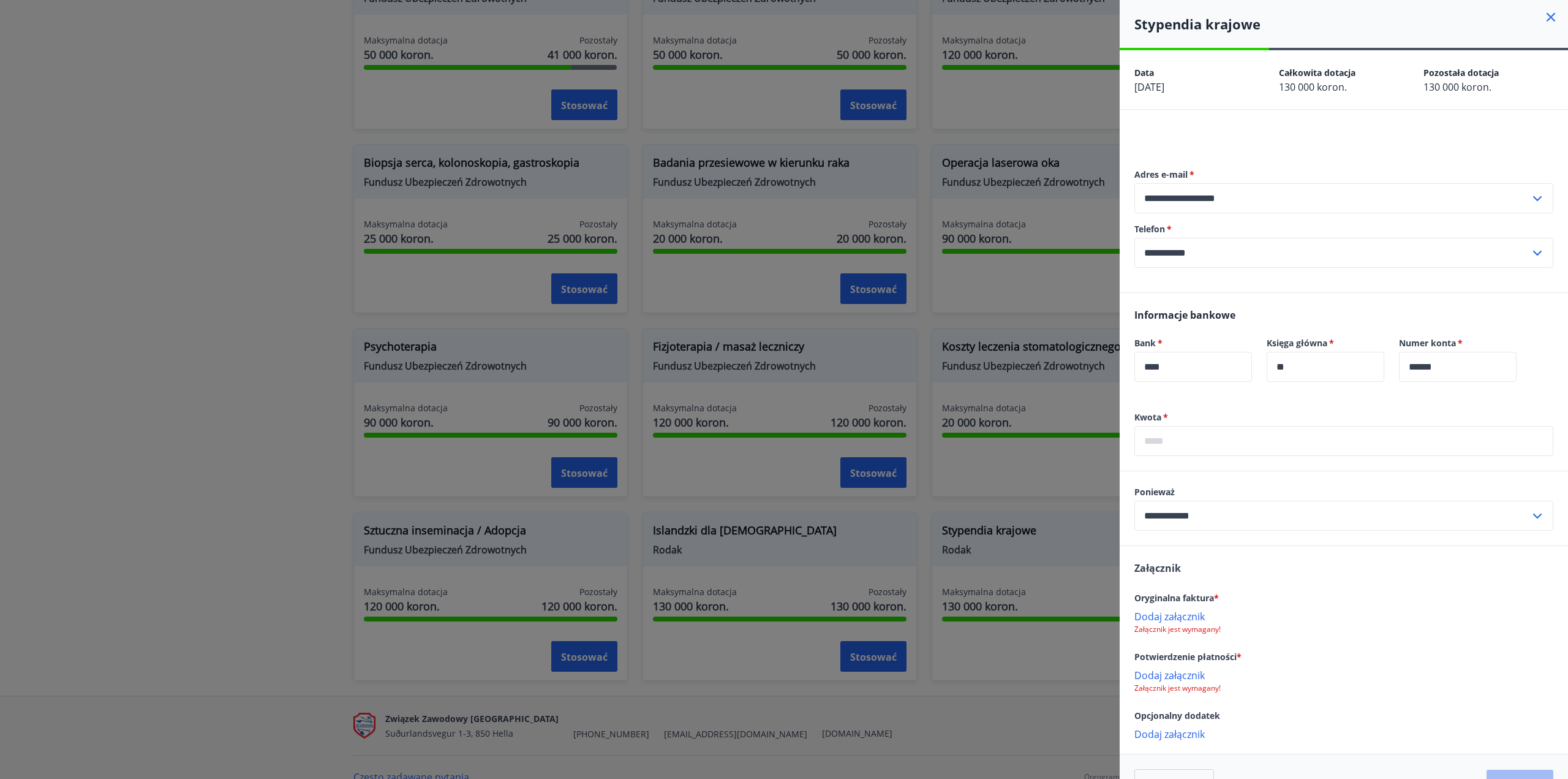
click at [1232, 511] on input "**********" at bounding box center [1333, 516] width 395 height 30
click at [1257, 486] on label "Ponieważ" at bounding box center [1344, 492] width 419 height 12
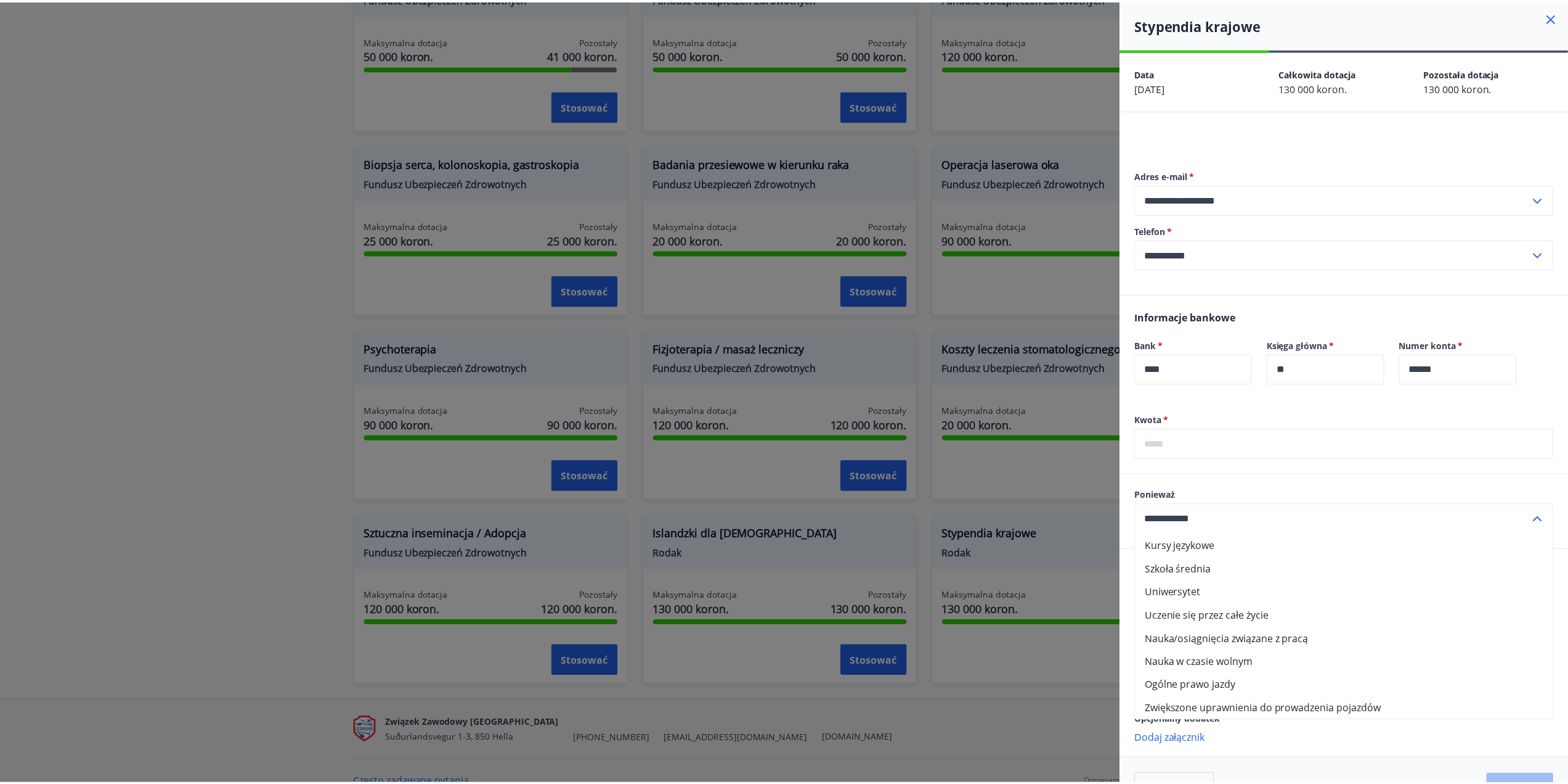
scroll to position [37, 0]
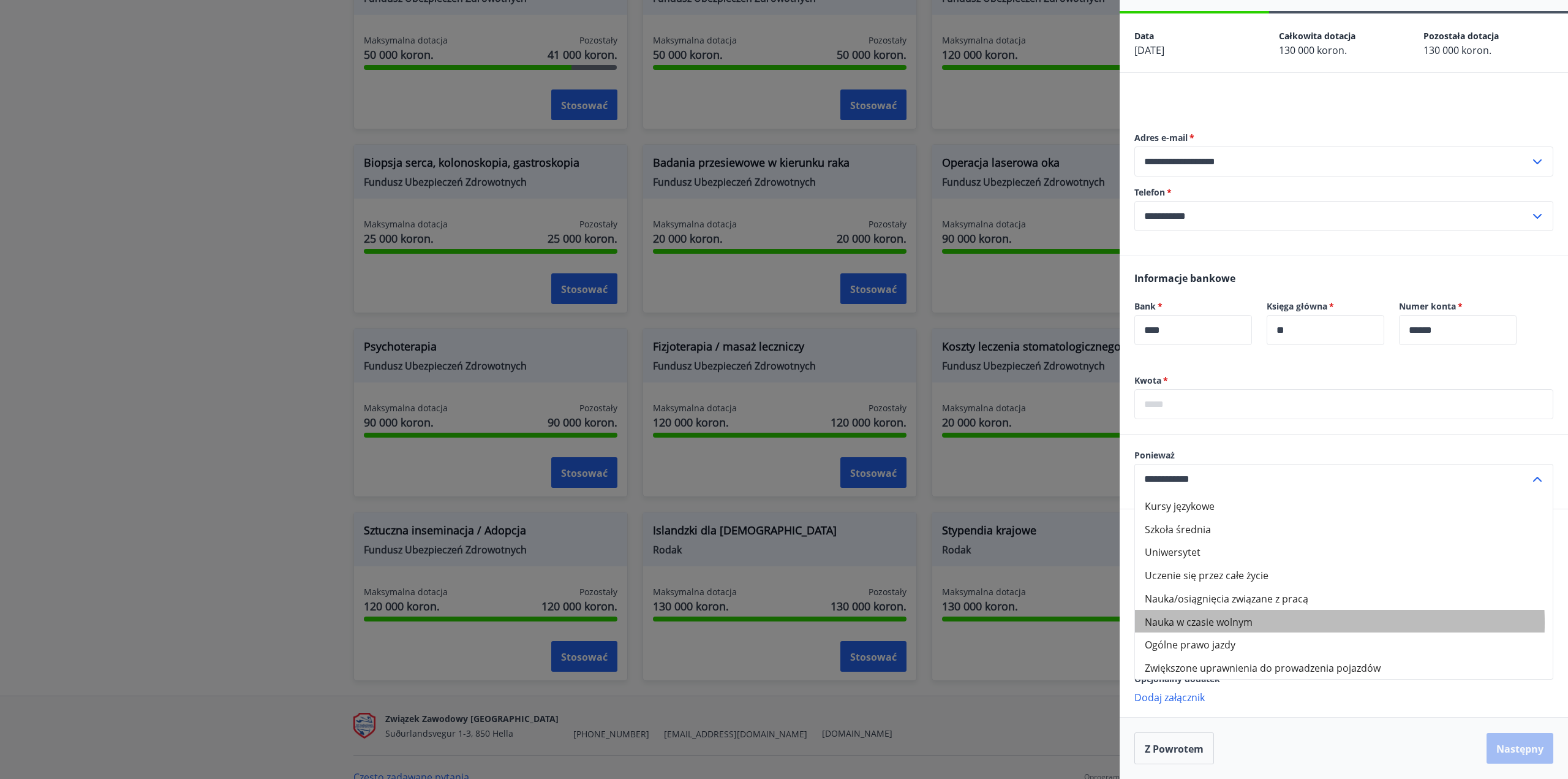
click at [1252, 623] on font "Nauka w czasie wolnym" at bounding box center [1198, 621] width 108 height 14
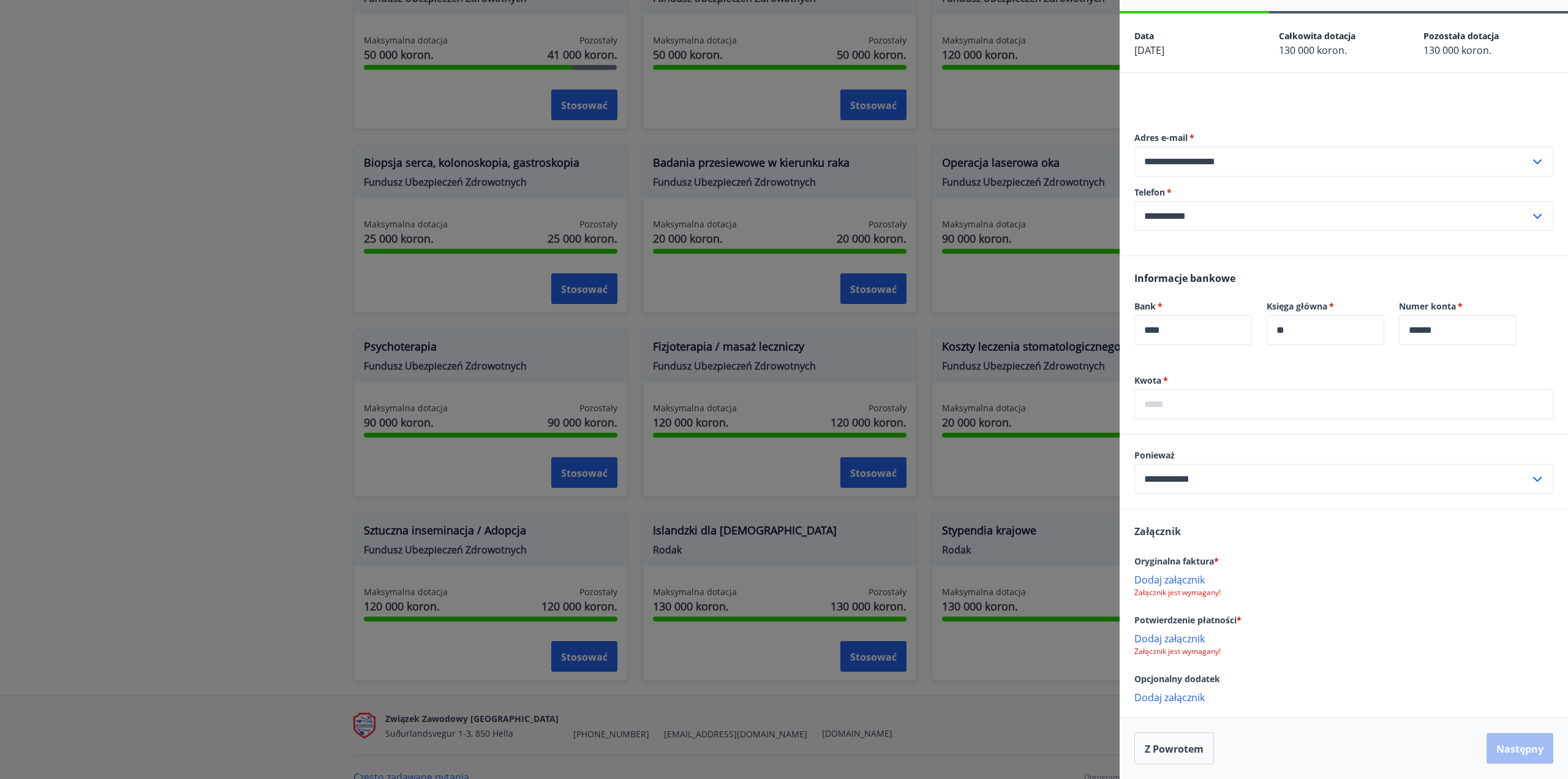
click at [1278, 616] on div "Potwierdzenie płatności *" at bounding box center [1344, 619] width 419 height 15
click at [1239, 470] on input "**********" at bounding box center [1333, 479] width 395 height 30
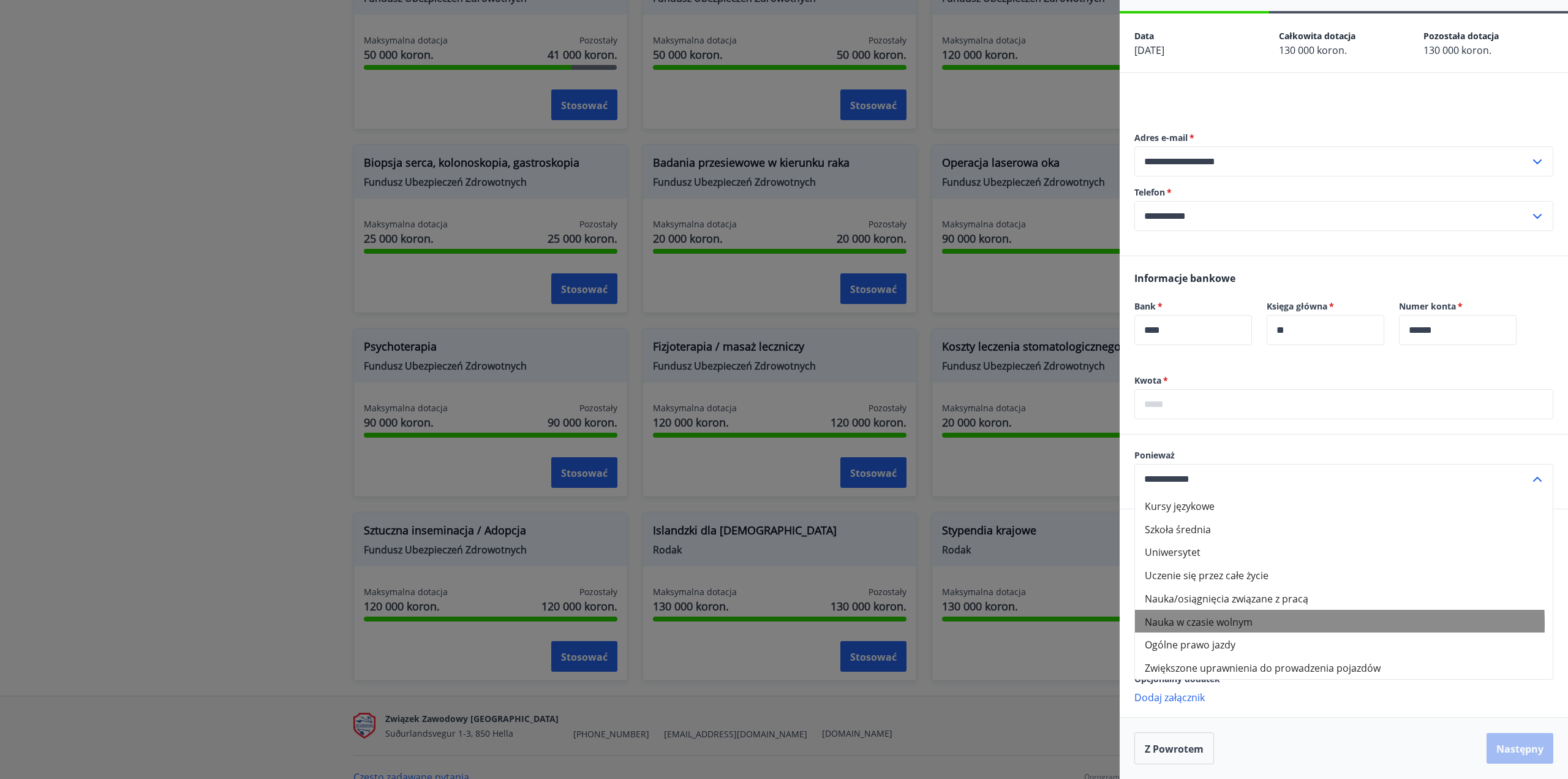
click at [1233, 624] on font "Nauka w czasie wolnym" at bounding box center [1198, 621] width 108 height 14
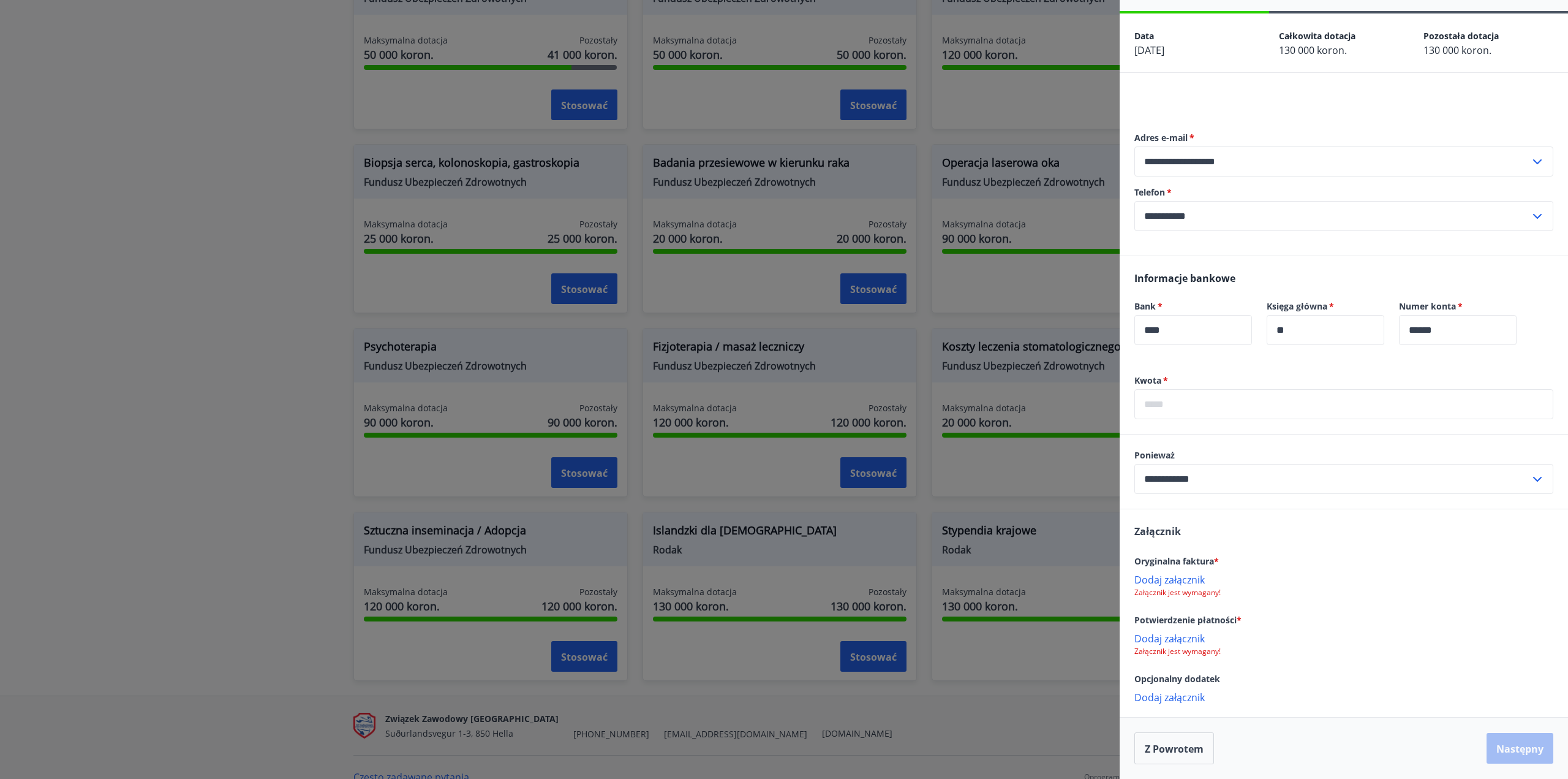
drag, startPoint x: 1233, startPoint y: 624, endPoint x: 1208, endPoint y: 512, distance: 114.8
click at [1208, 512] on div "Załącznik Oryginalna faktura * Dodaj załącznik Załącznik jest wymagany! Potwier…" at bounding box center [1343, 613] width 448 height 209
click at [1198, 478] on input "**********" at bounding box center [1333, 479] width 395 height 30
click at [1251, 544] on div "Załącznik Oryginalna faktura * Dodaj załącznik Załącznik jest wymagany! Potwier…" at bounding box center [1343, 613] width 448 height 209
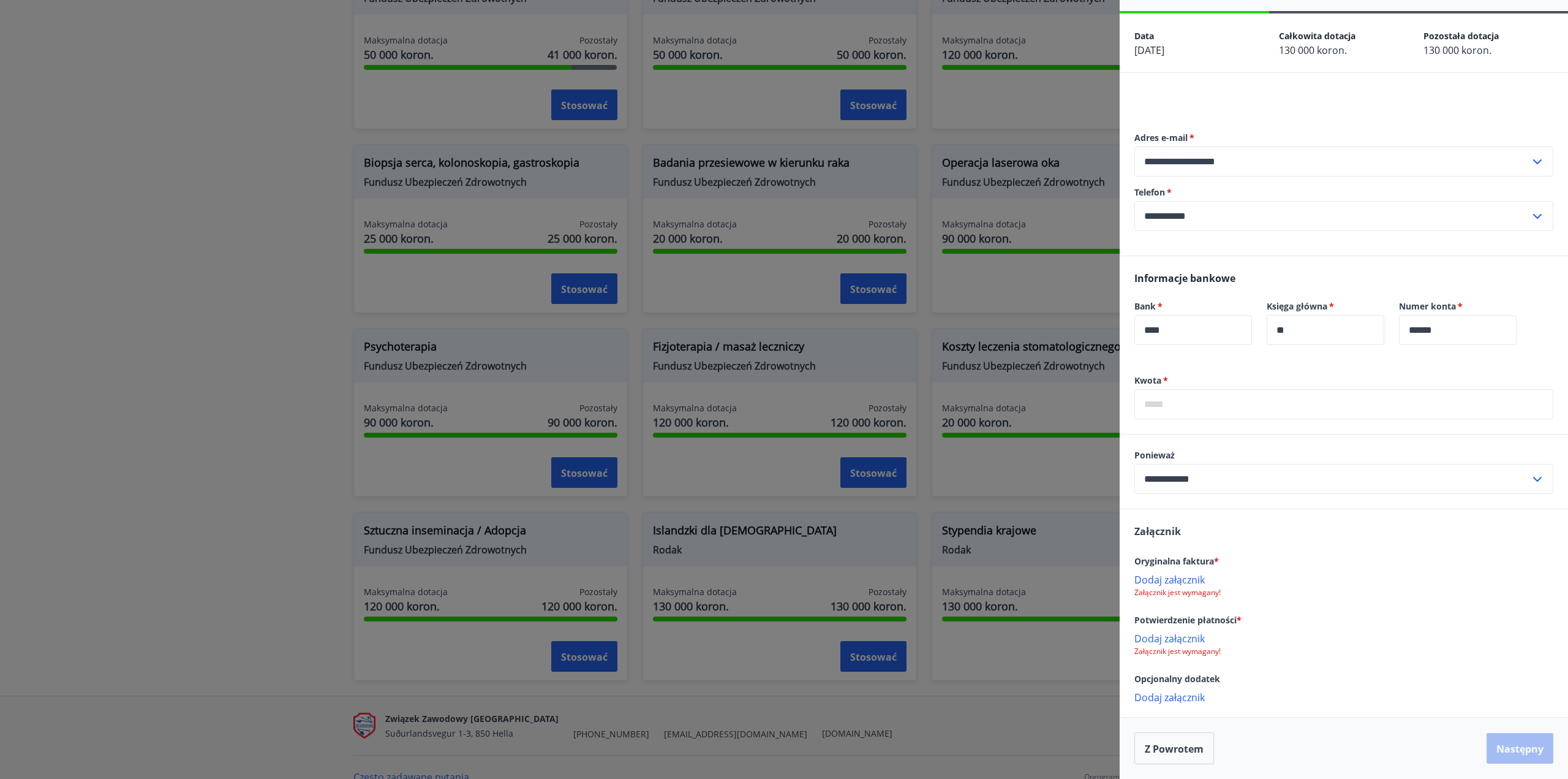
click at [974, 449] on div at bounding box center [784, 390] width 1568 height 779
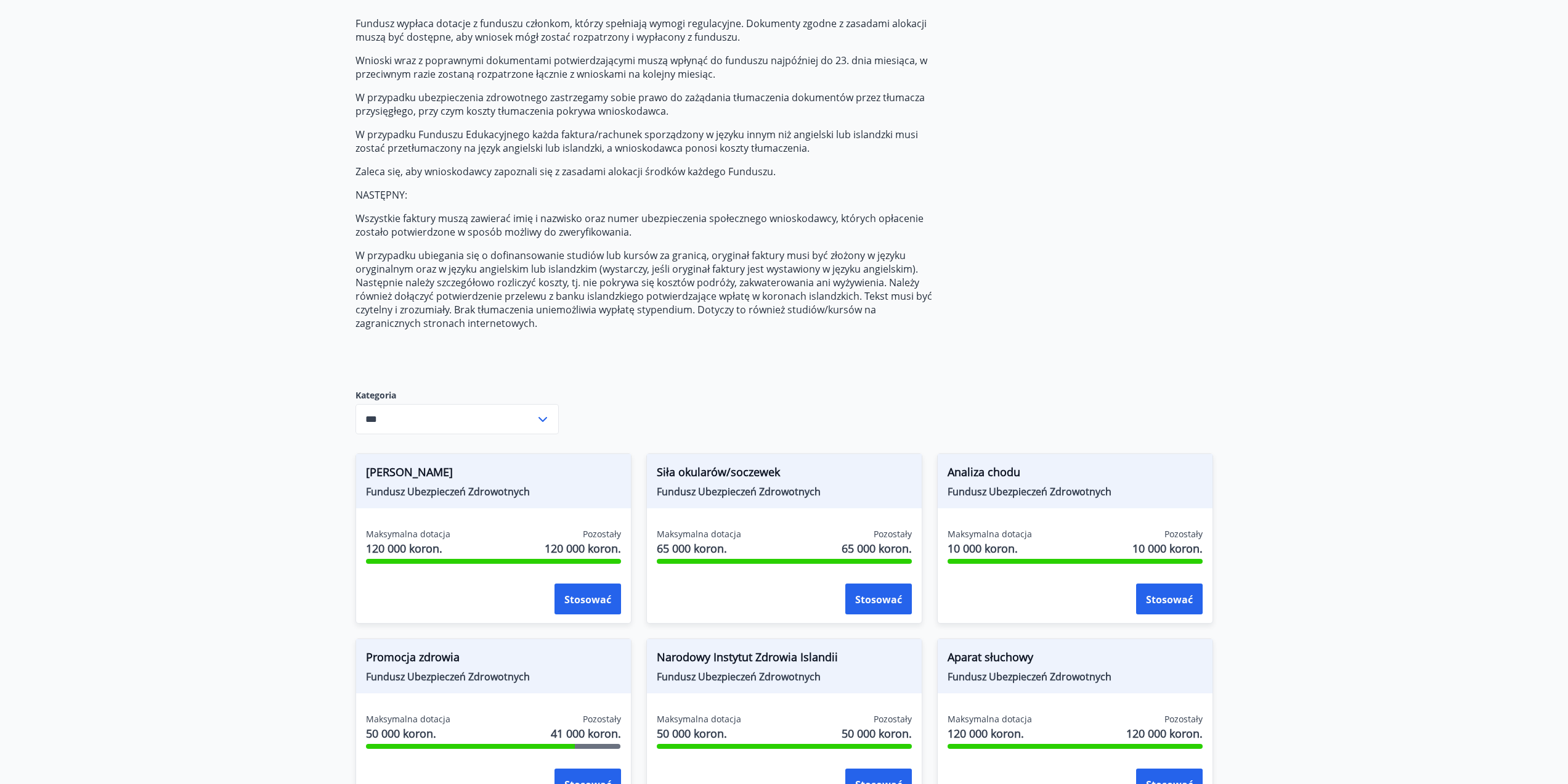
scroll to position [0, 0]
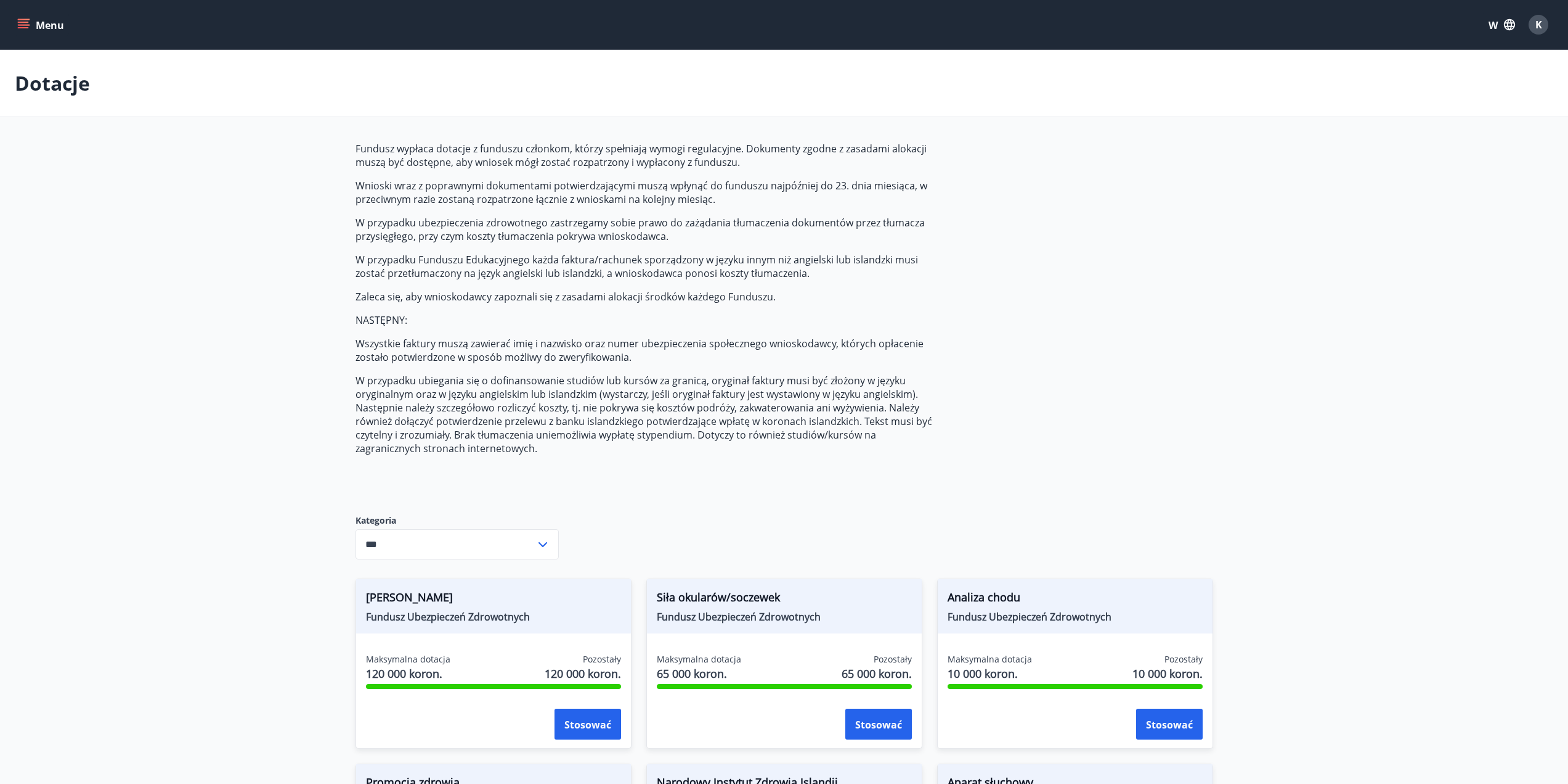
click at [1554, 31] on div "Menu W K" at bounding box center [784, 24] width 1568 height 49
click at [1541, 24] on font "K" at bounding box center [1538, 25] width 7 height 14
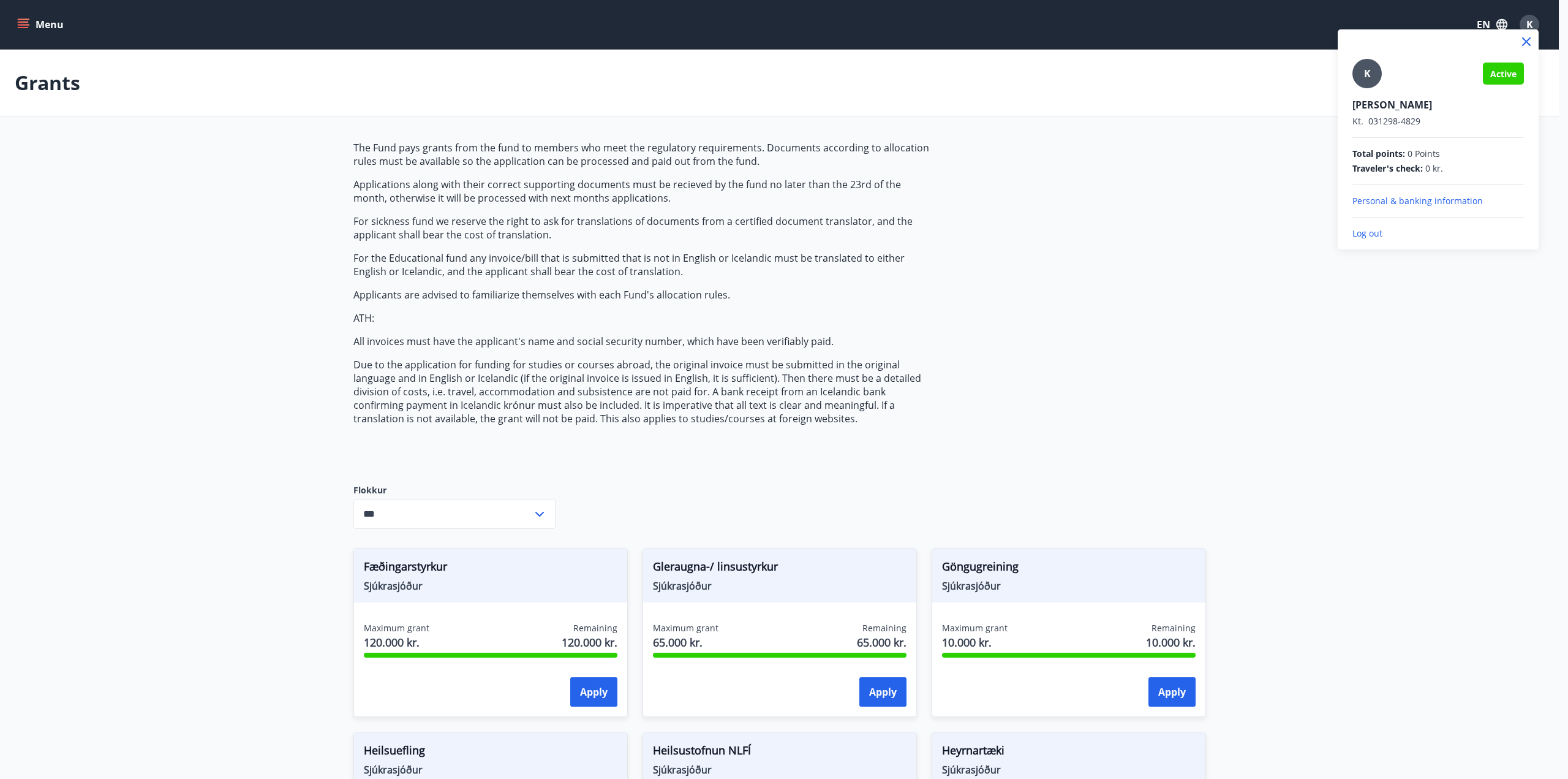
click at [18, 22] on div at bounding box center [784, 390] width 1568 height 779
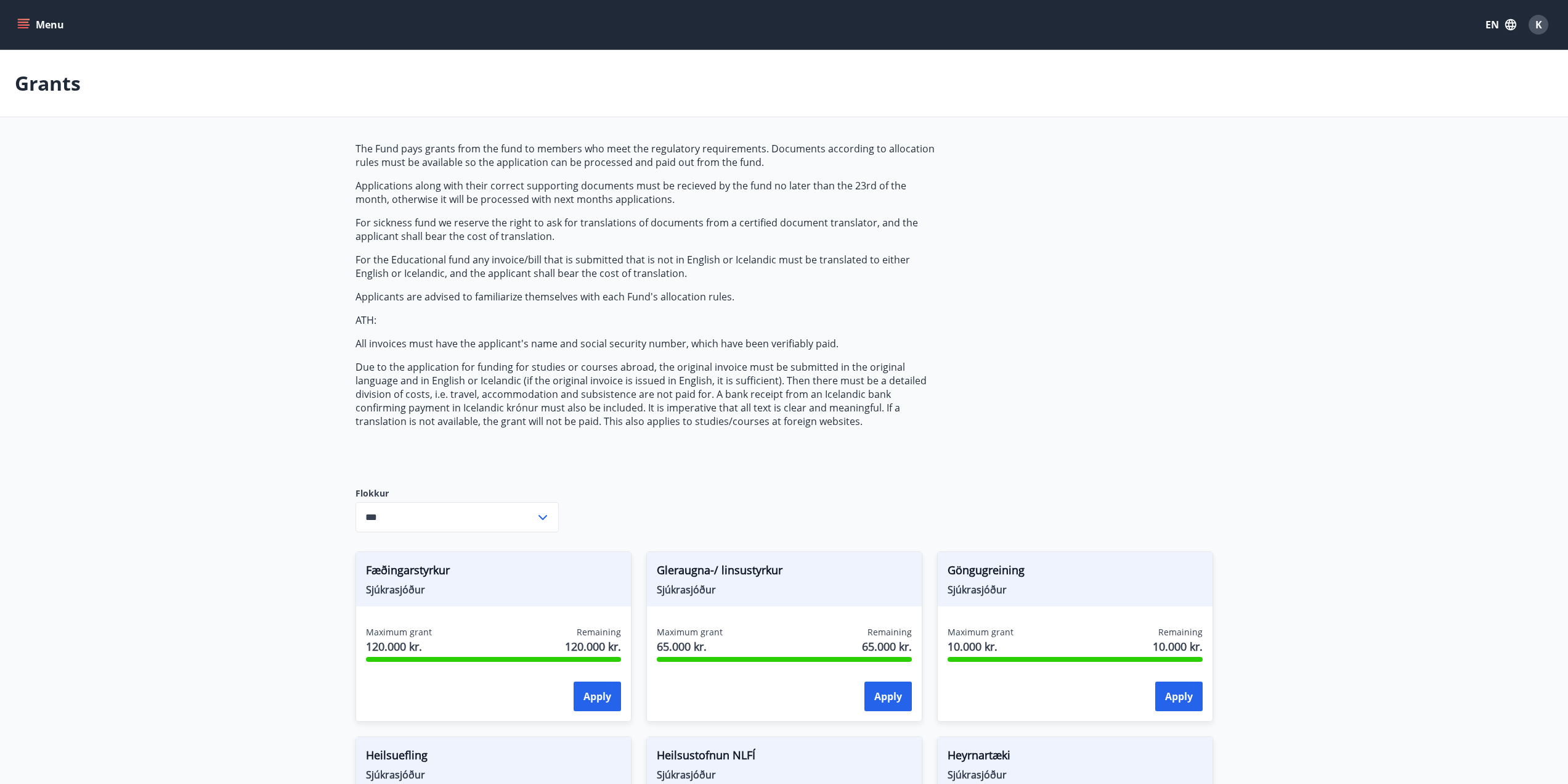
click at [18, 22] on icon "menu" at bounding box center [23, 24] width 12 height 12
